Goal: Task Accomplishment & Management: Manage account settings

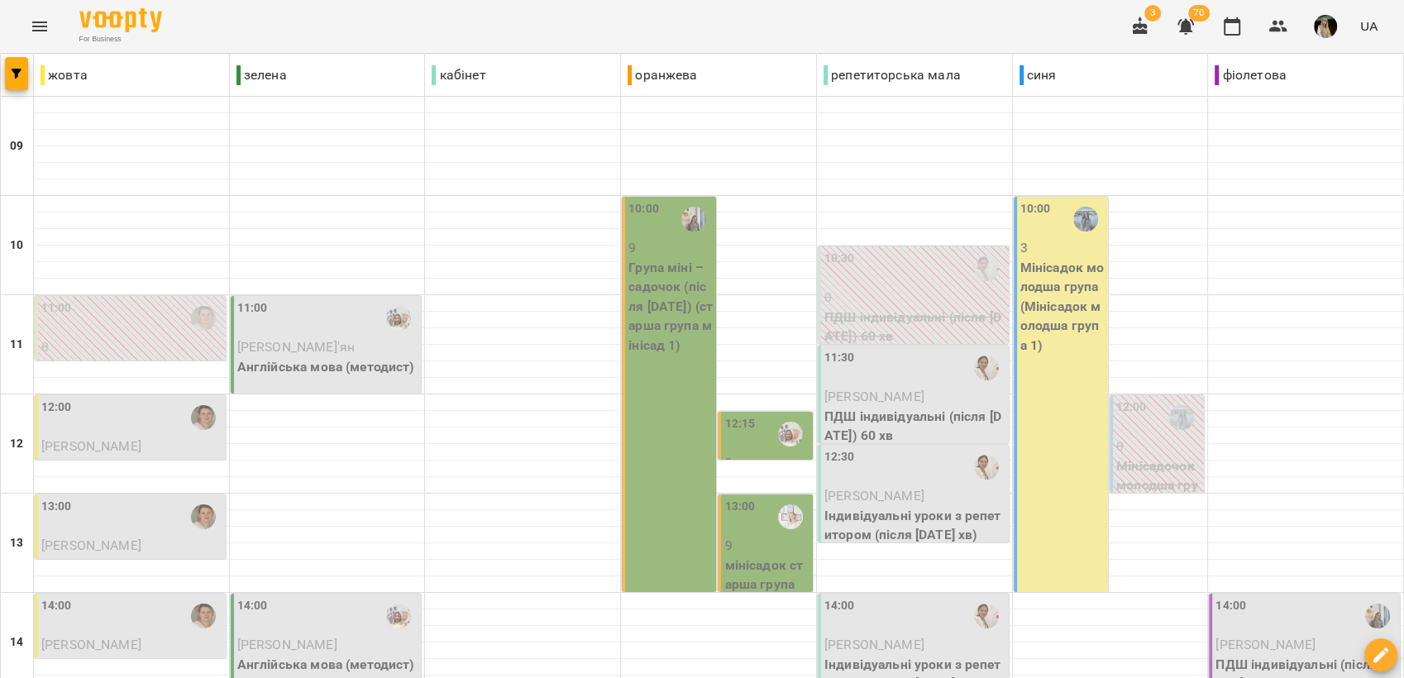
scroll to position [184, 0]
click at [748, 536] on p "9" at bounding box center [767, 546] width 84 height 20
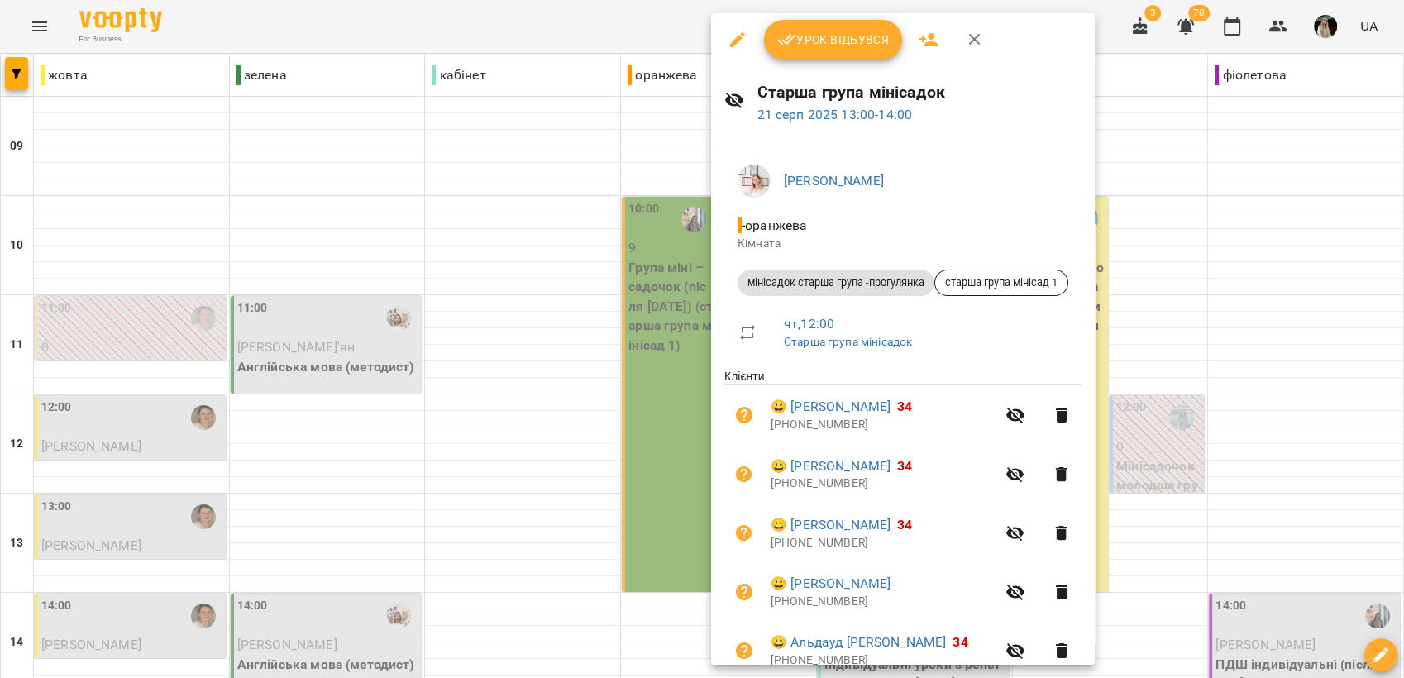
click at [452, 316] on div at bounding box center [702, 339] width 1404 height 678
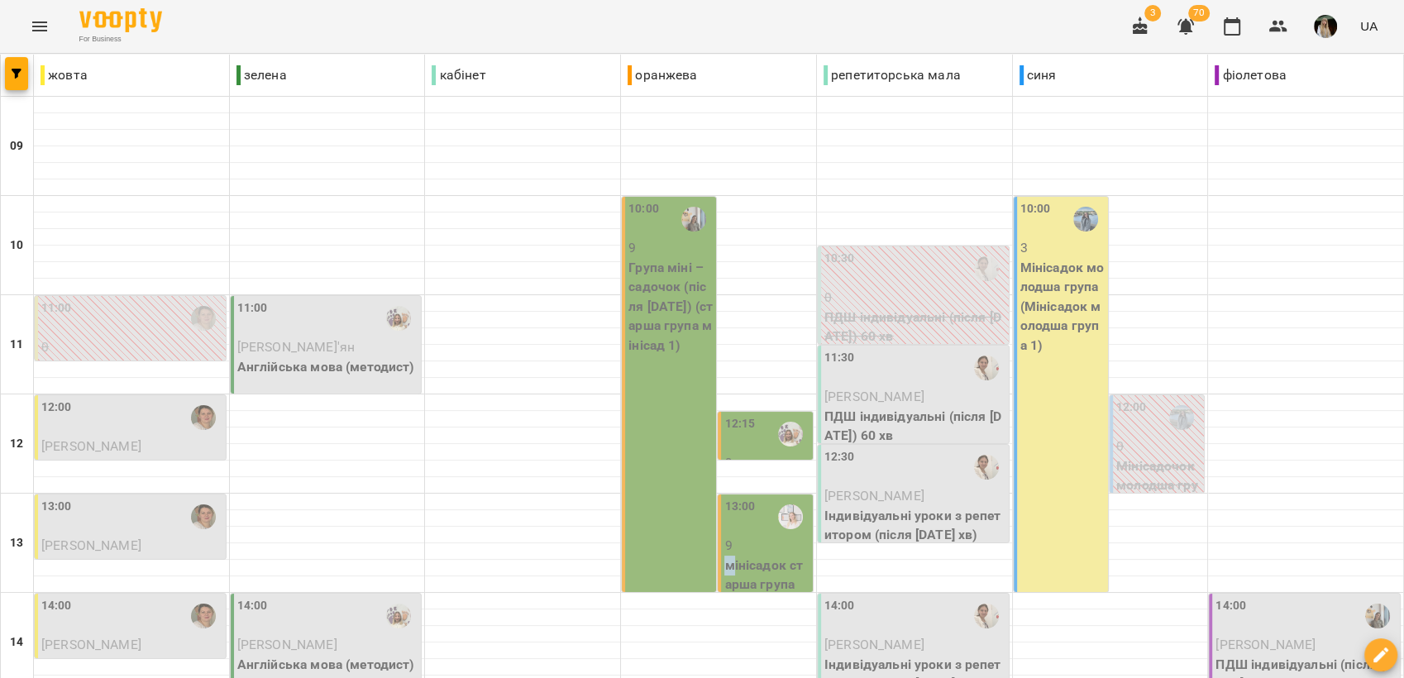
click at [725, 556] on p "мінісадок старша група -прогулянка (старша група мінісад 1)" at bounding box center [767, 605] width 84 height 98
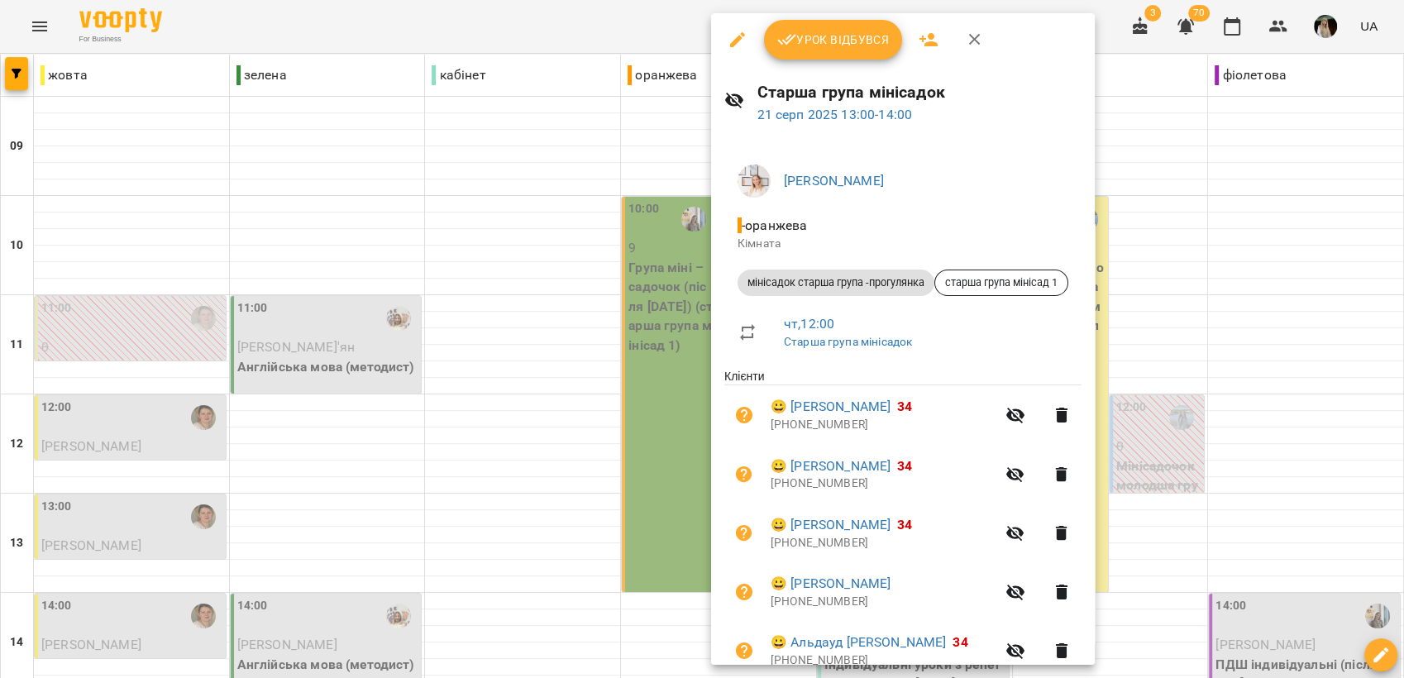
click at [443, 334] on div at bounding box center [702, 339] width 1404 height 678
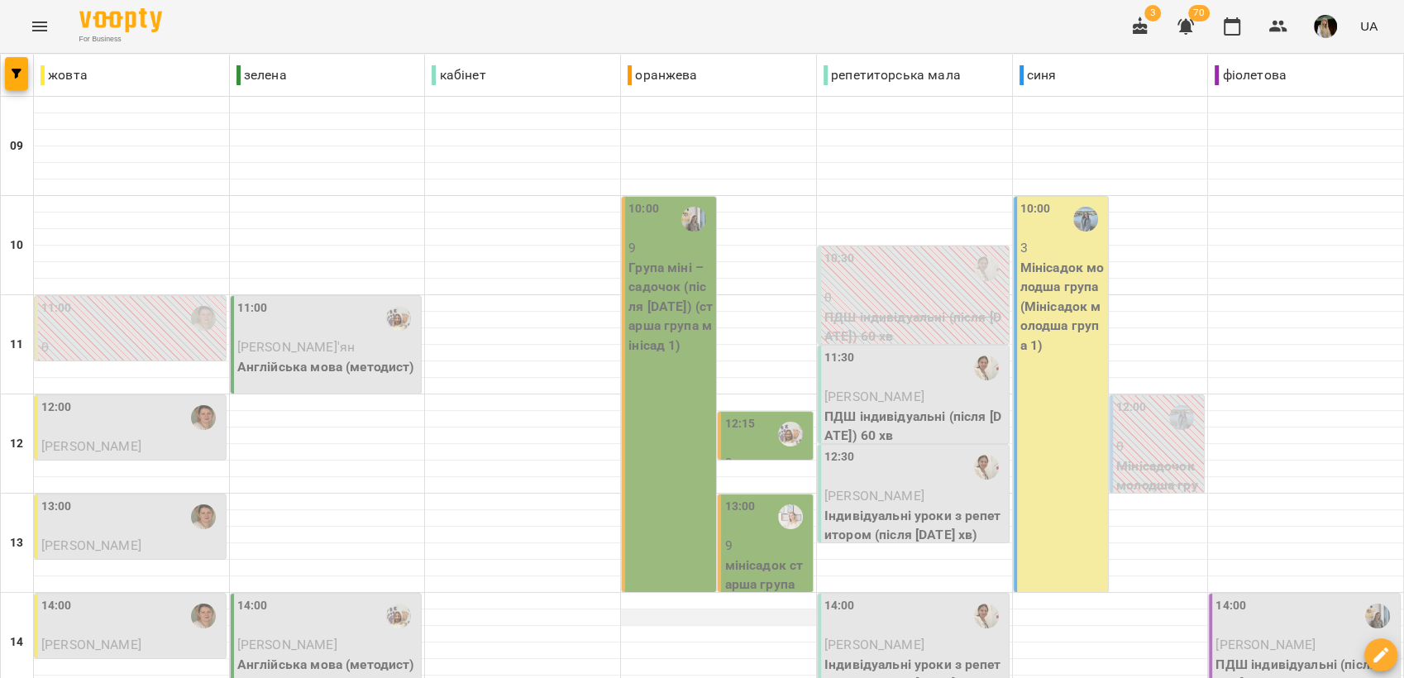
scroll to position [275, 0]
click at [741, 536] on p "9" at bounding box center [767, 546] width 84 height 20
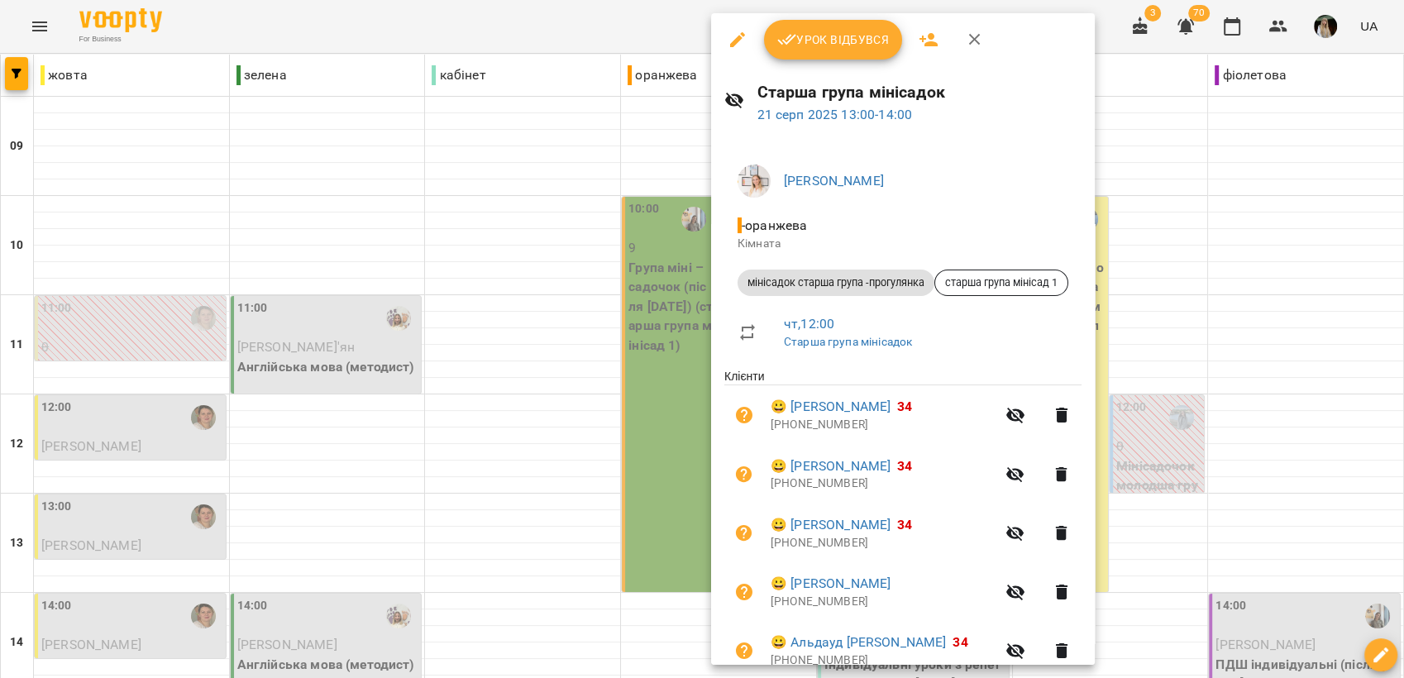
click at [528, 247] on div at bounding box center [702, 339] width 1404 height 678
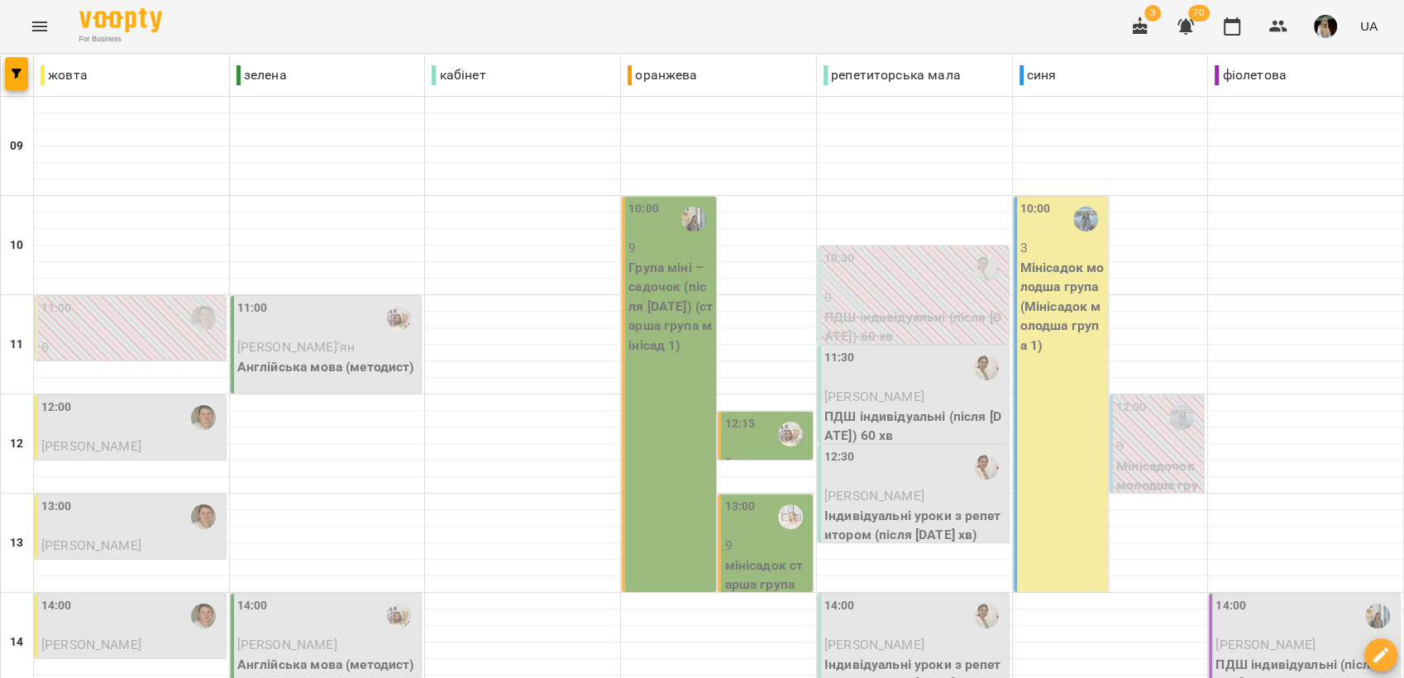
click at [911, 358] on div "11:30" at bounding box center [915, 368] width 181 height 38
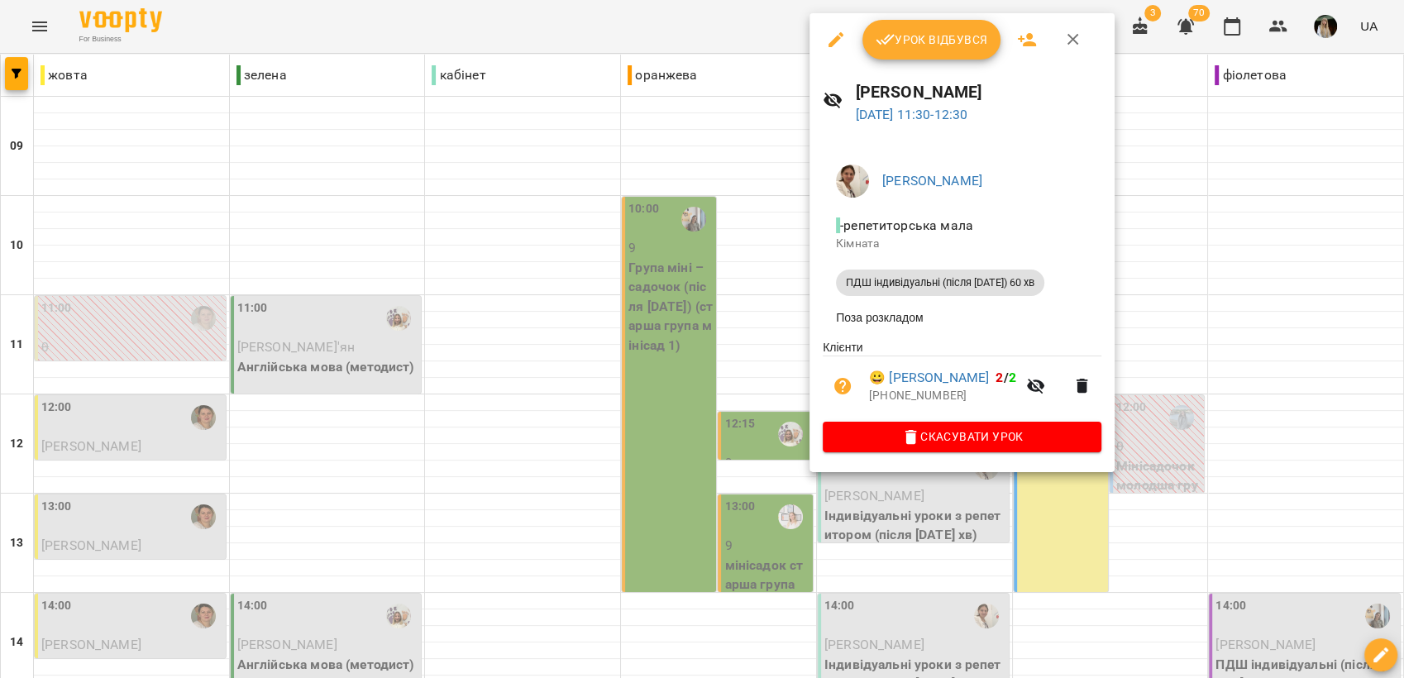
click at [428, 184] on div at bounding box center [702, 339] width 1404 height 678
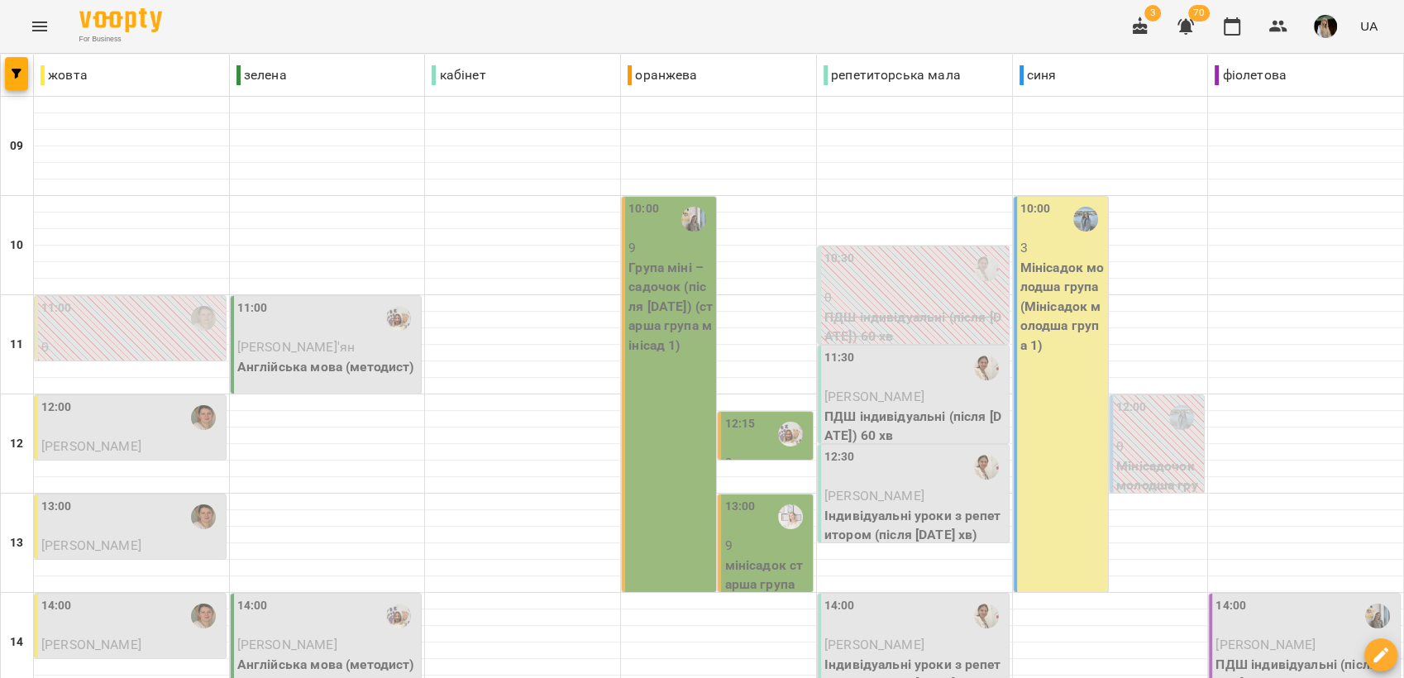
click at [320, 352] on span "[PERSON_NAME]'ян" at bounding box center [295, 347] width 117 height 16
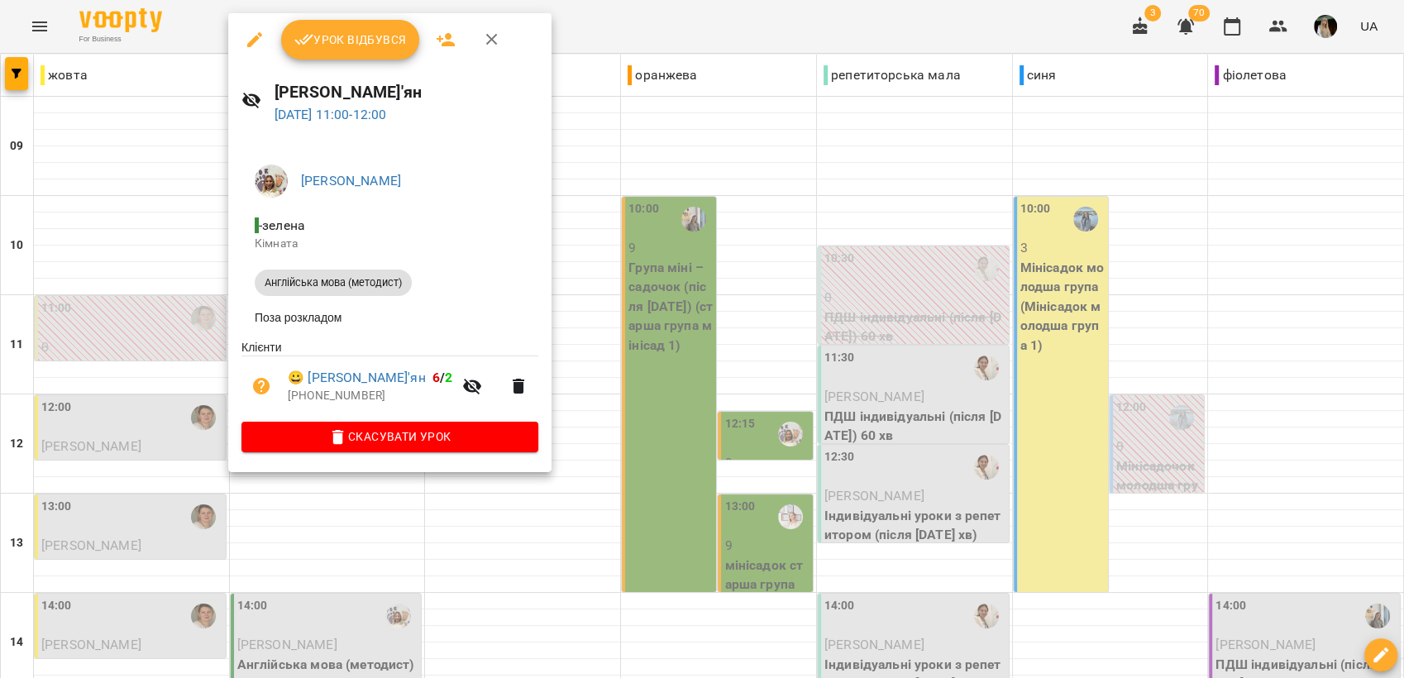
click at [344, 41] on span "Урок відбувся" at bounding box center [350, 40] width 112 height 20
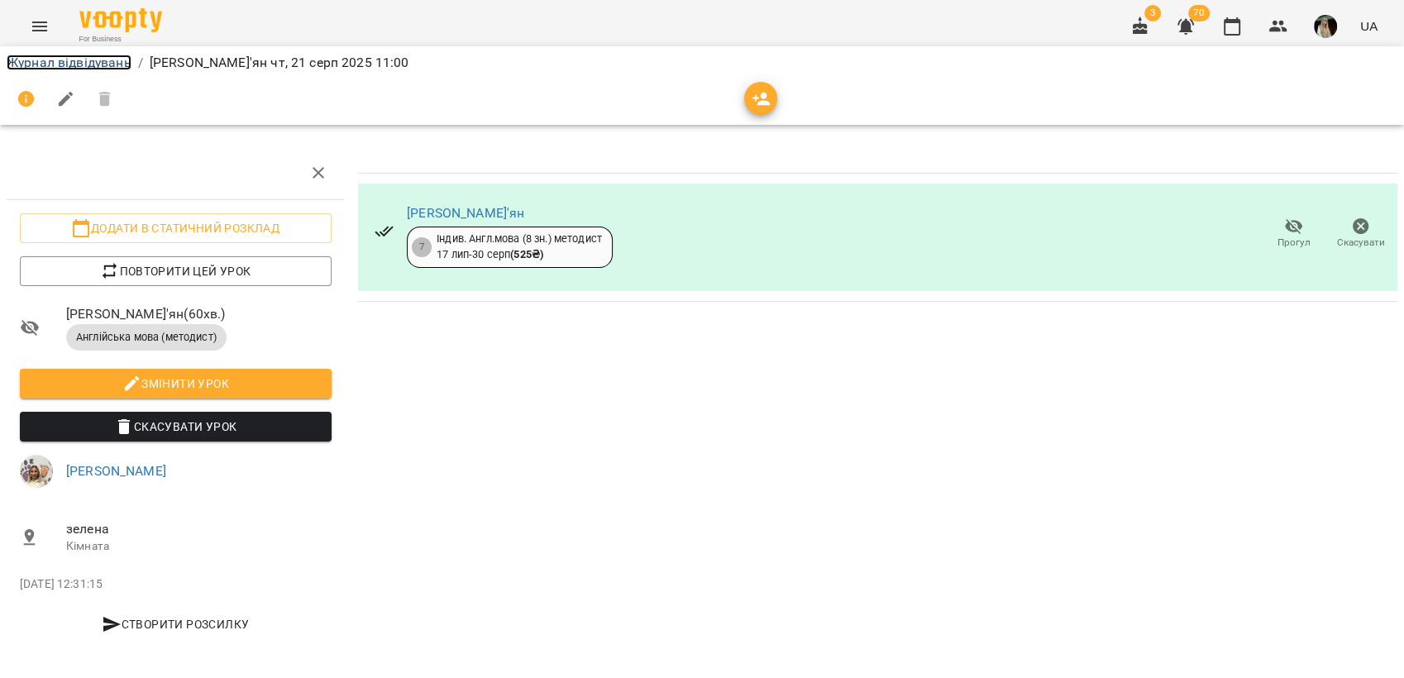
click at [55, 65] on link "Журнал відвідувань" at bounding box center [69, 63] width 125 height 16
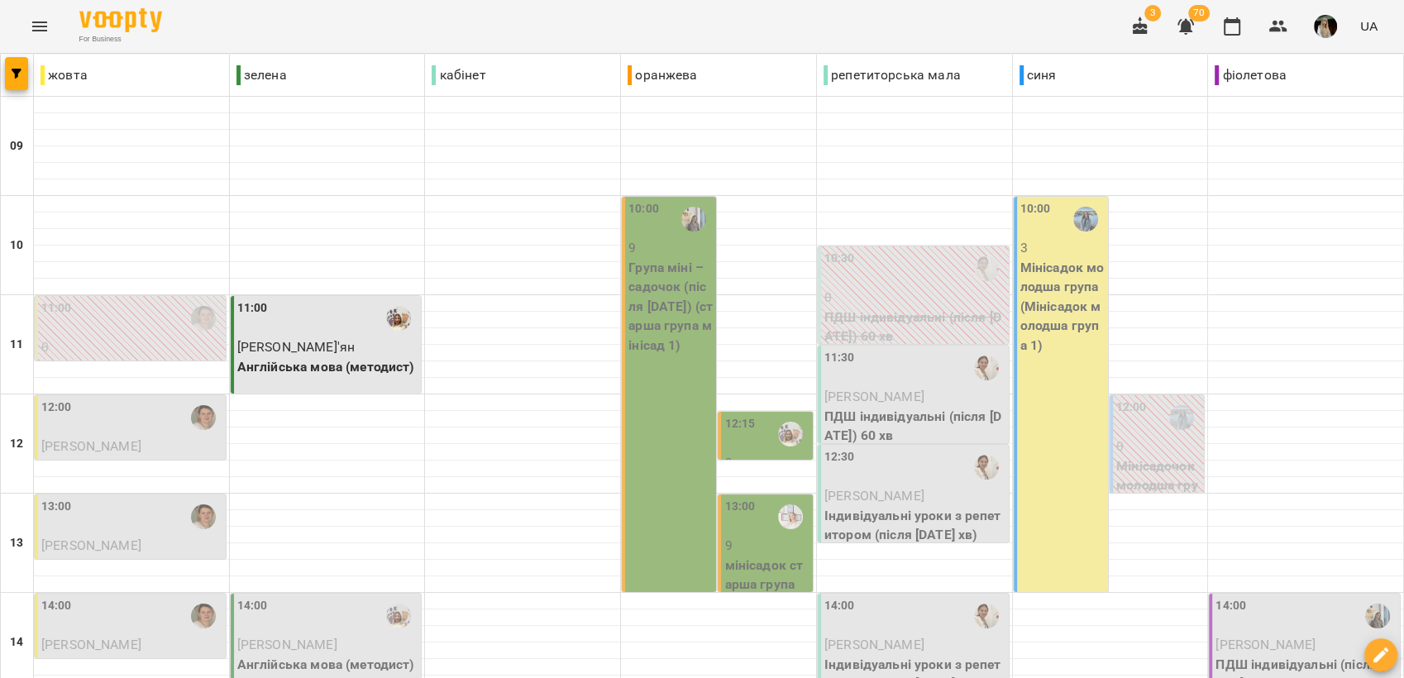
scroll to position [184, 0]
click at [132, 399] on div "12:00" at bounding box center [131, 418] width 181 height 38
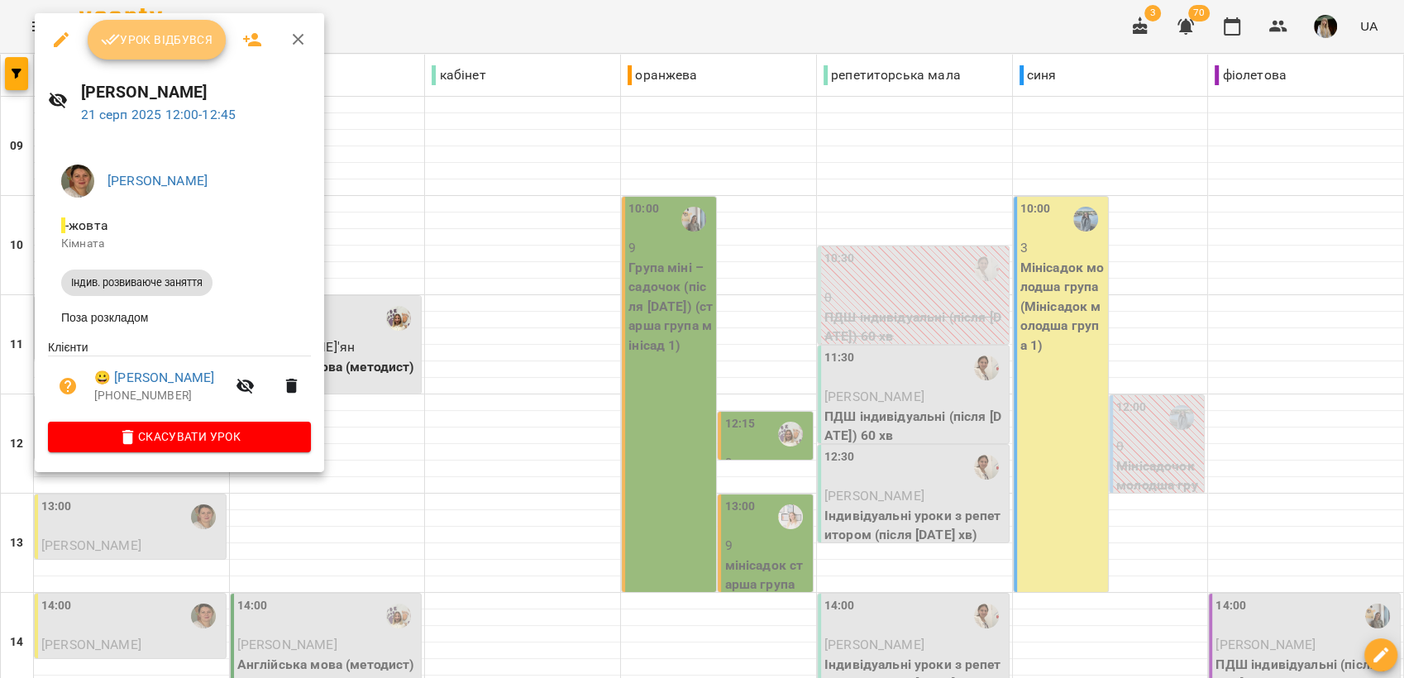
click at [131, 31] on span "Урок відбувся" at bounding box center [157, 40] width 112 height 20
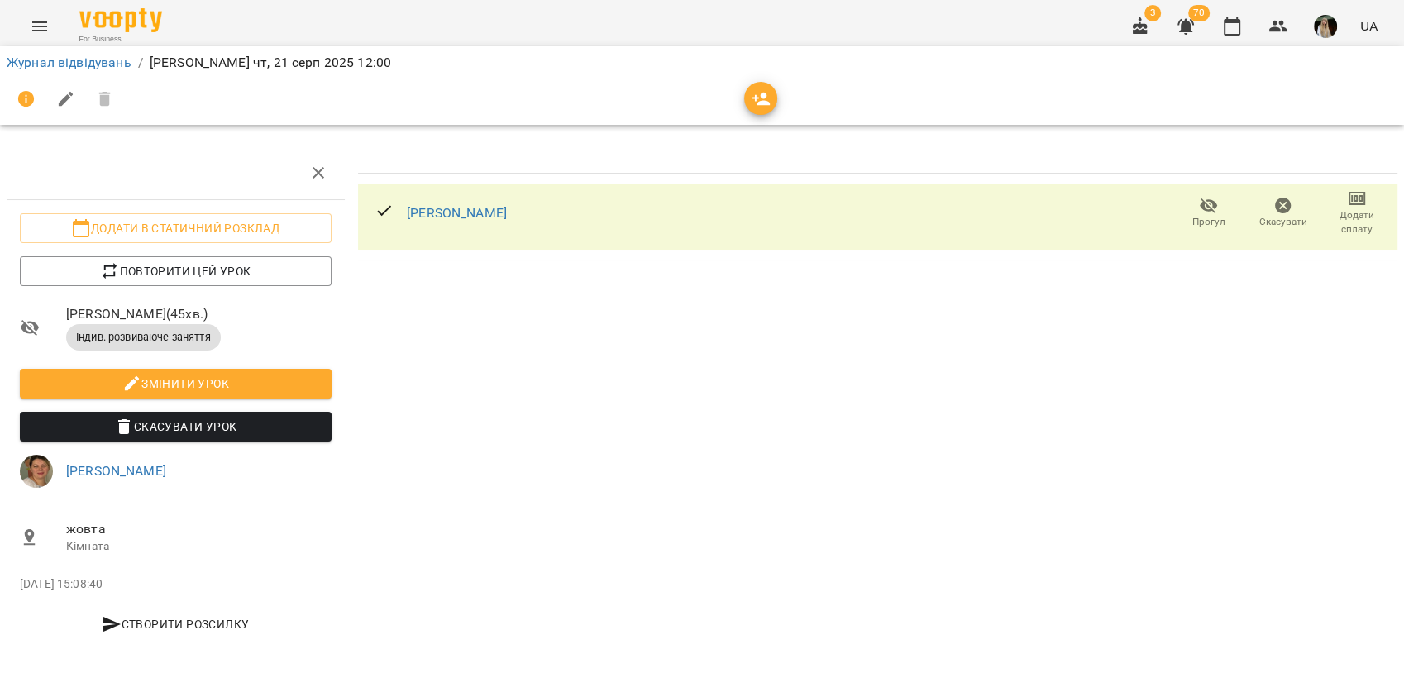
click at [1349, 203] on icon "button" at bounding box center [1357, 198] width 17 height 13
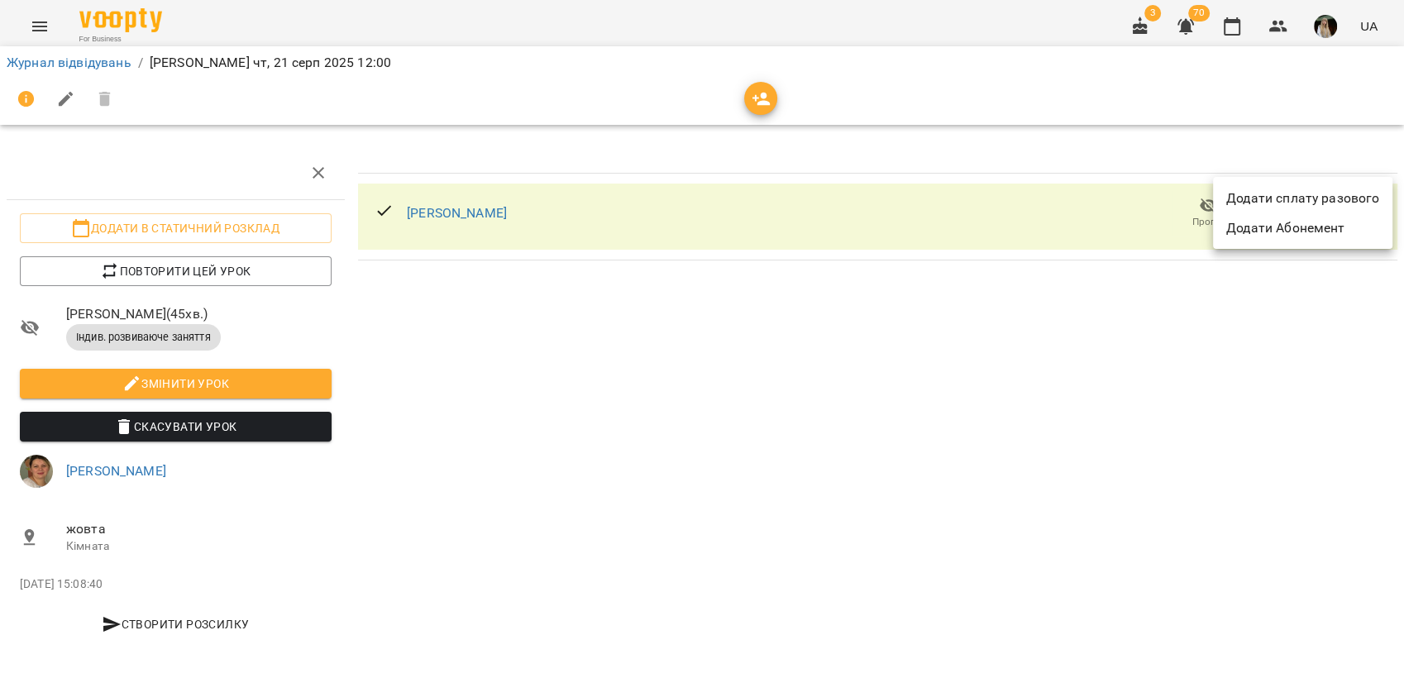
click at [1315, 199] on li "Додати сплату разового" at bounding box center [1302, 199] width 179 height 30
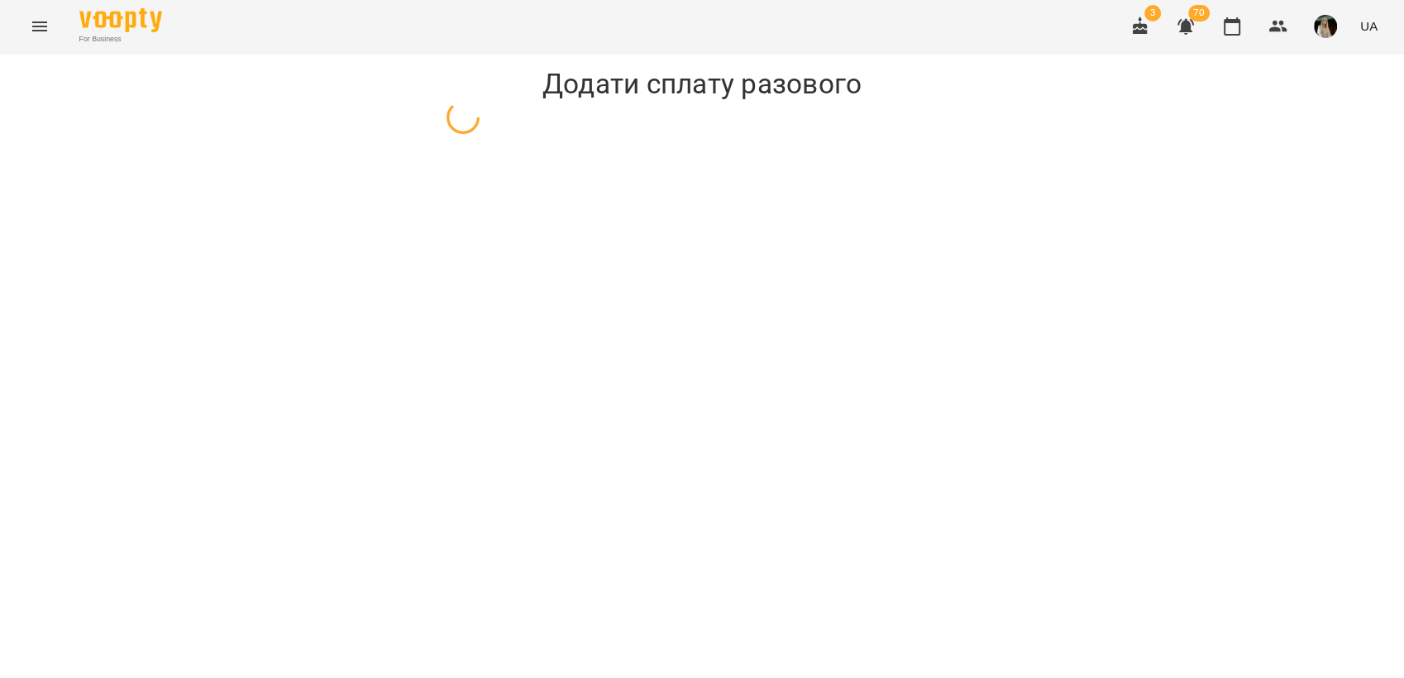
select select "**********"
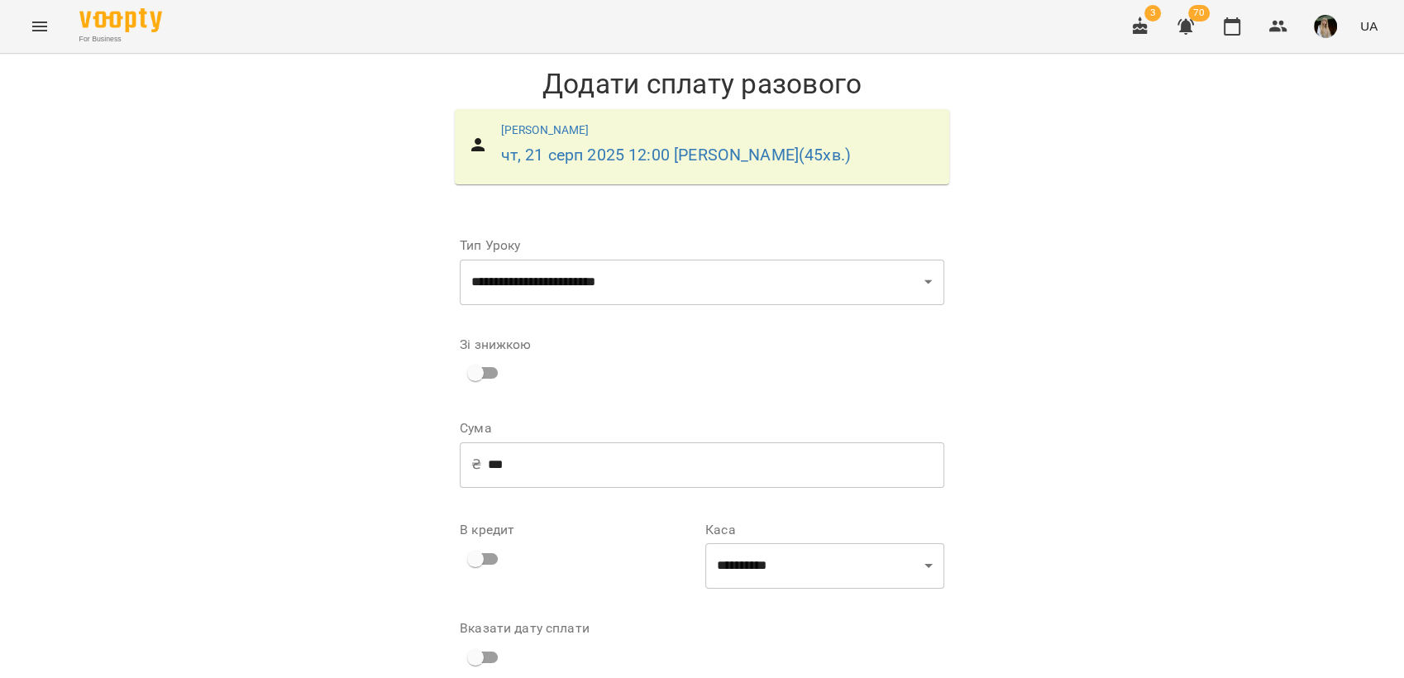
scroll to position [74, 0]
click at [917, 543] on select "**********" at bounding box center [824, 566] width 239 height 46
select select "****"
click at [705, 543] on select "**********" at bounding box center [824, 566] width 239 height 46
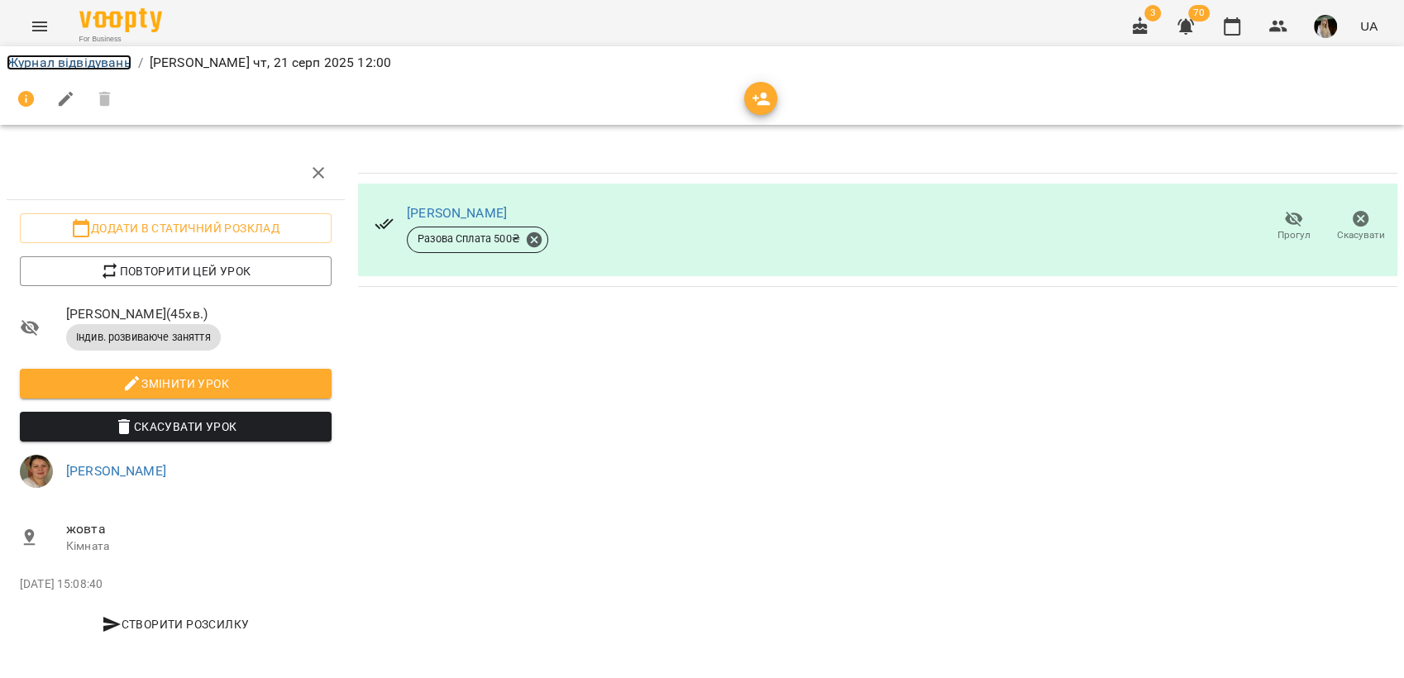
click at [93, 57] on link "Журнал відвідувань" at bounding box center [69, 63] width 125 height 16
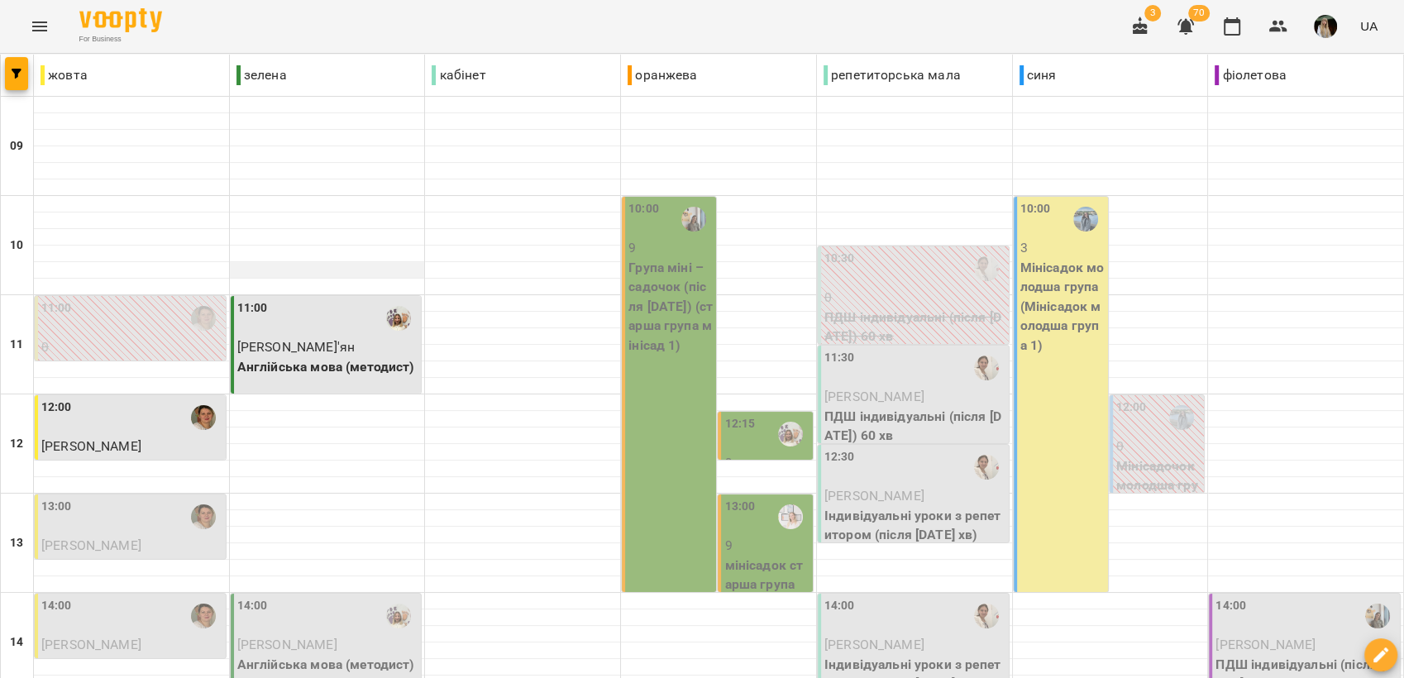
scroll to position [275, 0]
click at [103, 498] on div "13:00" at bounding box center [131, 517] width 181 height 38
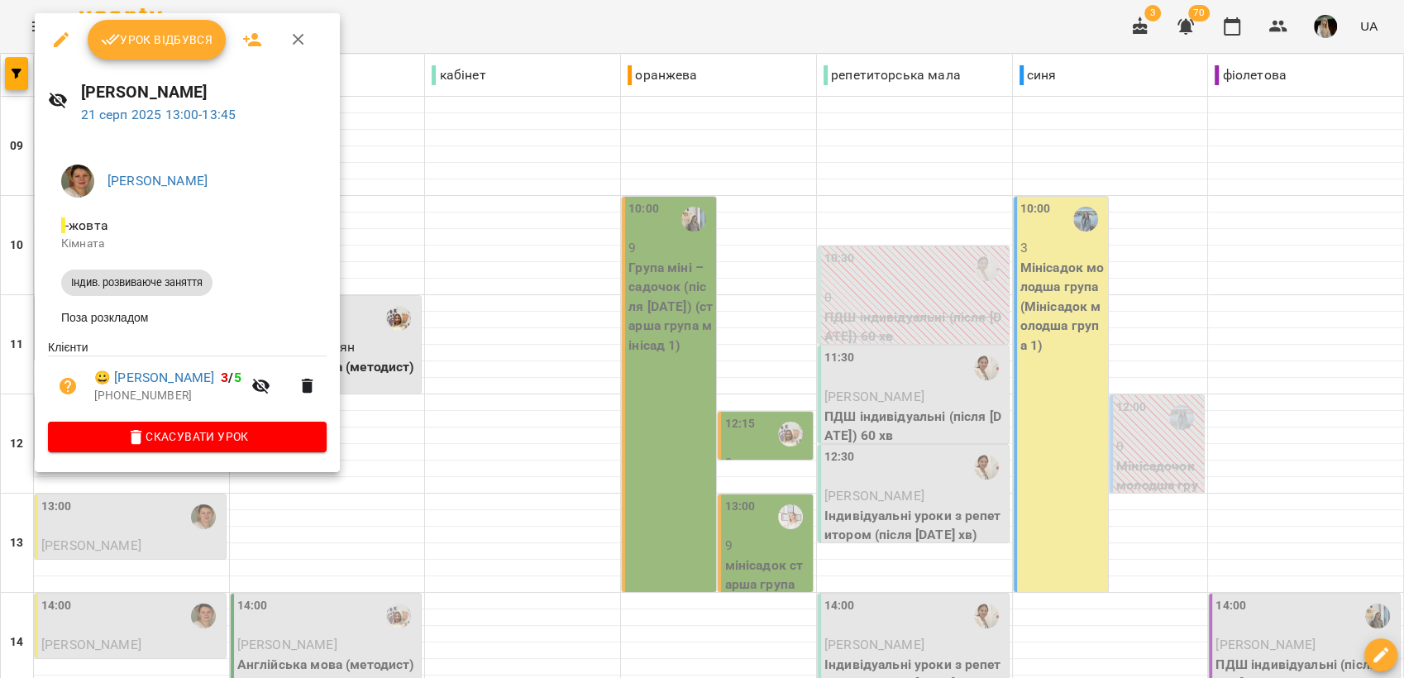
click at [135, 30] on span "Урок відбувся" at bounding box center [157, 40] width 112 height 20
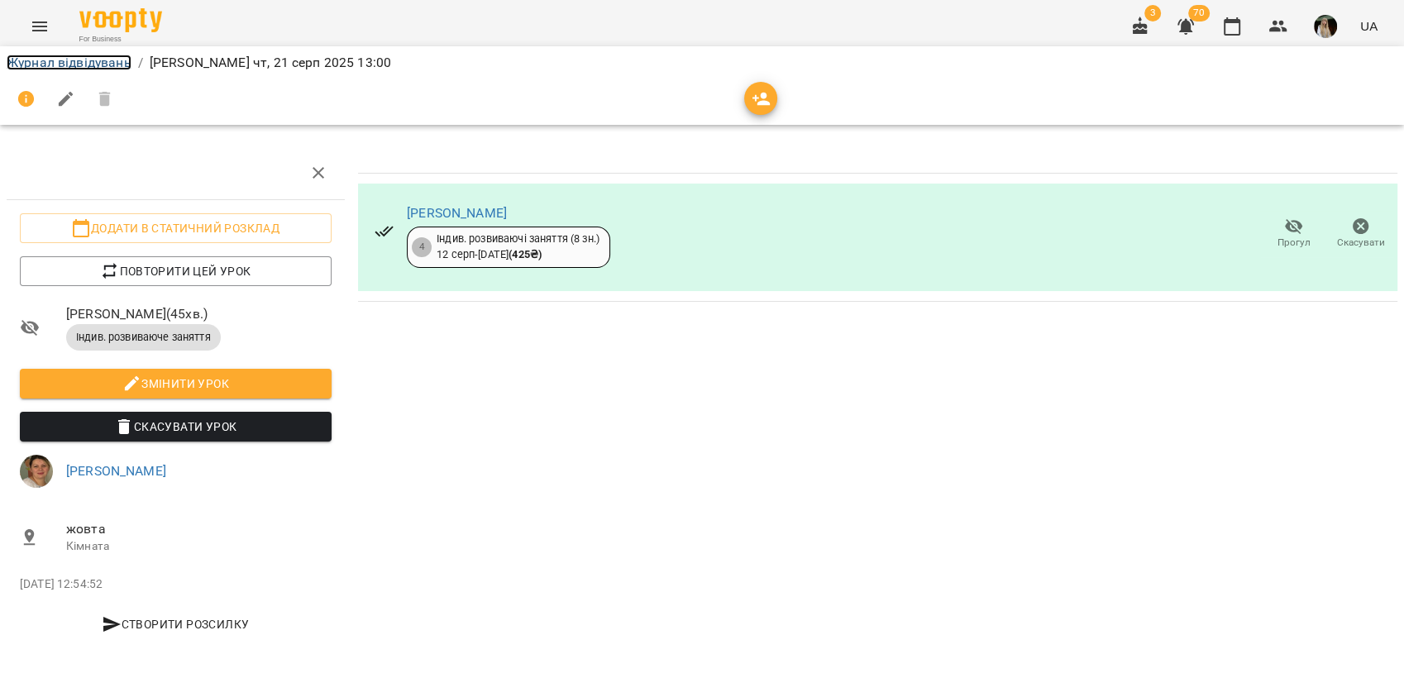
click at [84, 64] on link "Журнал відвідувань" at bounding box center [69, 63] width 125 height 16
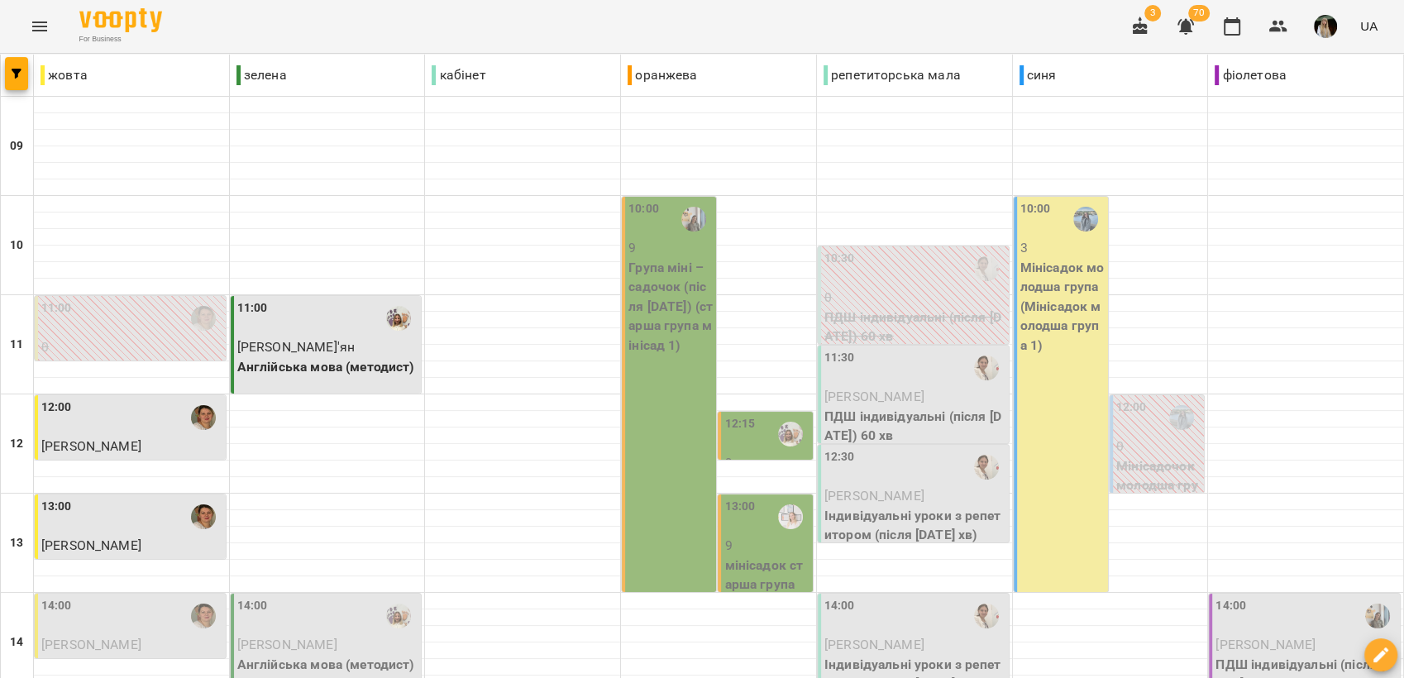
scroll to position [184, 0]
drag, startPoint x: 953, startPoint y: 225, endPoint x: 945, endPoint y: 218, distance: 11.1
click at [945, 349] on div "11:30 [PERSON_NAME] індивідуальні (після [DATE]) 60 хв" at bounding box center [915, 397] width 181 height 97
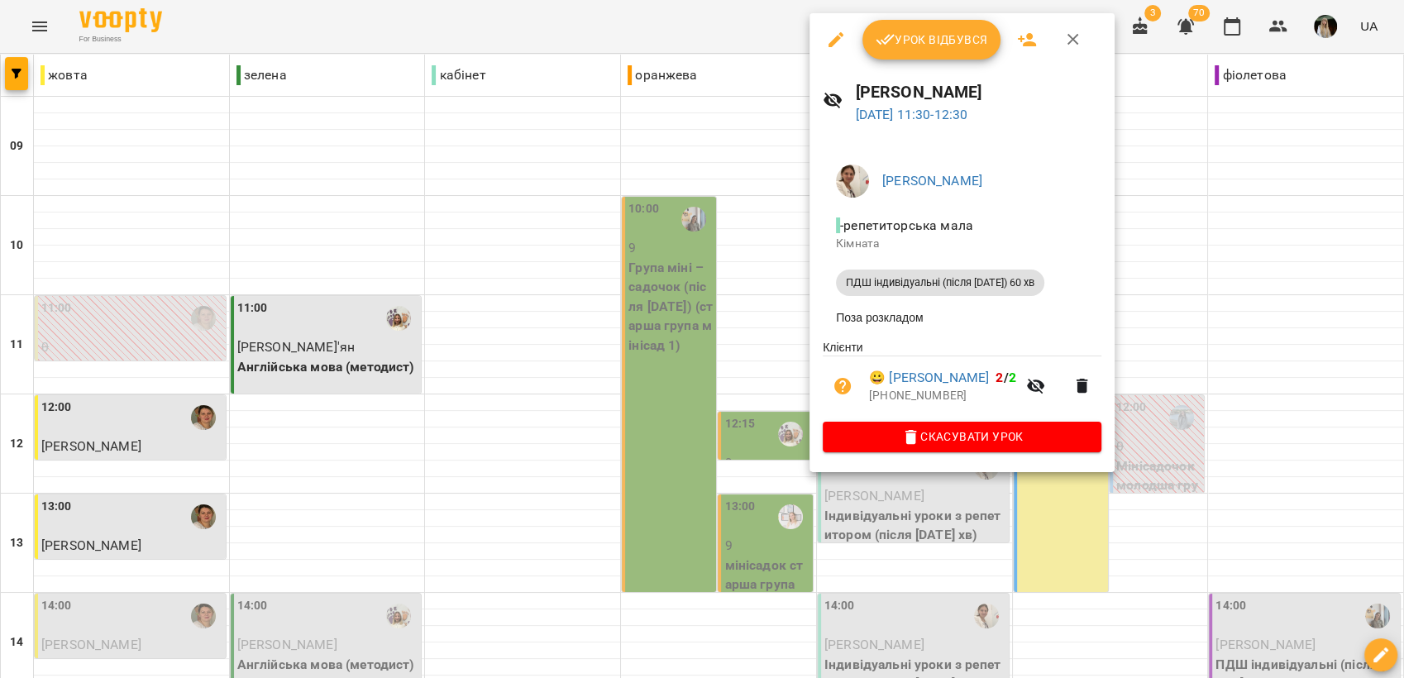
drag, startPoint x: 945, startPoint y: 218, endPoint x: 906, endPoint y: 31, distance: 190.9
click at [906, 31] on span "Урок відбувся" at bounding box center [932, 40] width 112 height 20
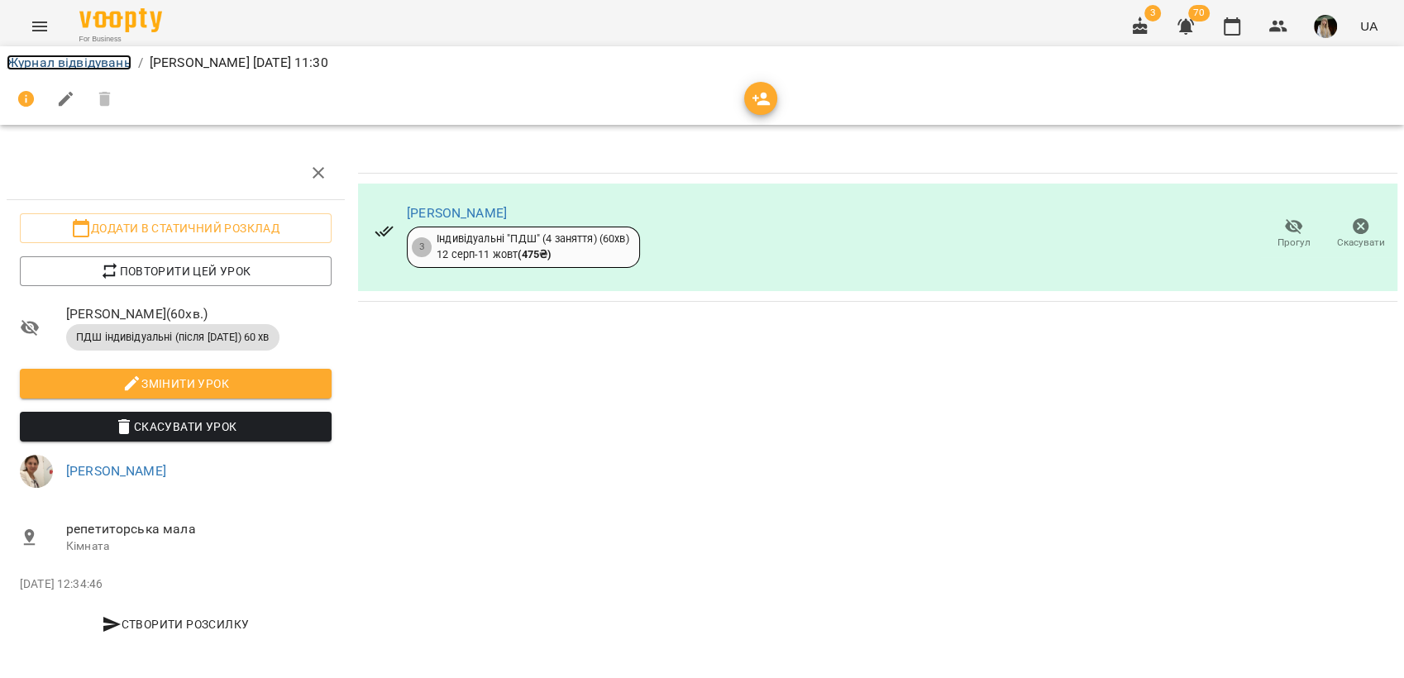
click at [117, 60] on link "Журнал відвідувань" at bounding box center [69, 63] width 125 height 16
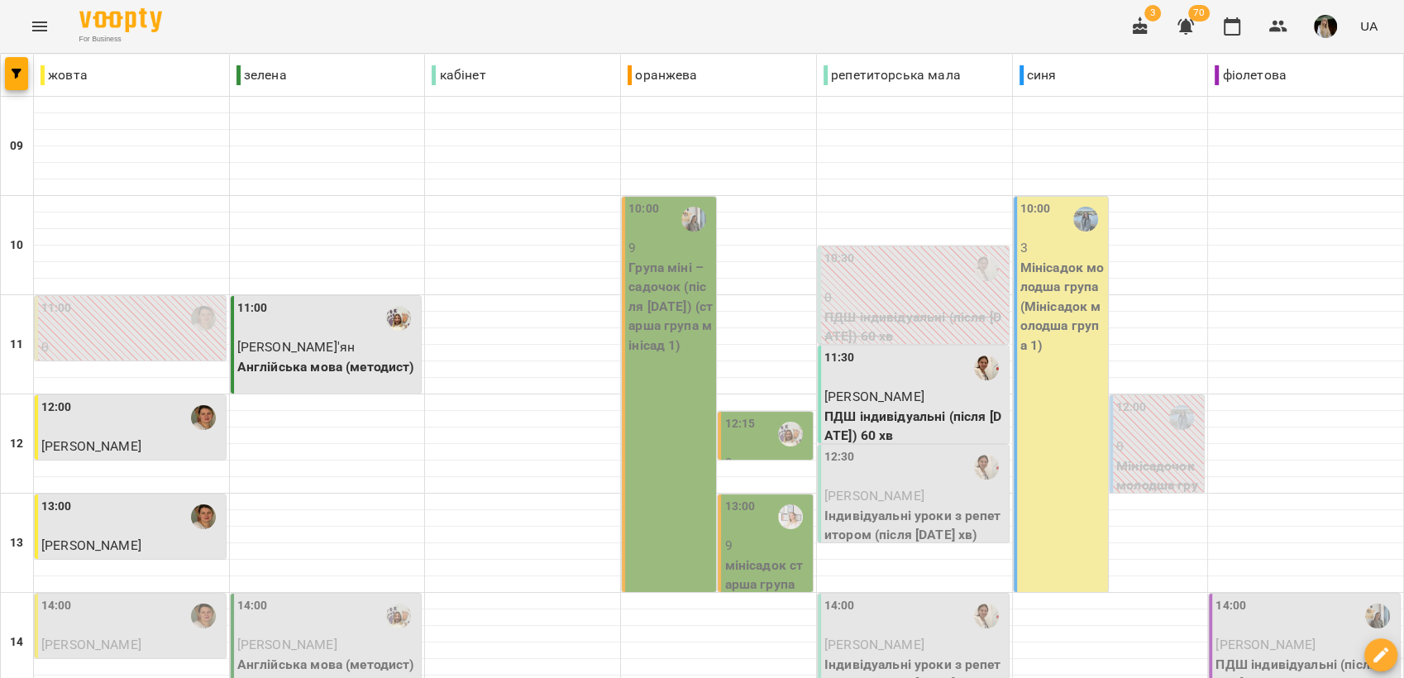
scroll to position [184, 0]
drag, startPoint x: 902, startPoint y: 319, endPoint x: 894, endPoint y: 314, distance: 9.6
click at [894, 486] on p "[PERSON_NAME]" at bounding box center [915, 496] width 181 height 20
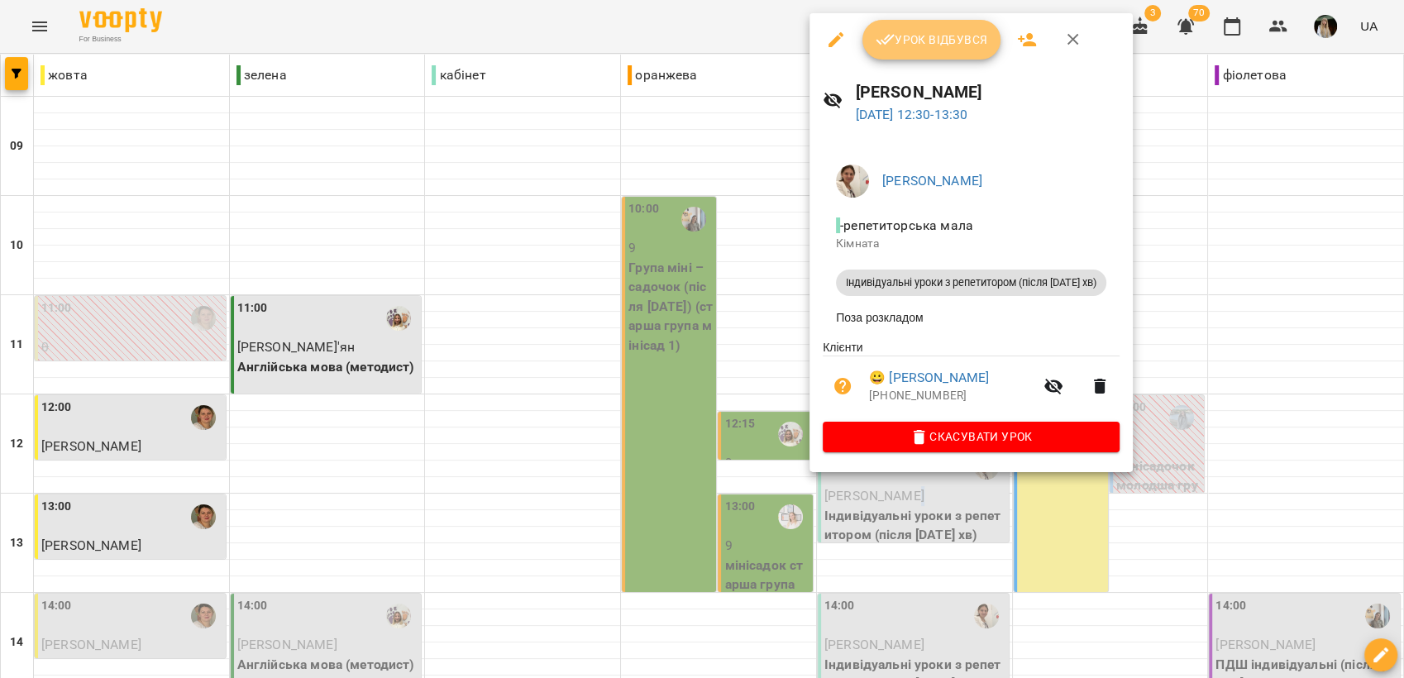
drag, startPoint x: 894, startPoint y: 314, endPoint x: 907, endPoint y: 36, distance: 278.2
click at [907, 36] on span "Урок відбувся" at bounding box center [932, 40] width 112 height 20
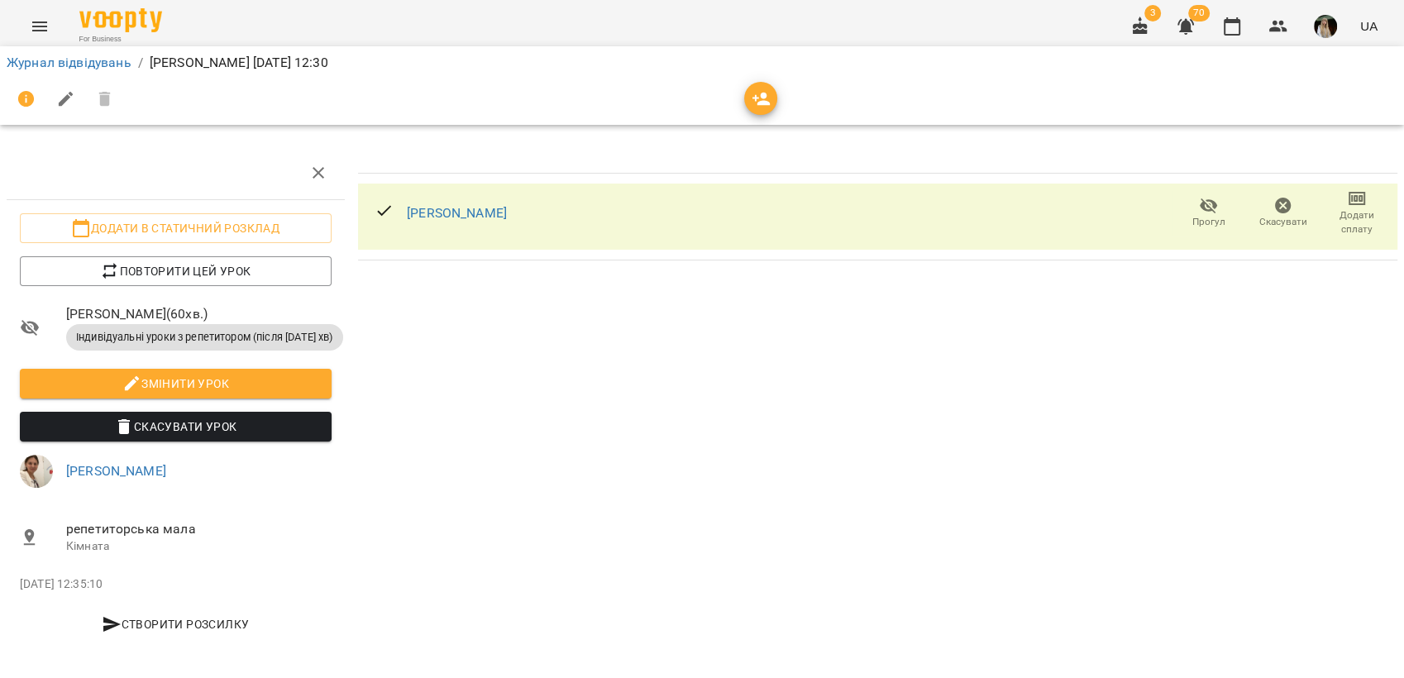
click at [1347, 207] on icon "button" at bounding box center [1357, 199] width 20 height 20
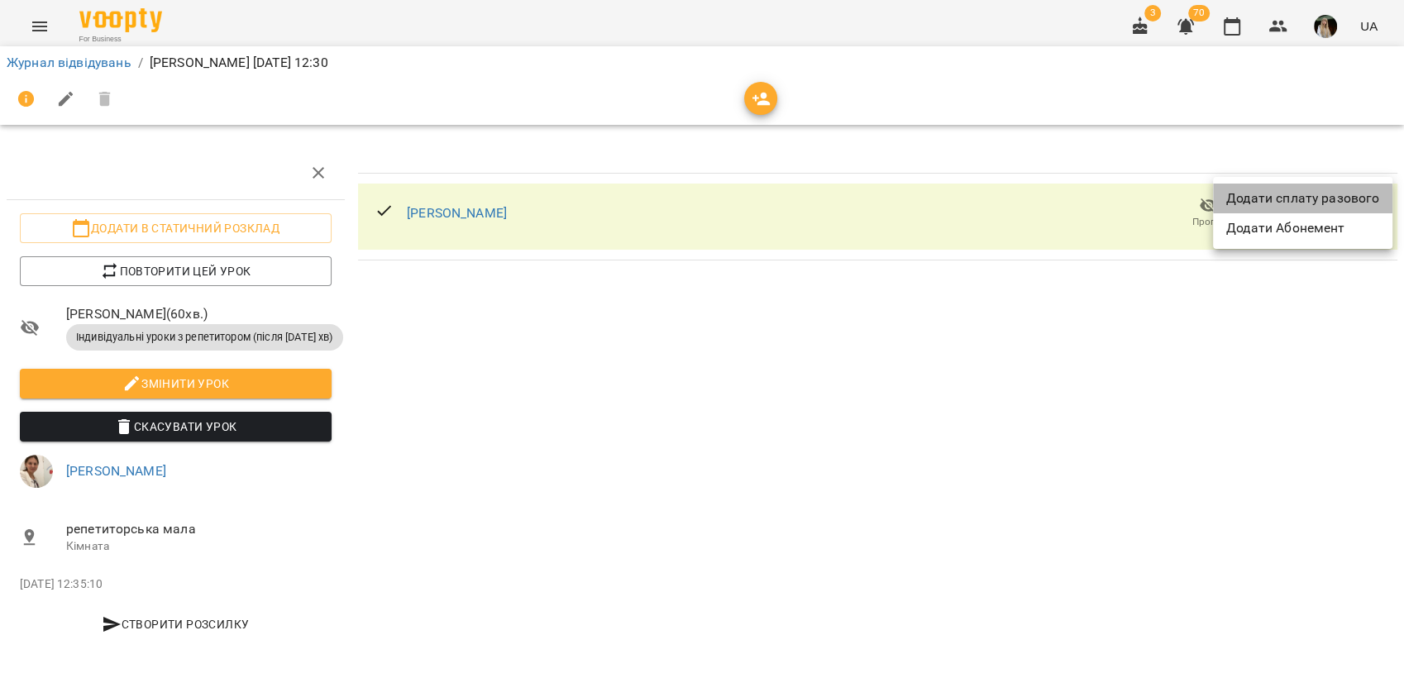
click at [1287, 208] on li "Додати сплату разового" at bounding box center [1302, 199] width 179 height 30
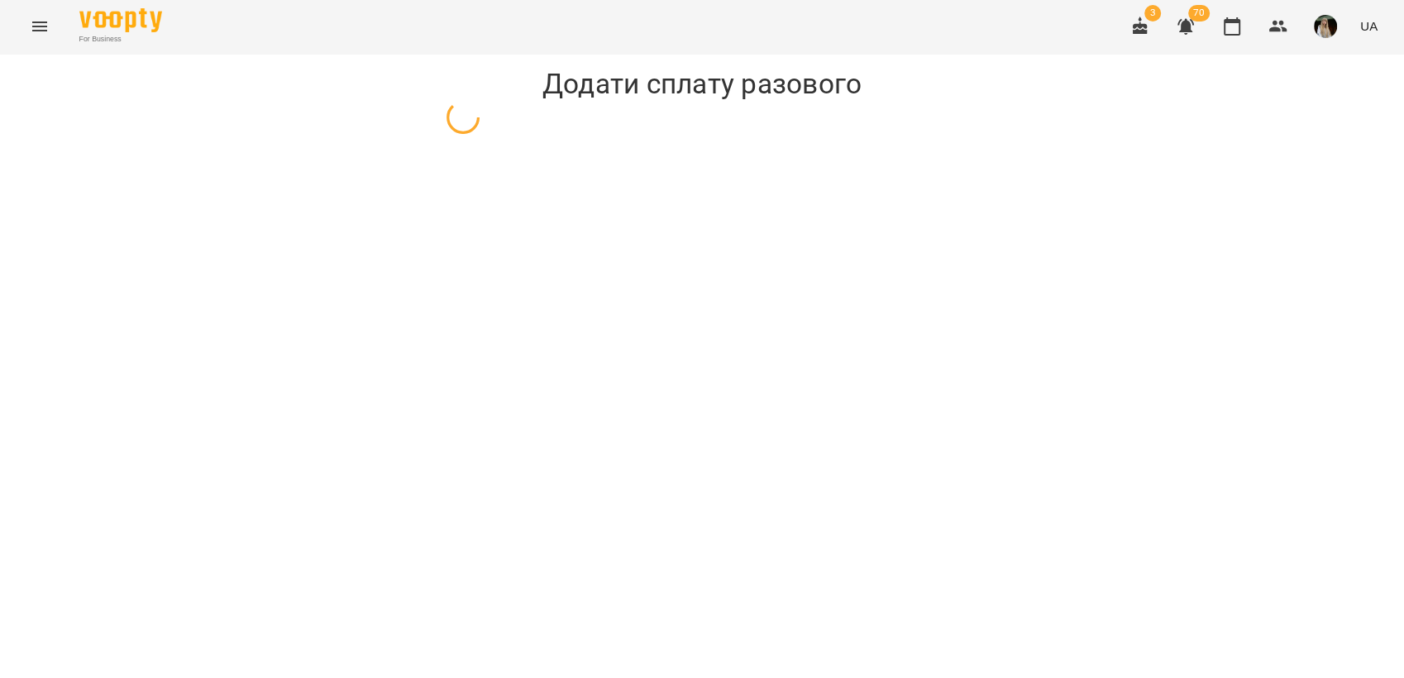
select select "**********"
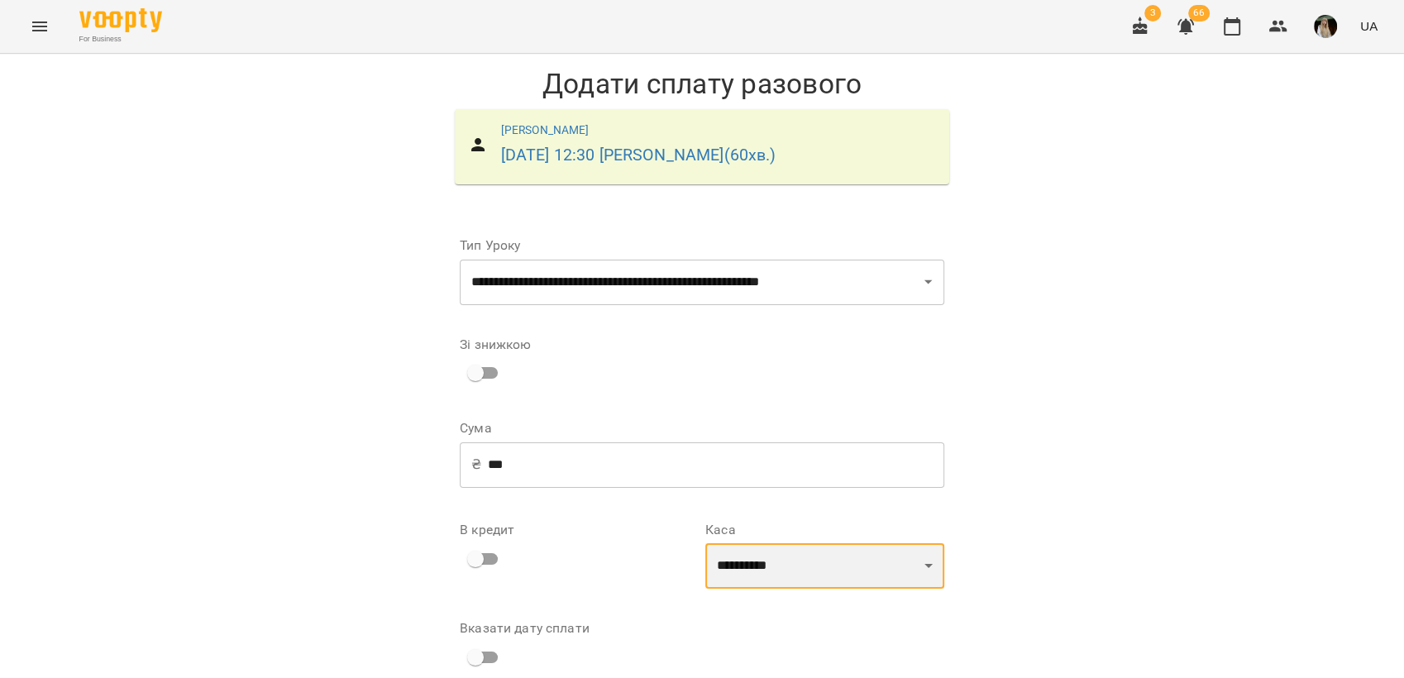
click at [926, 572] on select "**********" at bounding box center [824, 566] width 239 height 46
select select "****"
click at [705, 543] on select "**********" at bounding box center [824, 566] width 239 height 46
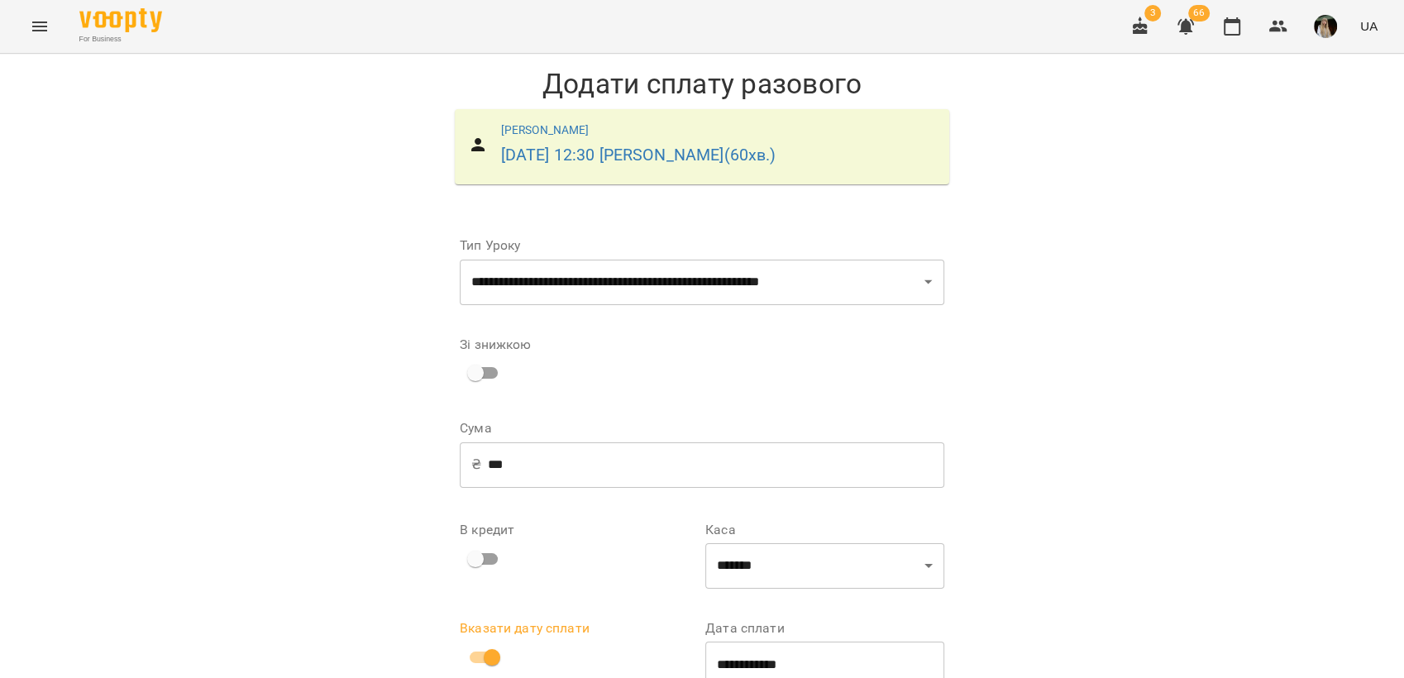
scroll to position [89, 0]
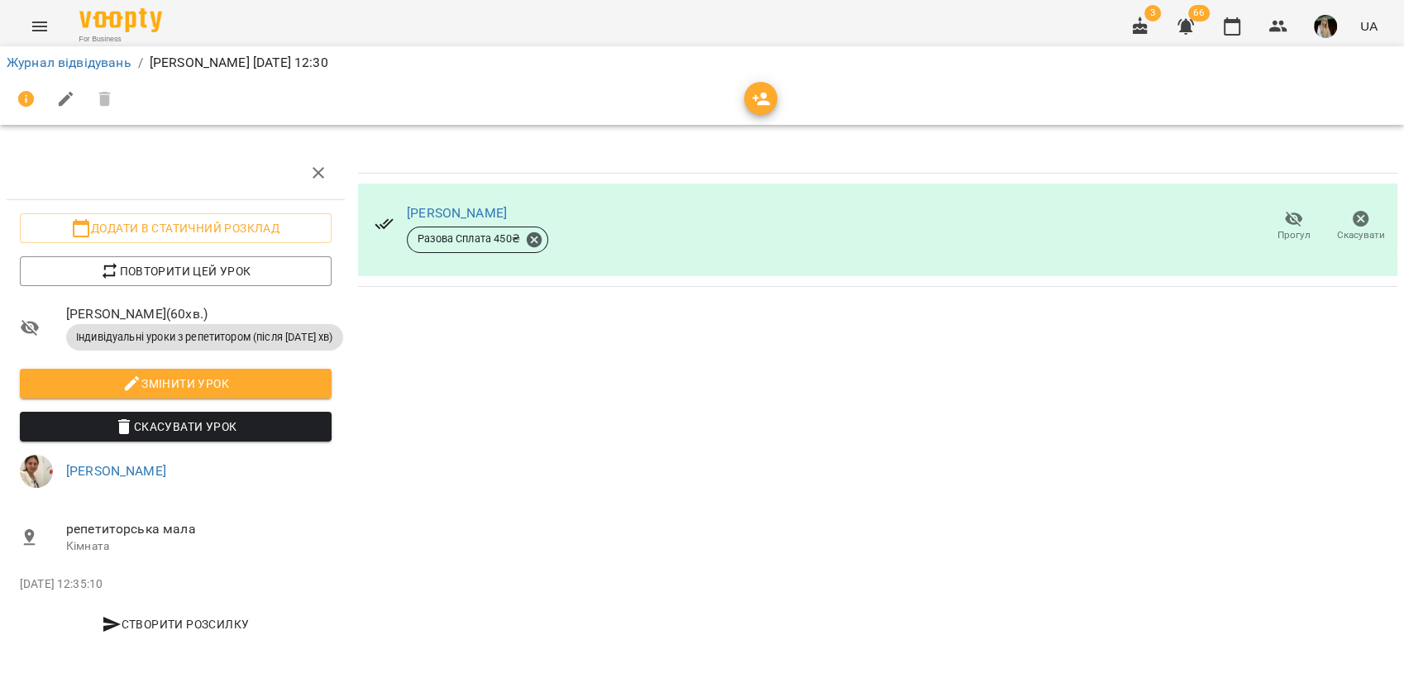
click at [79, 74] on div "Журнал відвідувань / [PERSON_NAME] [DATE] 12:30" at bounding box center [702, 63] width 1398 height 26
click at [79, 67] on link "Журнал відвідувань" at bounding box center [69, 63] width 125 height 16
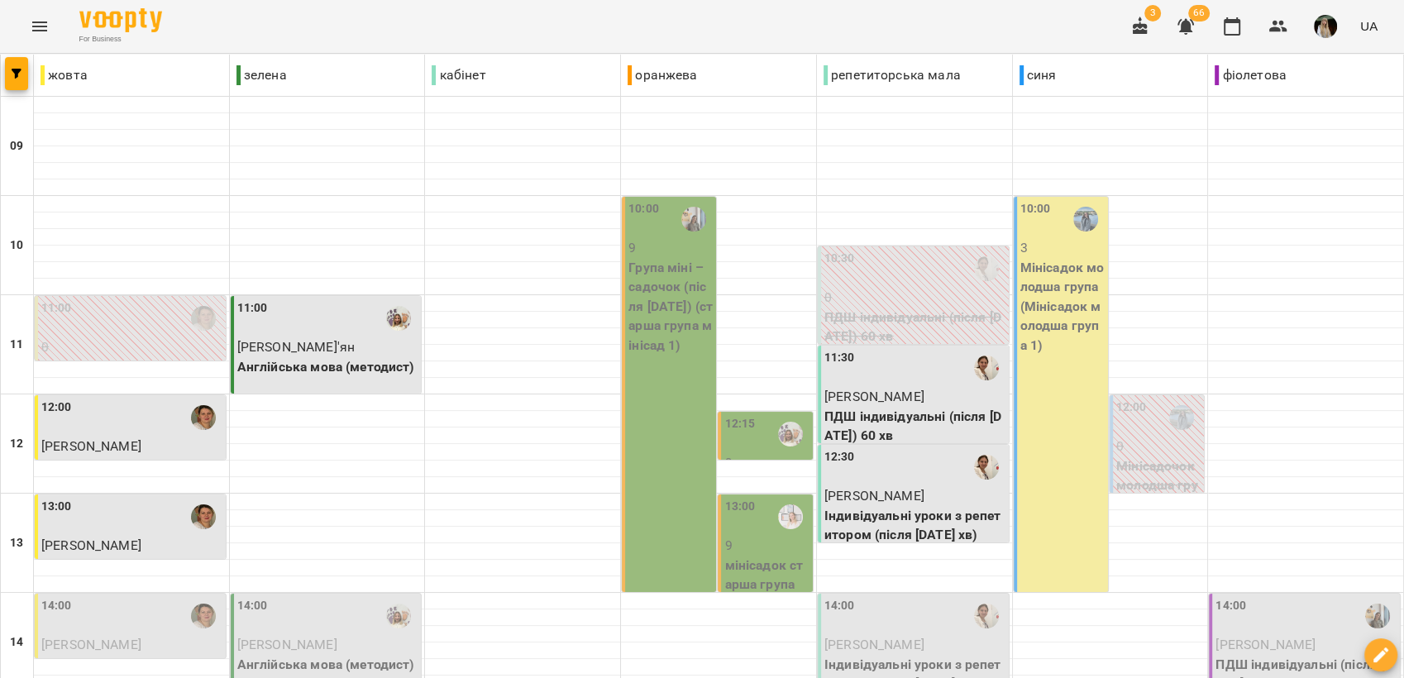
scroll to position [275, 0]
click at [145, 597] on div "14:00" at bounding box center [131, 616] width 181 height 38
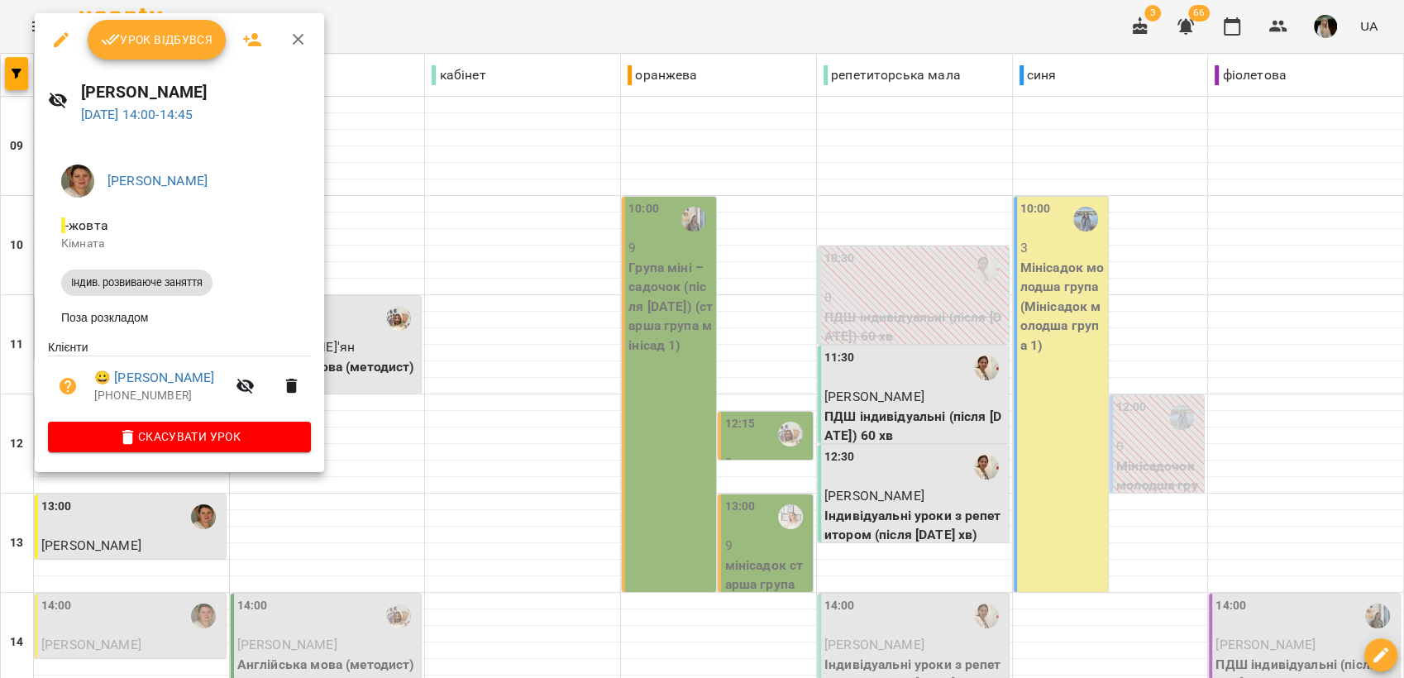
click at [604, 428] on div at bounding box center [702, 339] width 1404 height 678
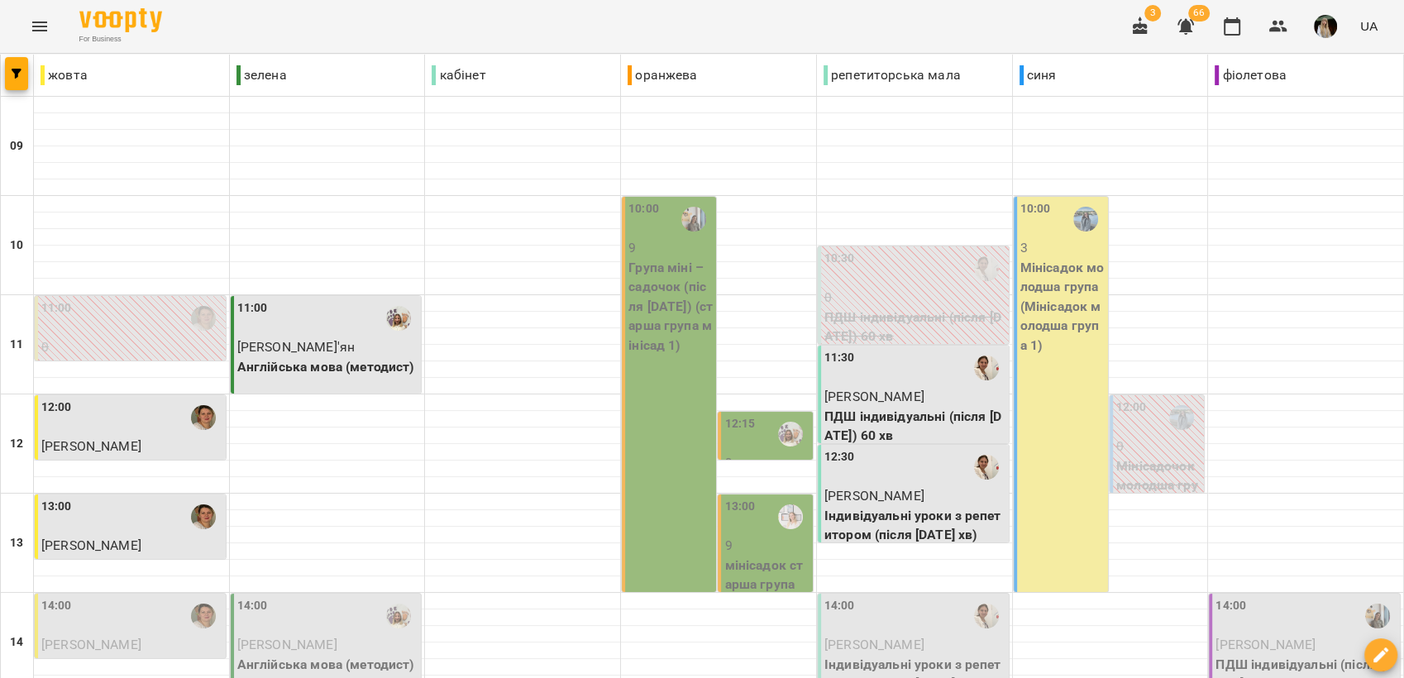
click at [1272, 637] on span "[PERSON_NAME]" at bounding box center [1266, 645] width 100 height 16
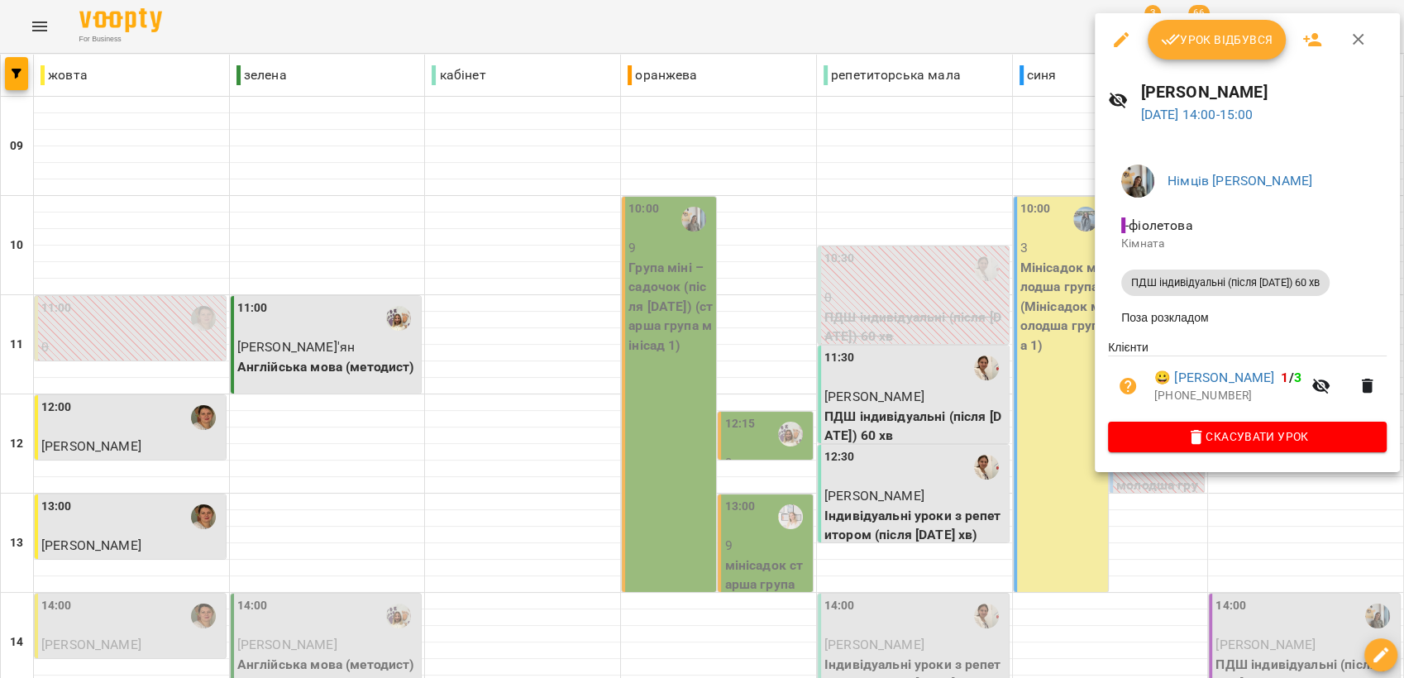
click at [1244, 30] on span "Урок відбувся" at bounding box center [1217, 40] width 112 height 20
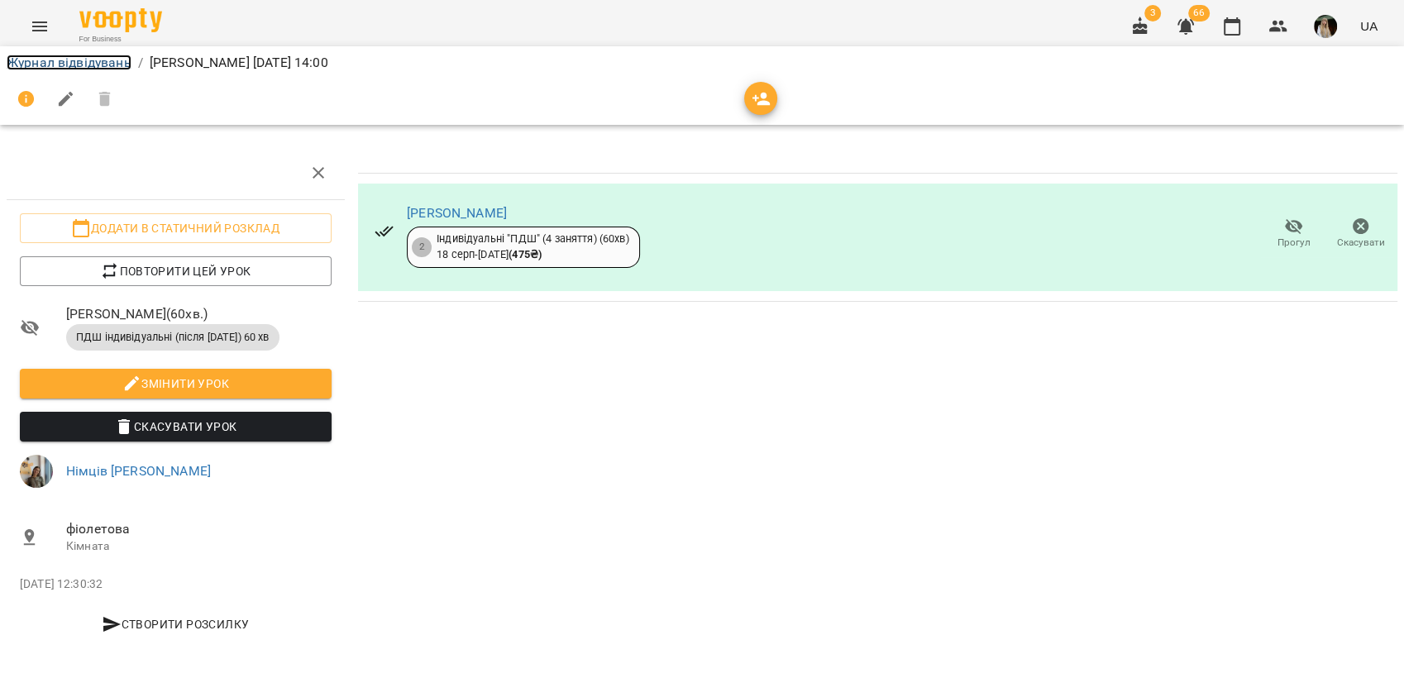
click at [61, 64] on link "Журнал відвідувань" at bounding box center [69, 63] width 125 height 16
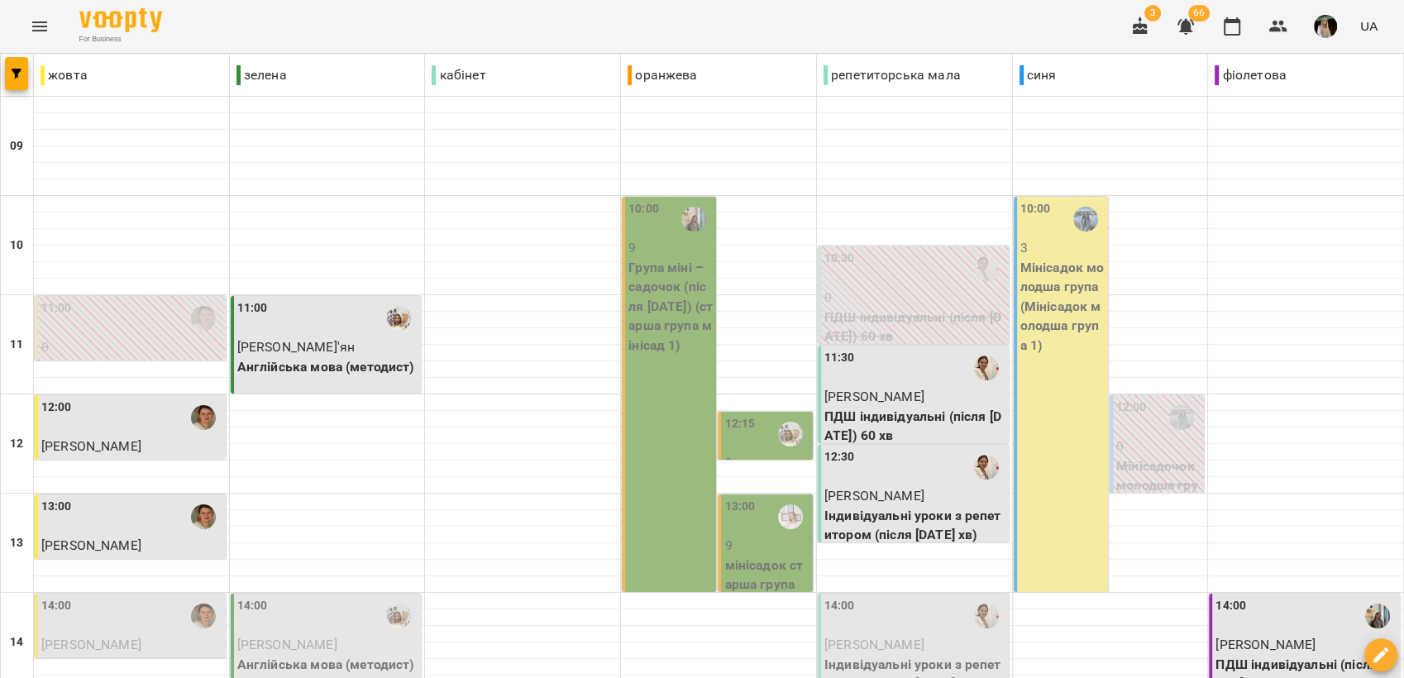
scroll to position [459, 0]
click at [870, 637] on span "[PERSON_NAME]" at bounding box center [875, 645] width 100 height 16
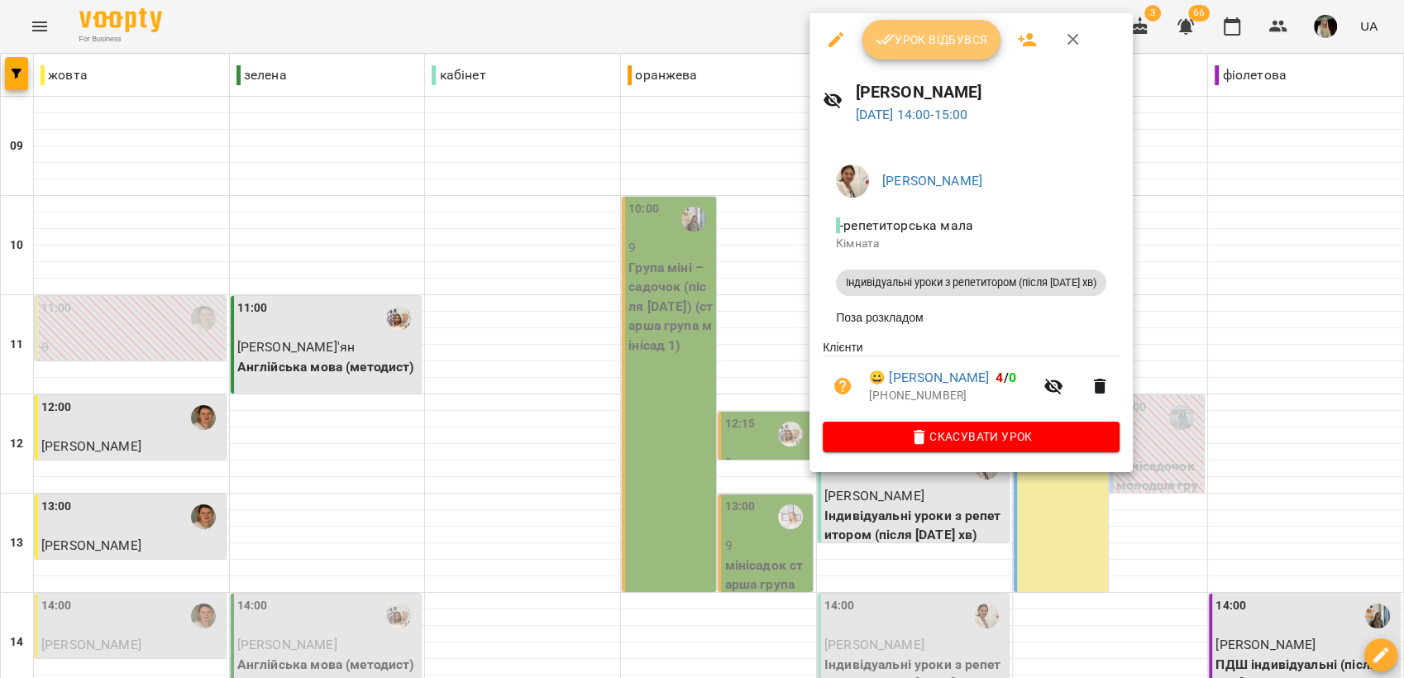
click at [912, 36] on span "Урок відбувся" at bounding box center [932, 40] width 112 height 20
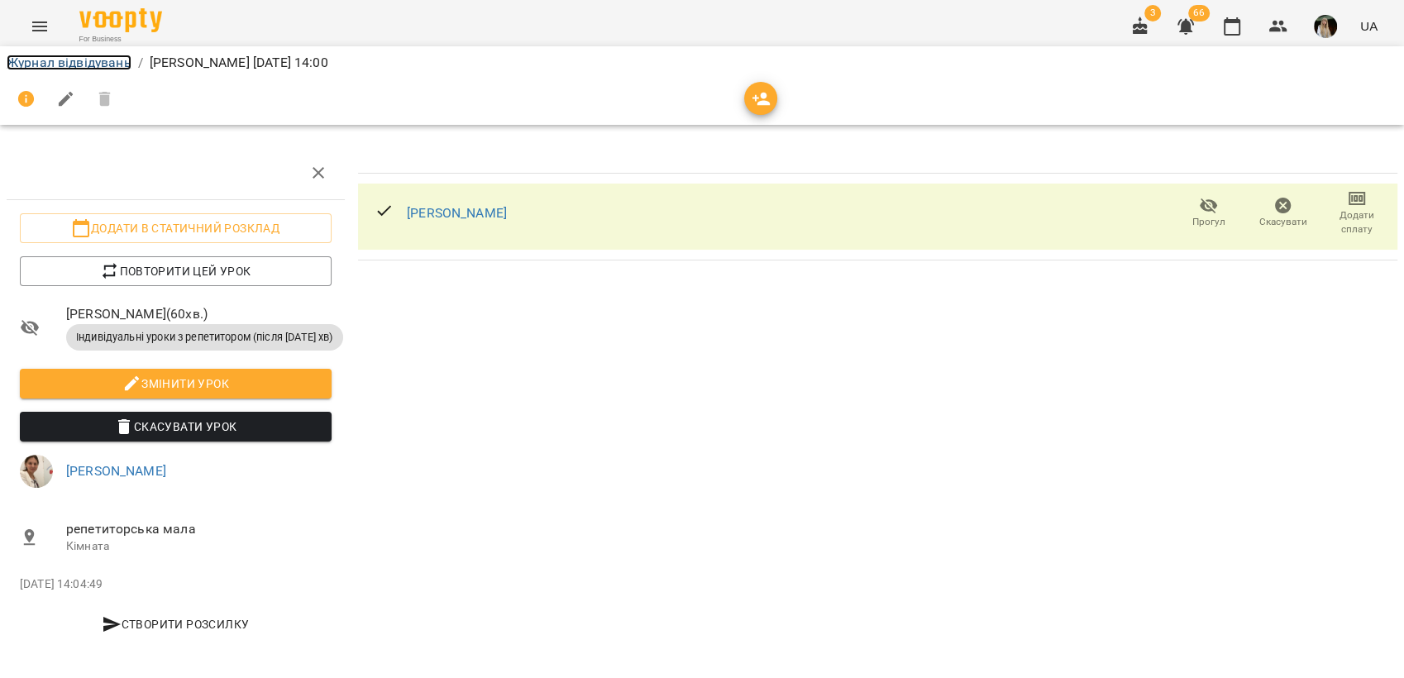
click at [67, 58] on link "Журнал відвідувань" at bounding box center [69, 63] width 125 height 16
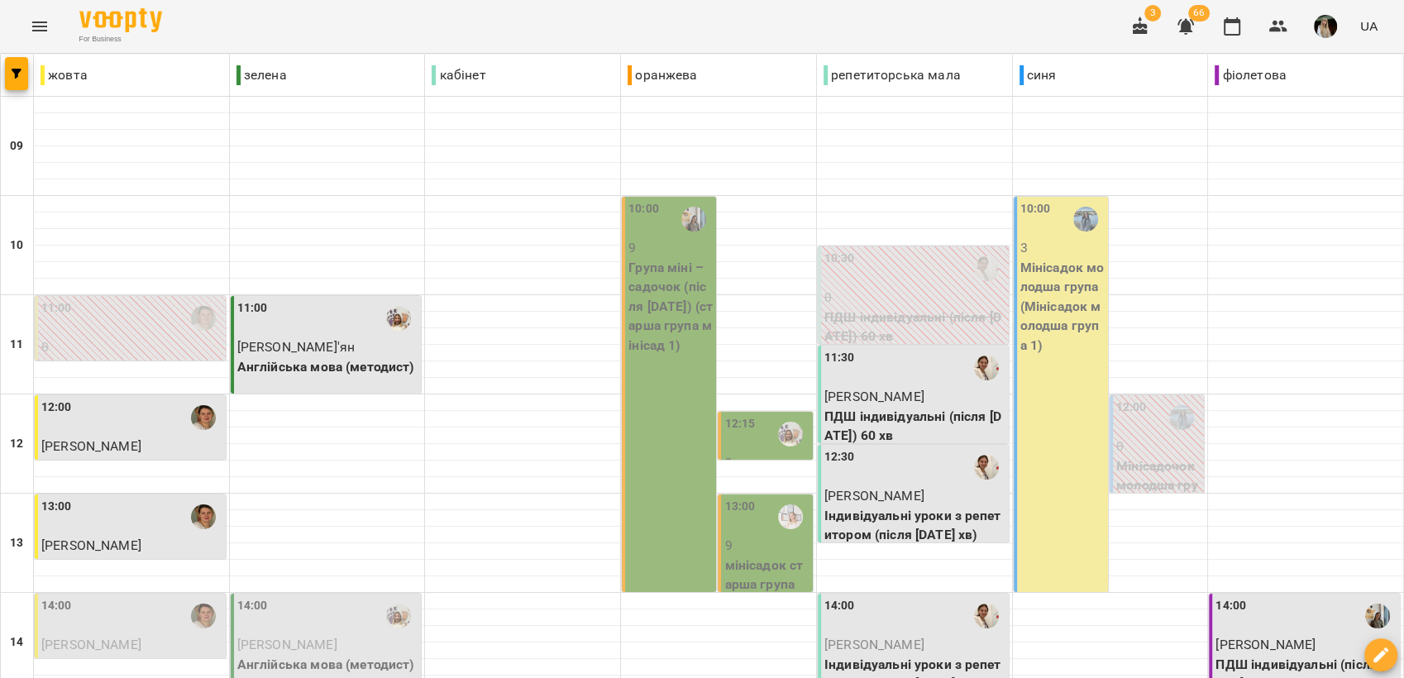
scroll to position [619, 0]
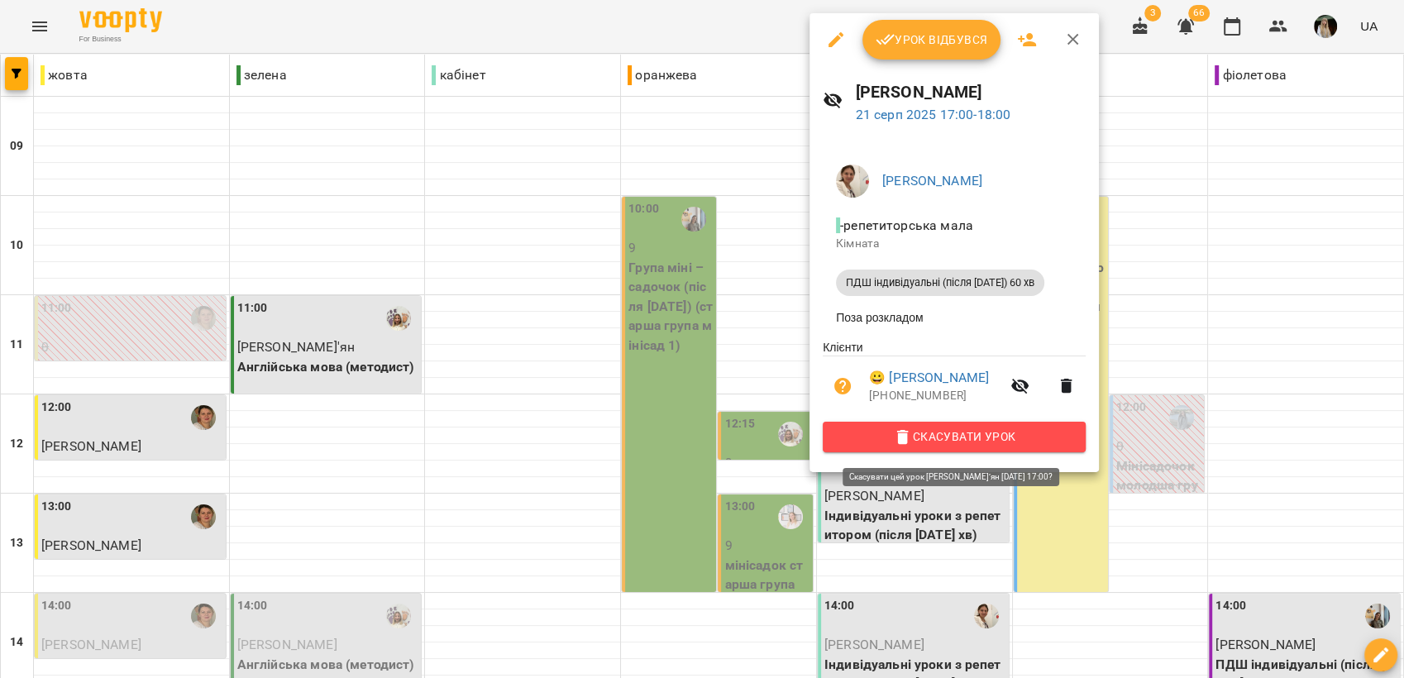
click at [940, 433] on span "Скасувати Урок" at bounding box center [954, 437] width 237 height 20
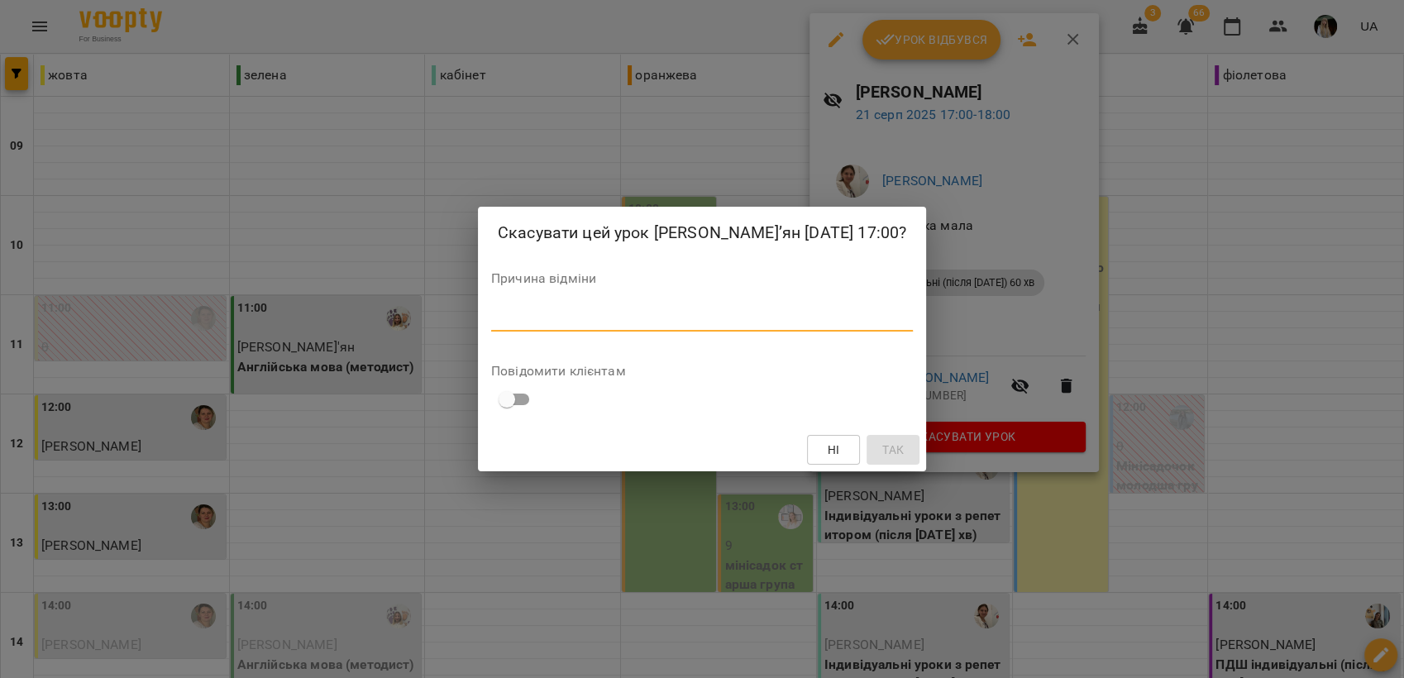
click at [624, 317] on textarea at bounding box center [702, 318] width 422 height 16
type textarea "*********"
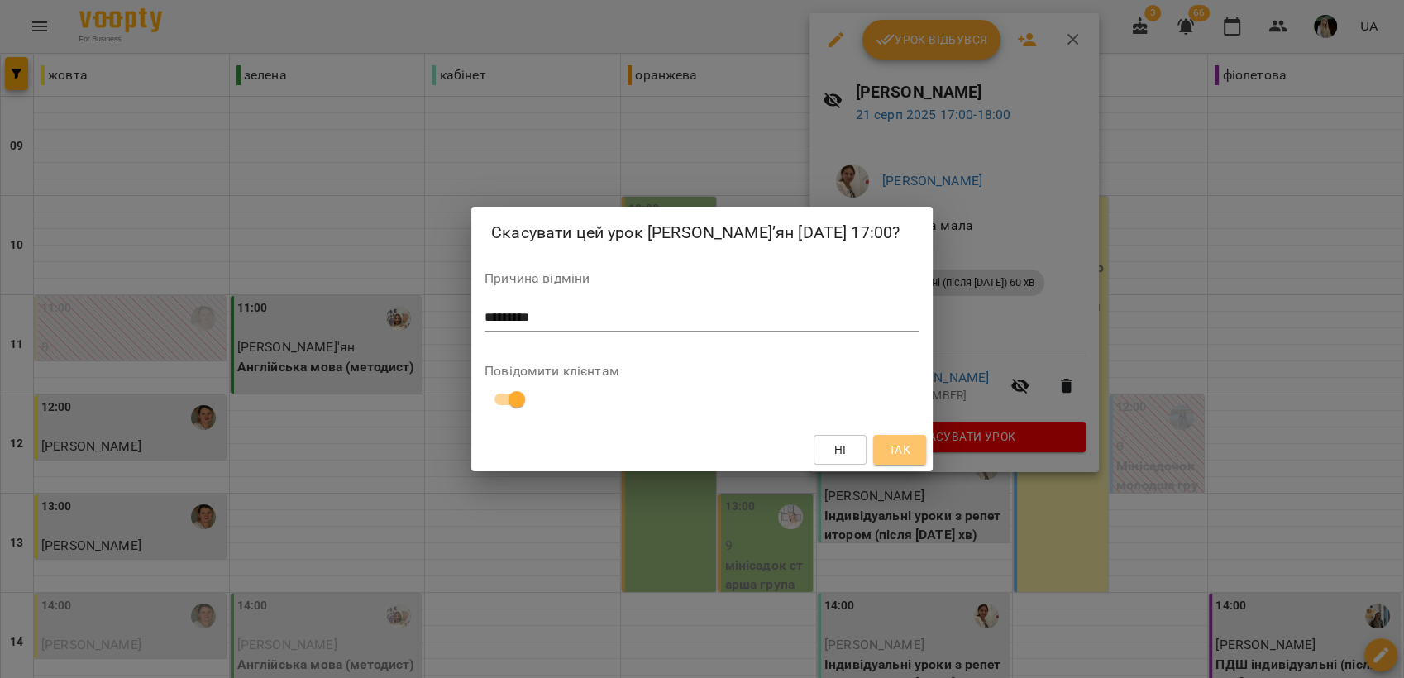
click at [906, 449] on span "Так" at bounding box center [900, 450] width 22 height 20
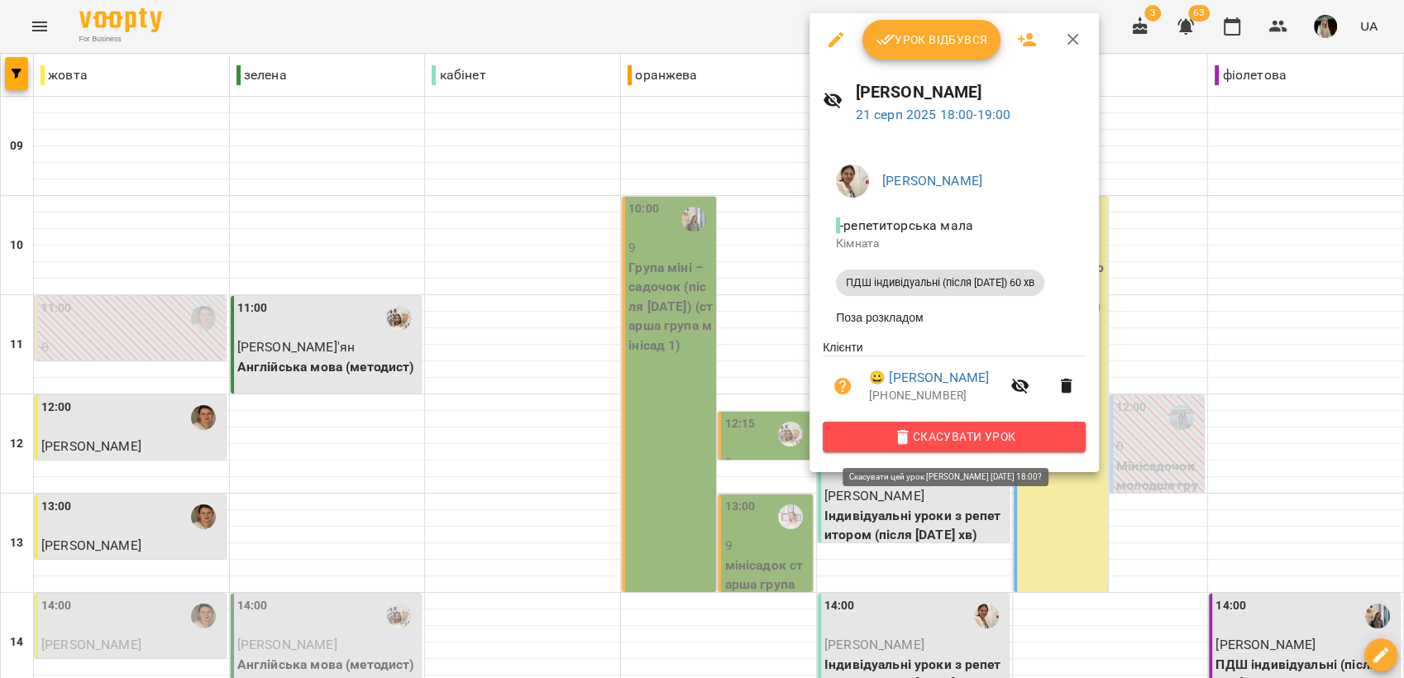
click at [968, 443] on span "Скасувати Урок" at bounding box center [954, 437] width 237 height 20
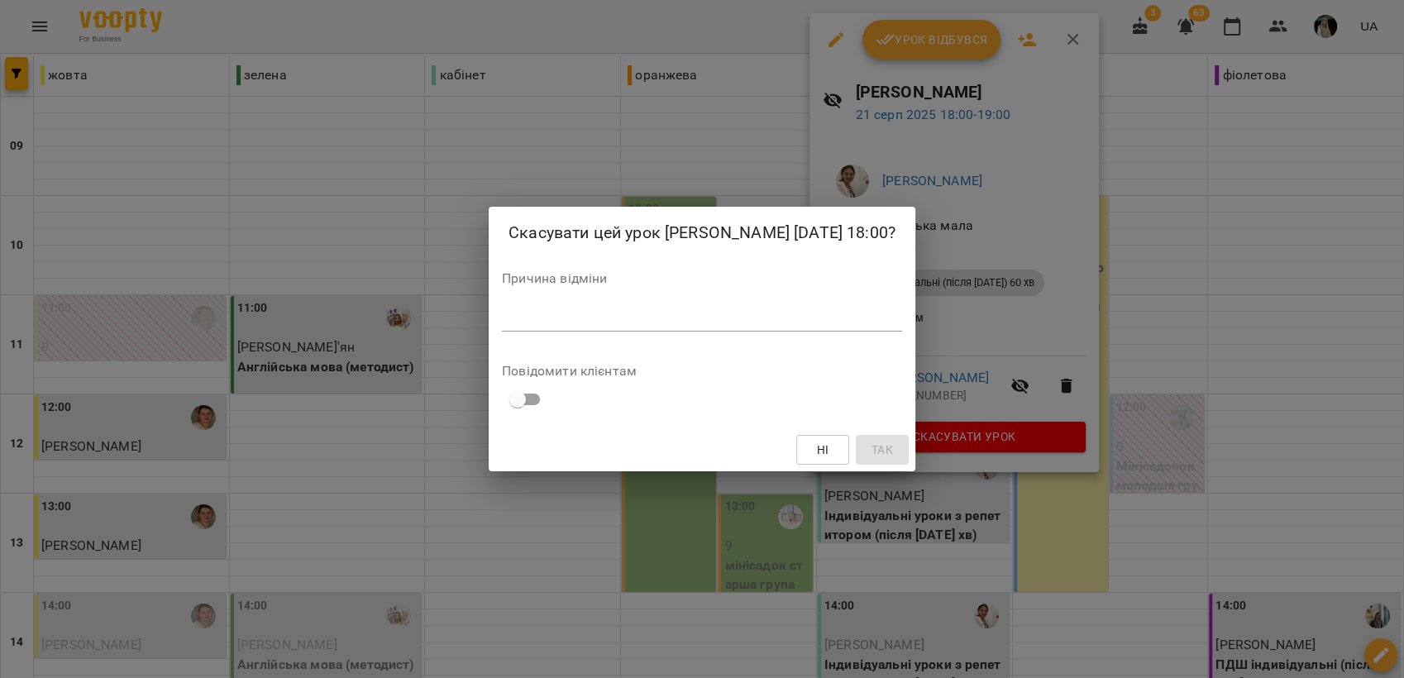
click at [551, 316] on textarea at bounding box center [702, 318] width 400 height 16
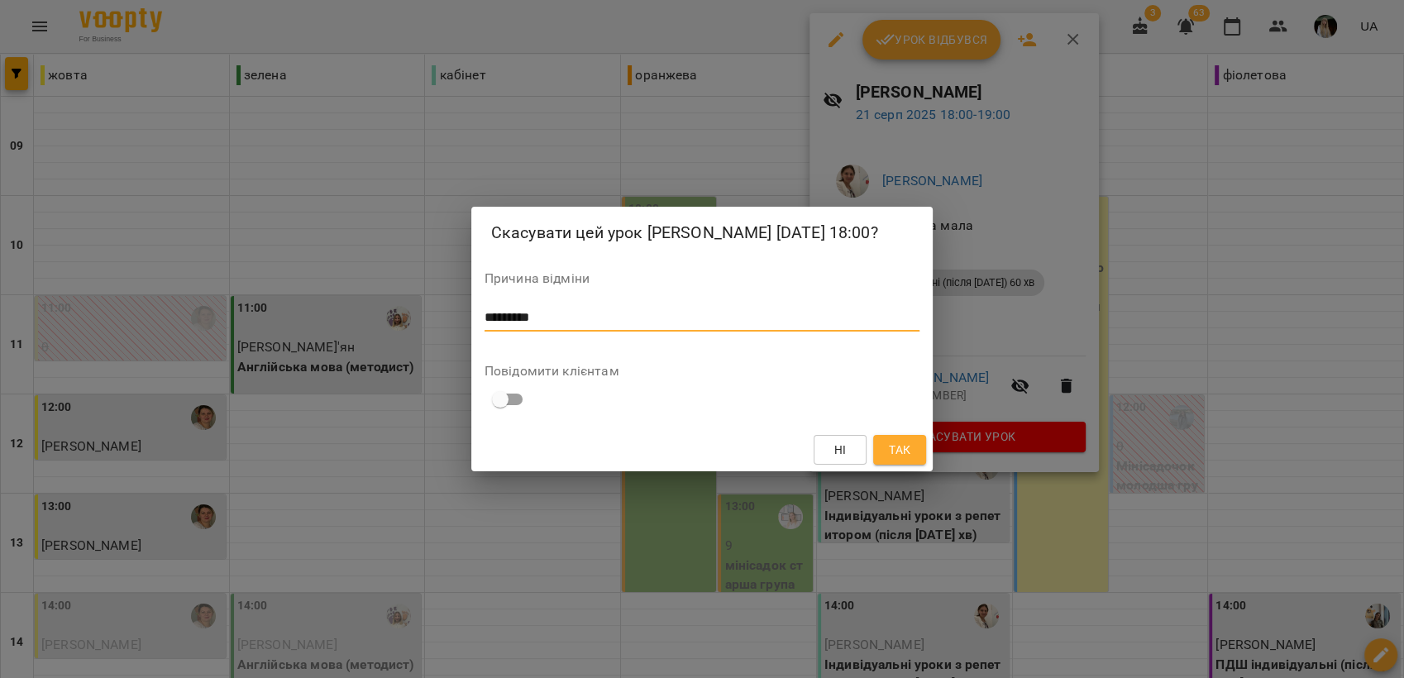
type textarea "*********"
click at [912, 445] on span "Так" at bounding box center [900, 450] width 26 height 20
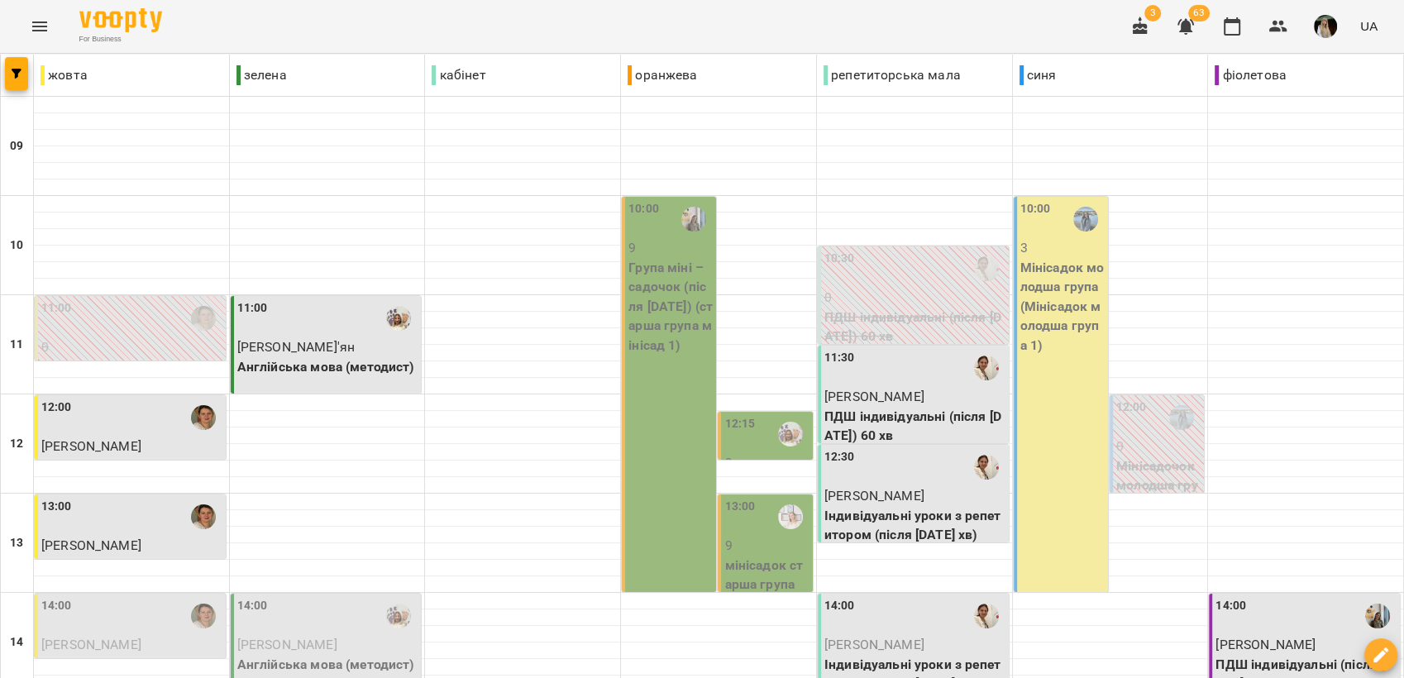
scroll to position [68, 0]
drag, startPoint x: 661, startPoint y: 336, endPoint x: 662, endPoint y: 324, distance: 11.6
click at [662, 324] on div "10:00 9 Група міні – садочок (після [DATE]) (старша група мінісад 1)" at bounding box center [669, 394] width 94 height 395
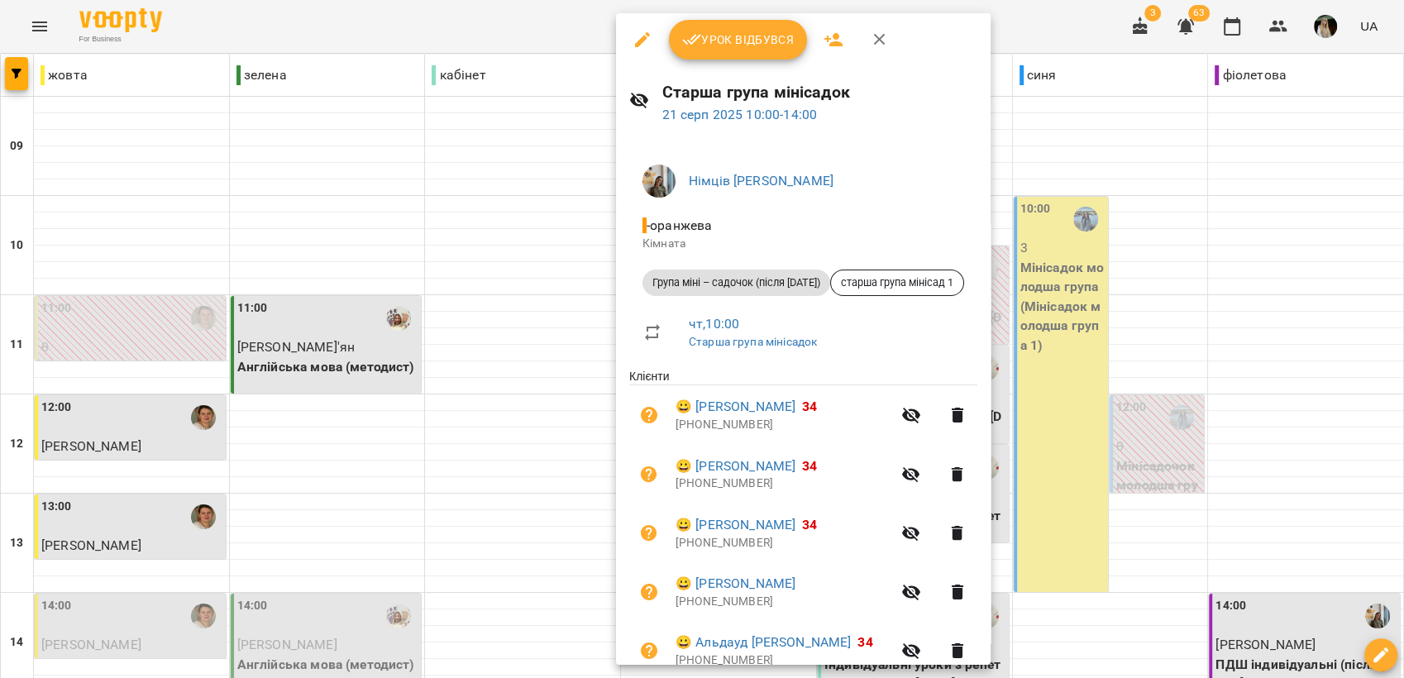
click at [750, 41] on span "Урок відбувся" at bounding box center [738, 40] width 112 height 20
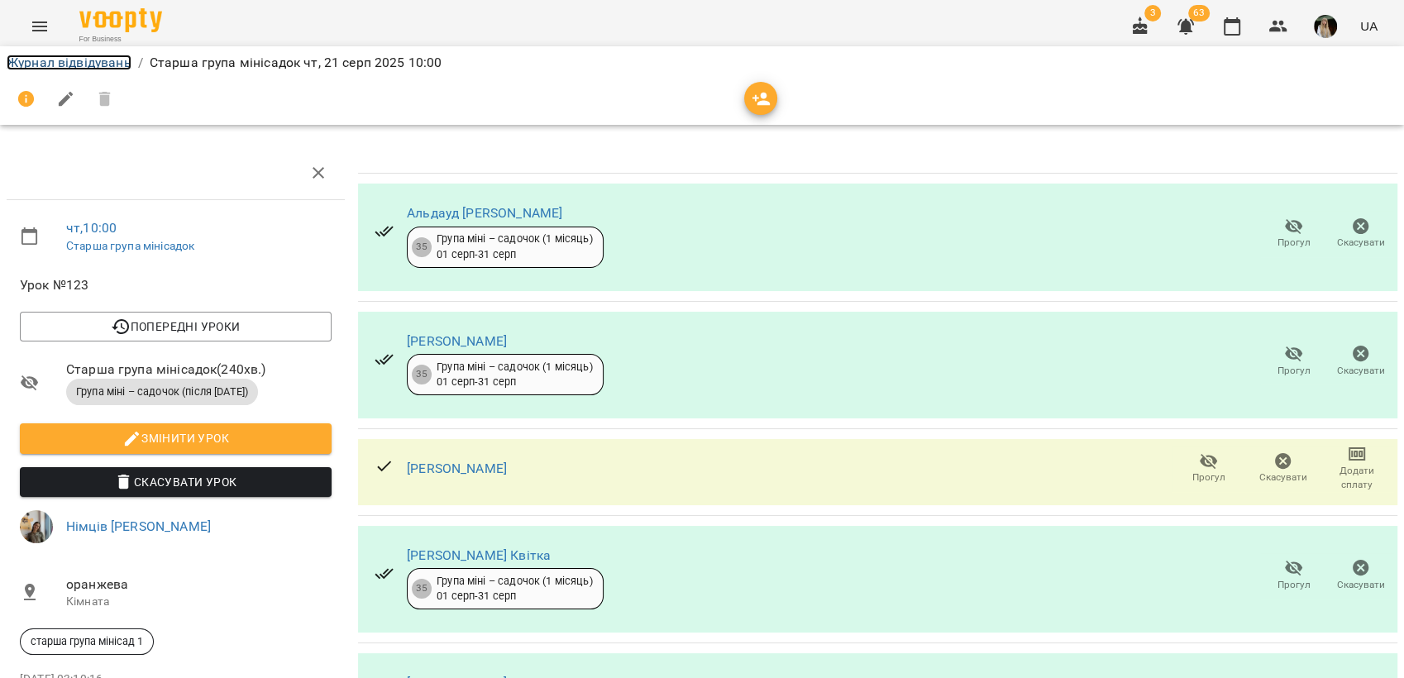
click at [74, 61] on link "Журнал відвідувань" at bounding box center [69, 63] width 125 height 16
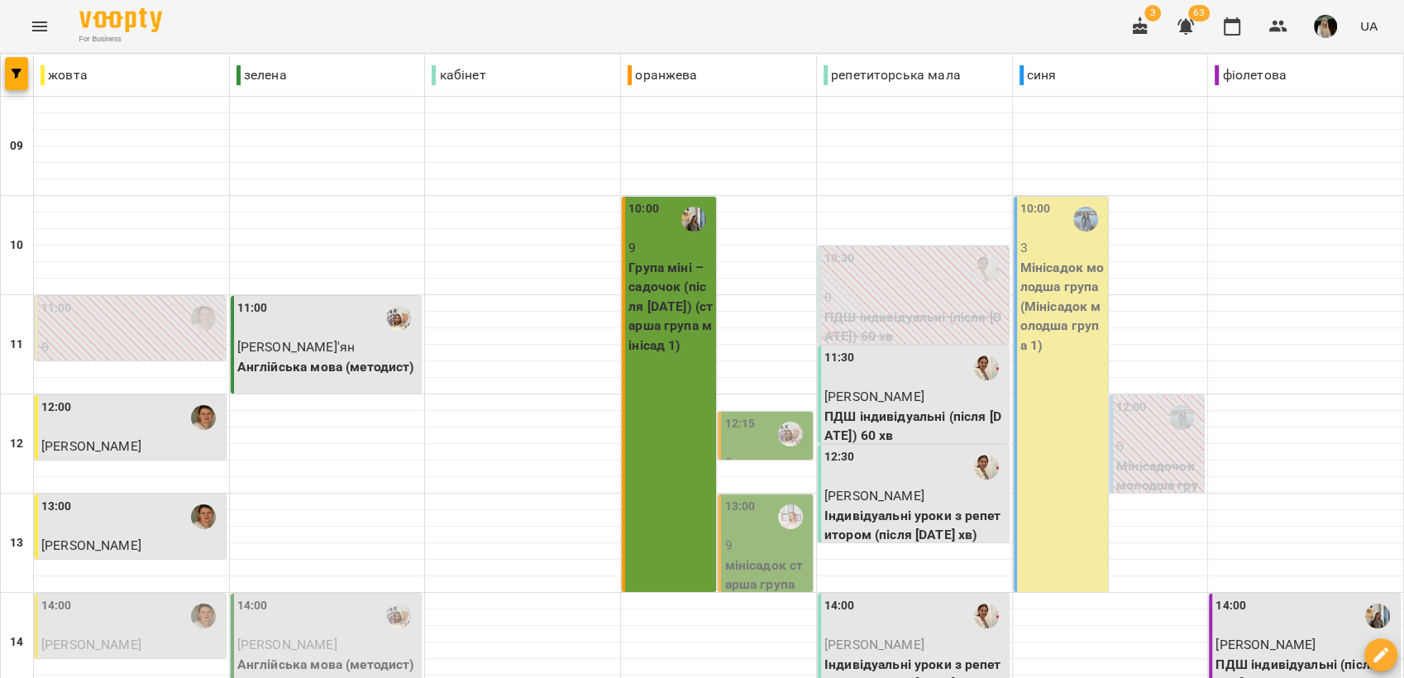
click at [749, 441] on div "12:15" at bounding box center [767, 434] width 84 height 38
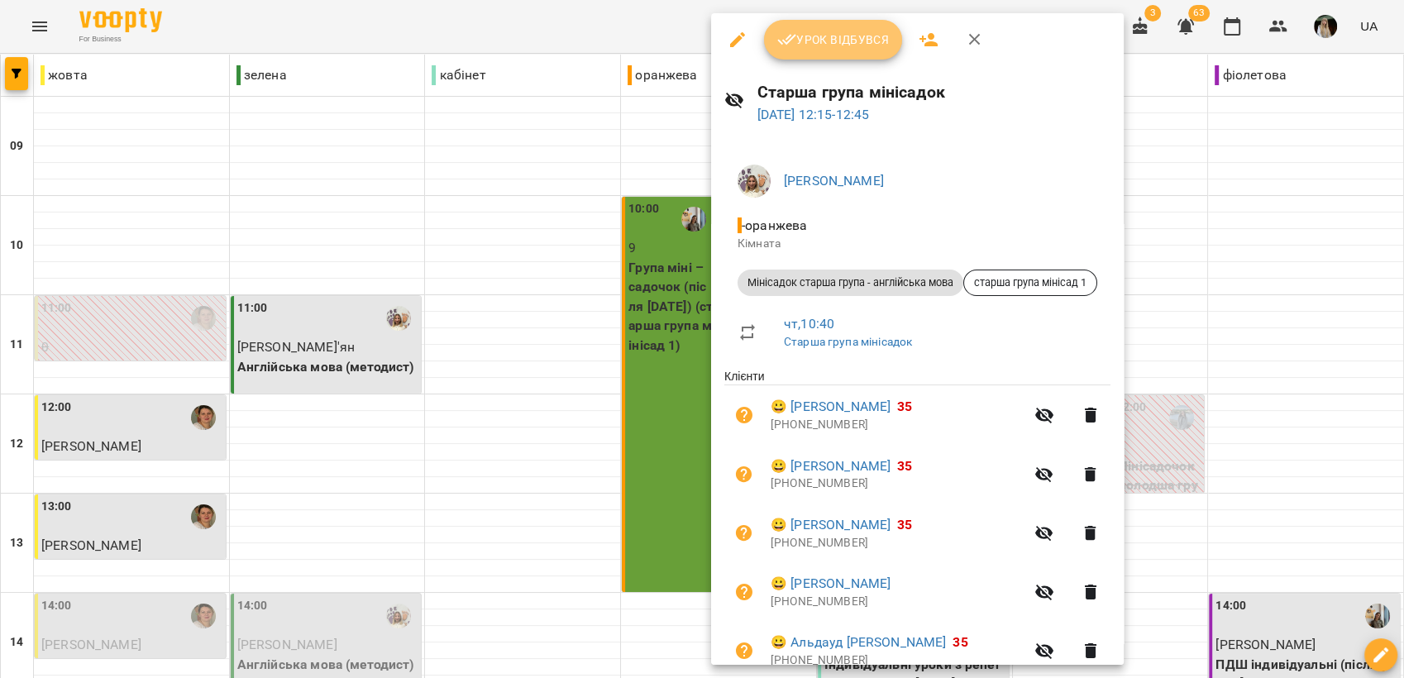
click at [853, 39] on span "Урок відбувся" at bounding box center [833, 40] width 112 height 20
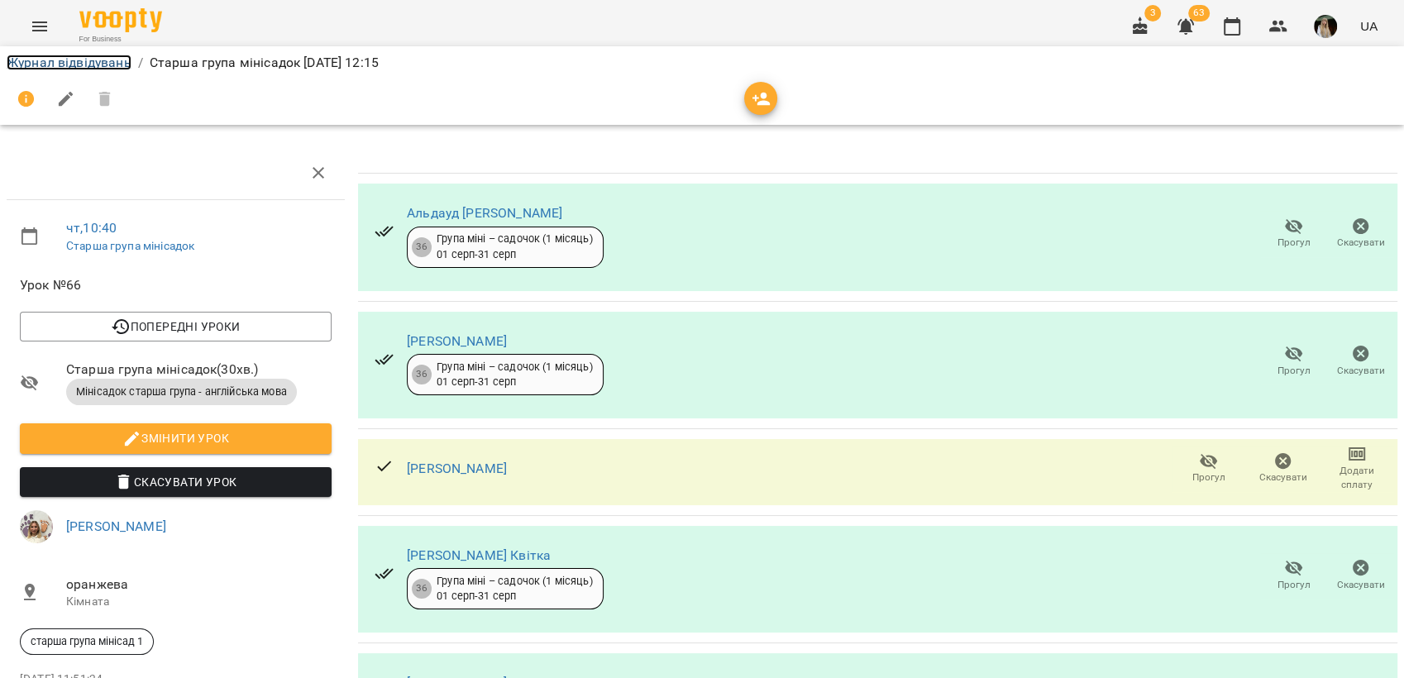
click at [60, 56] on link "Журнал відвідувань" at bounding box center [69, 63] width 125 height 16
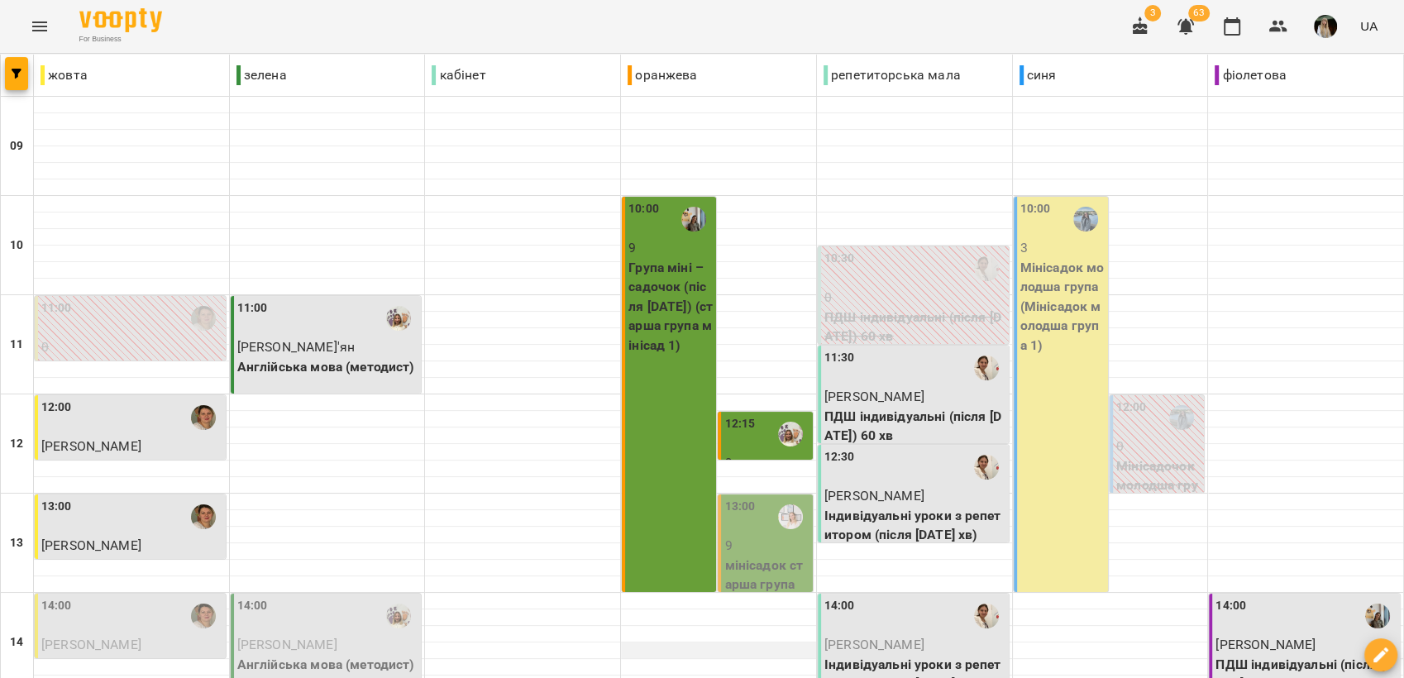
scroll to position [275, 0]
click at [746, 536] on p "9" at bounding box center [767, 546] width 84 height 20
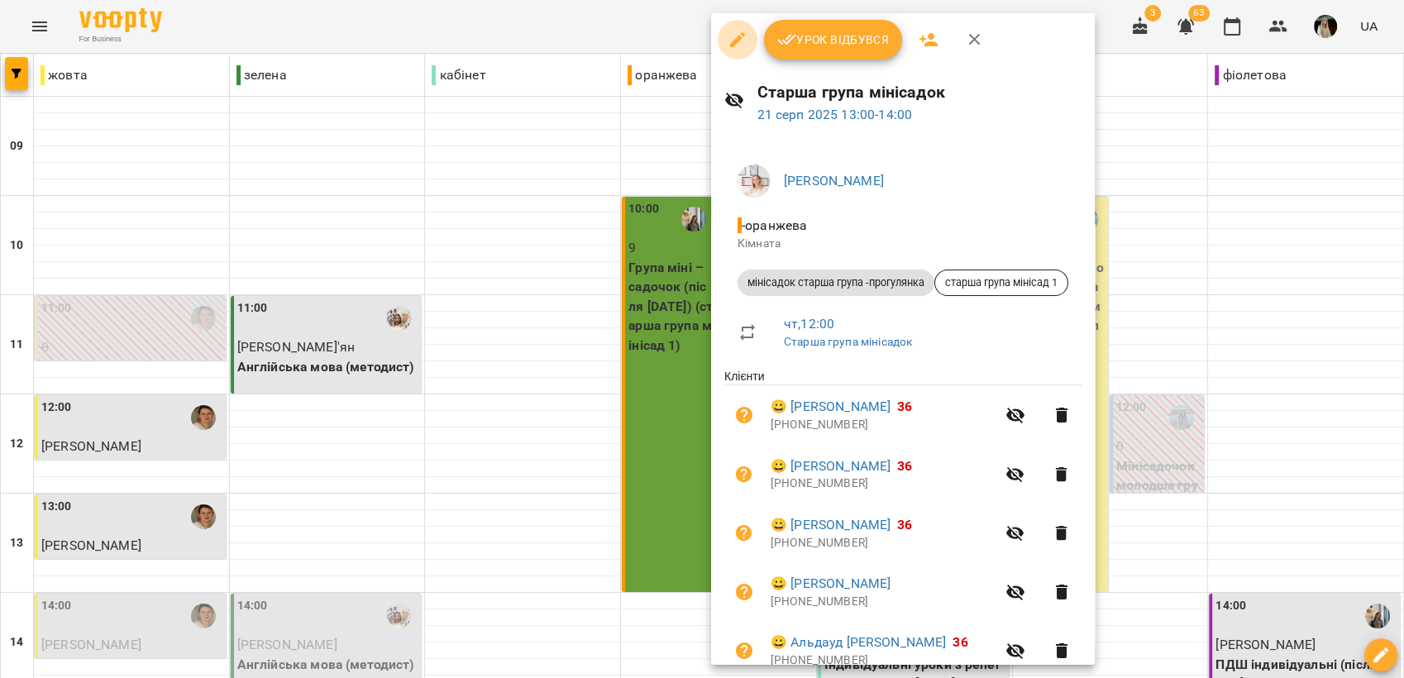
click at [739, 43] on icon "button" at bounding box center [738, 40] width 20 height 20
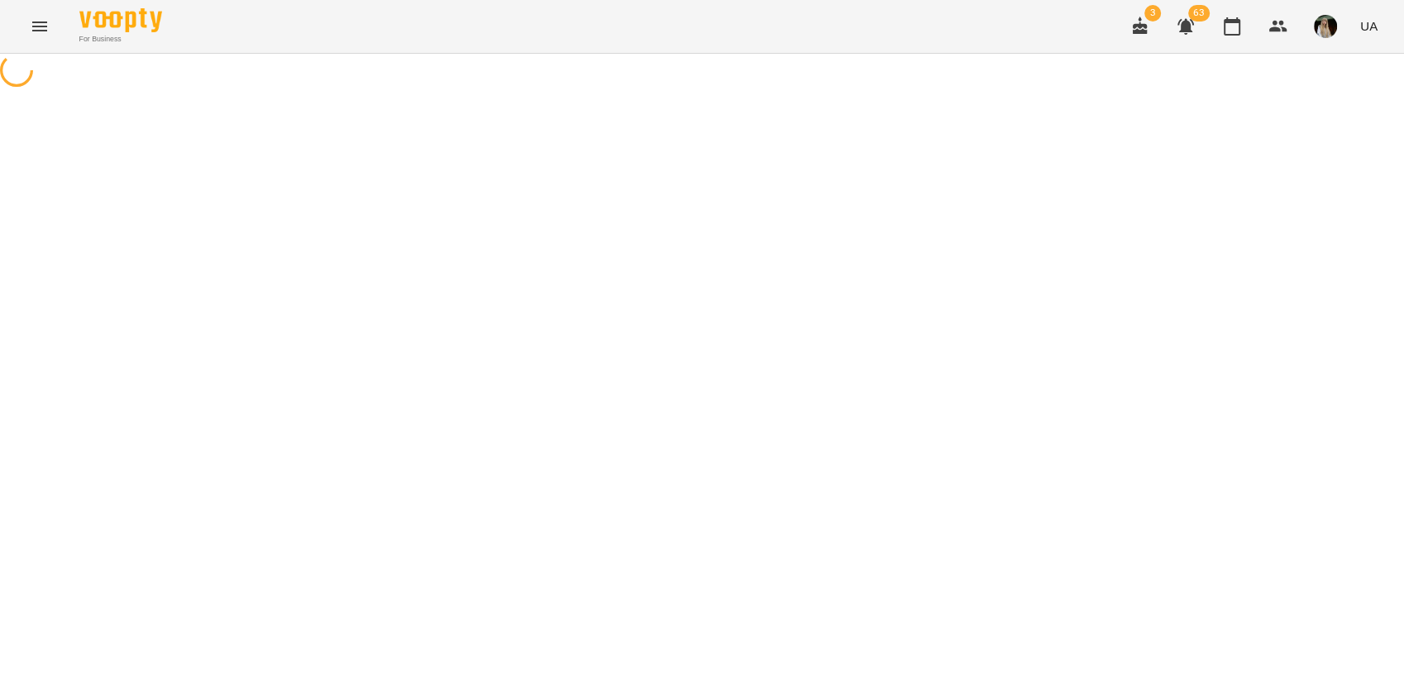
select select "**********"
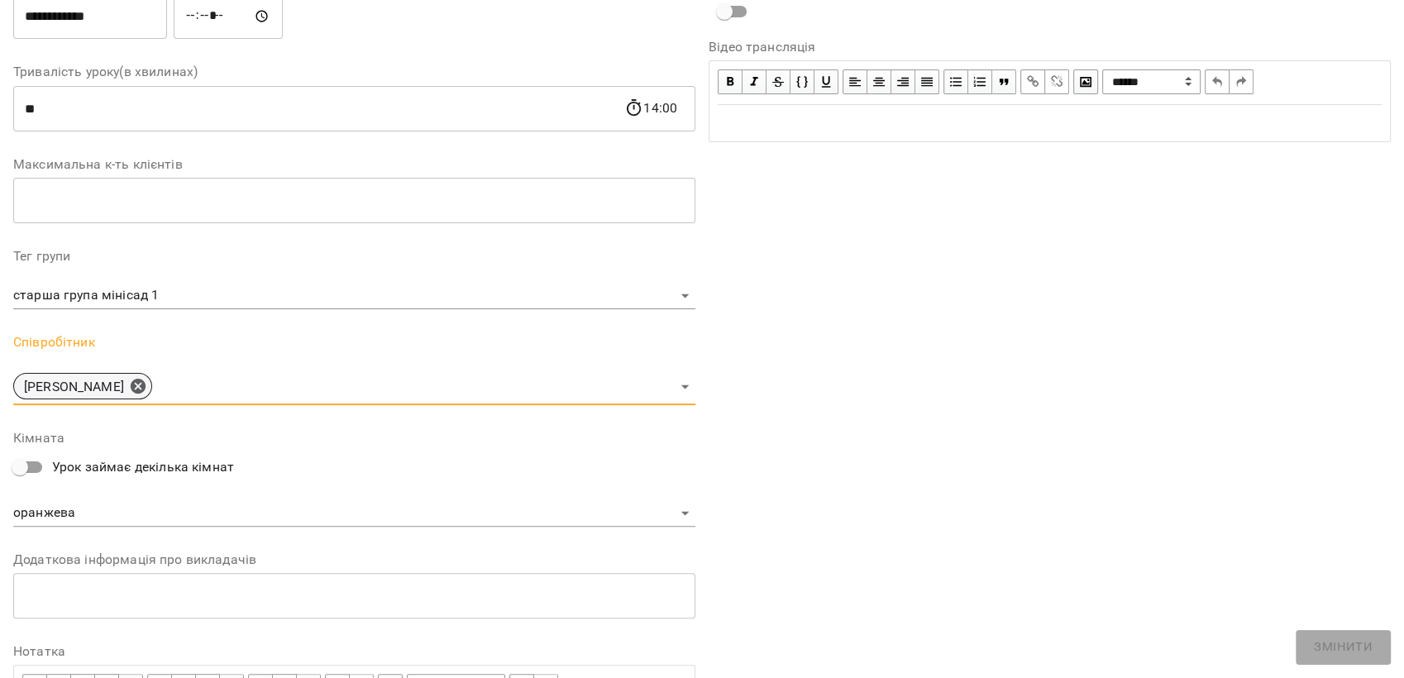
click at [138, 390] on icon at bounding box center [138, 386] width 15 height 15
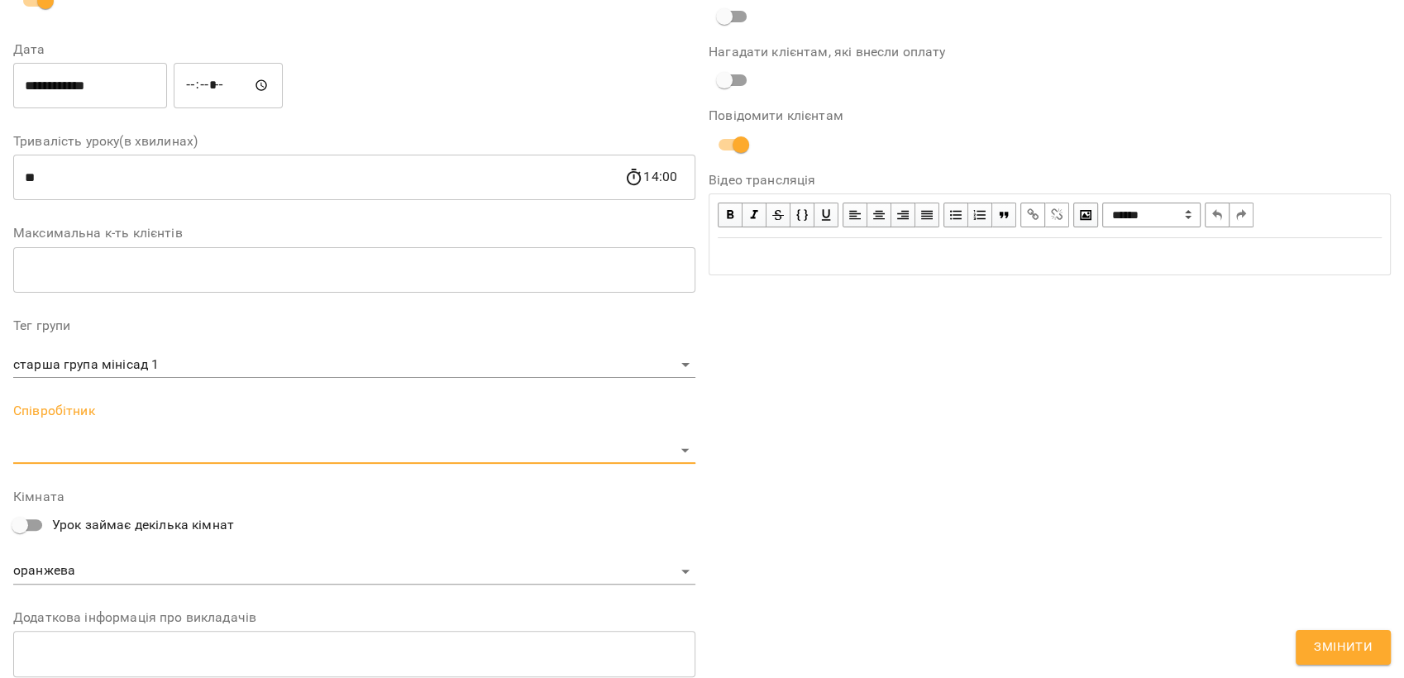
scroll to position [344, 0]
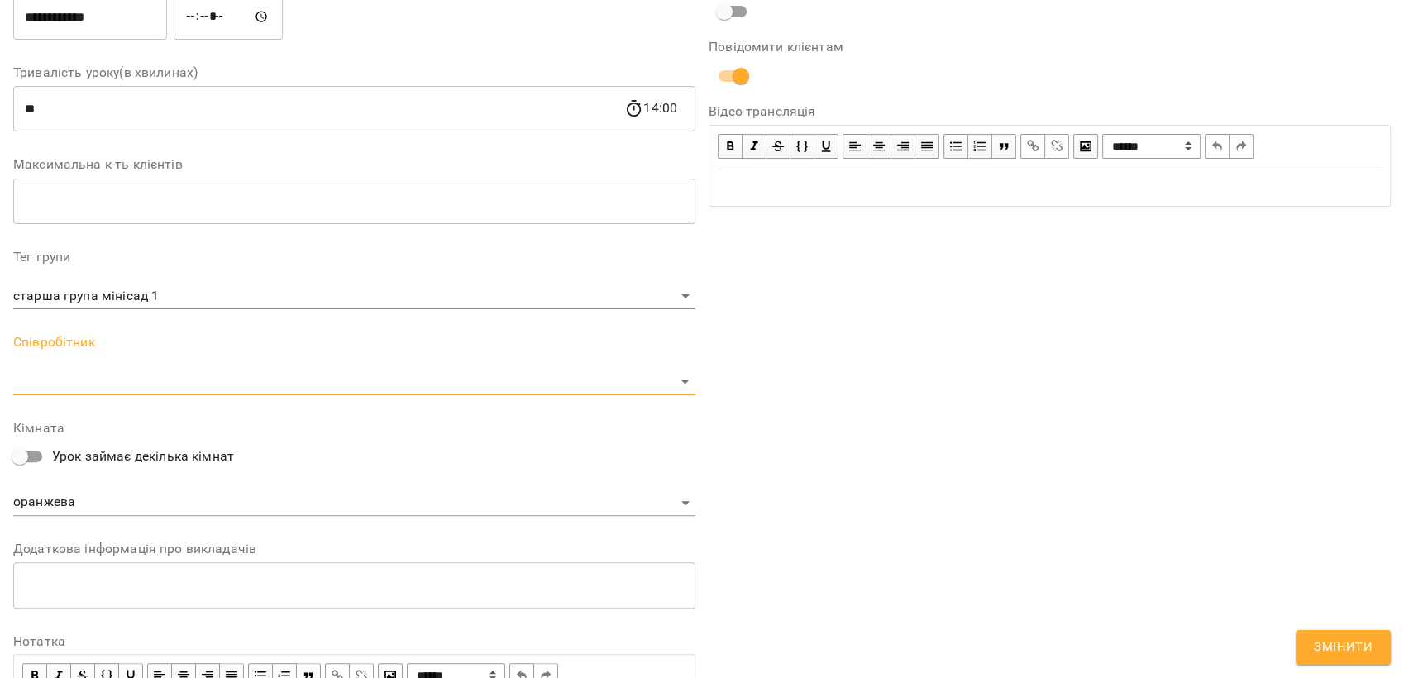
click at [681, 385] on body "For Business 3 63 UA Журнал відвідувань / Старша група мінісадок [DATE] 13:00 /…" at bounding box center [702, 644] width 1404 height 1289
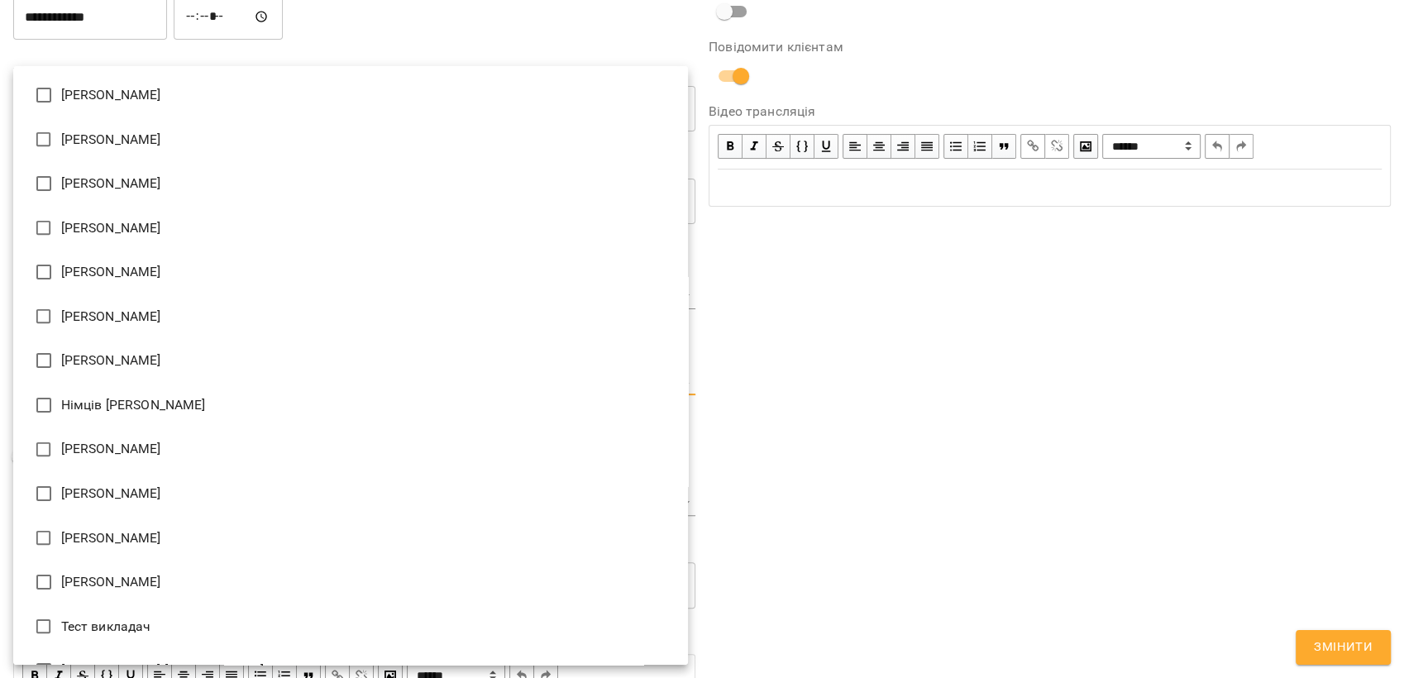
type input "**********"
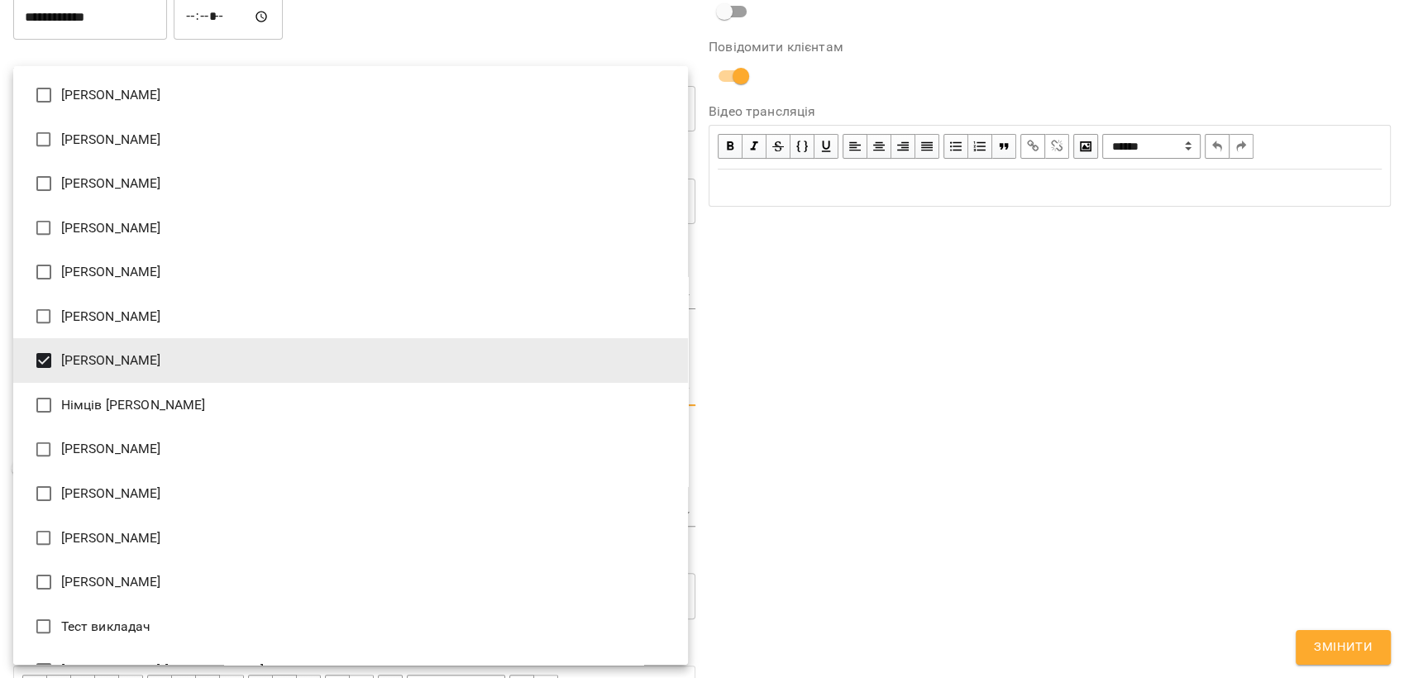
click at [1334, 650] on div at bounding box center [702, 339] width 1404 height 678
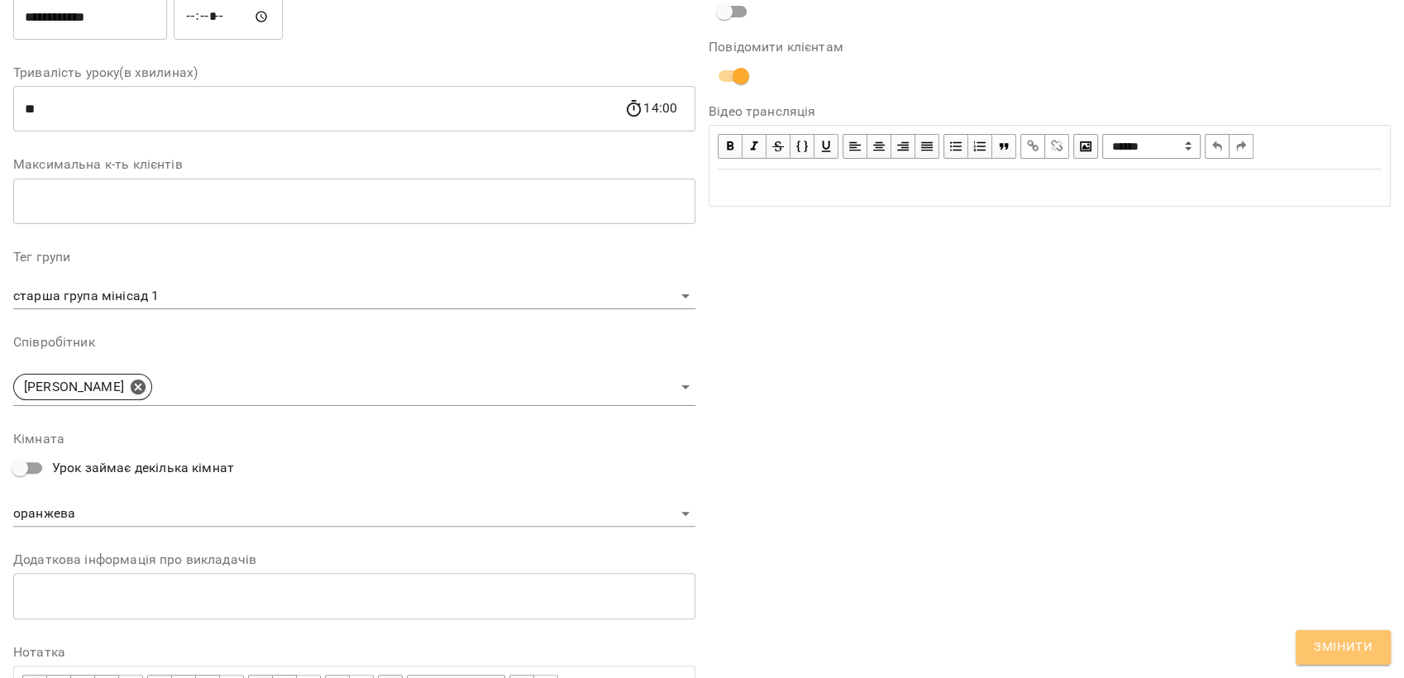
click at [1340, 652] on span "Змінити" at bounding box center [1343, 648] width 59 height 22
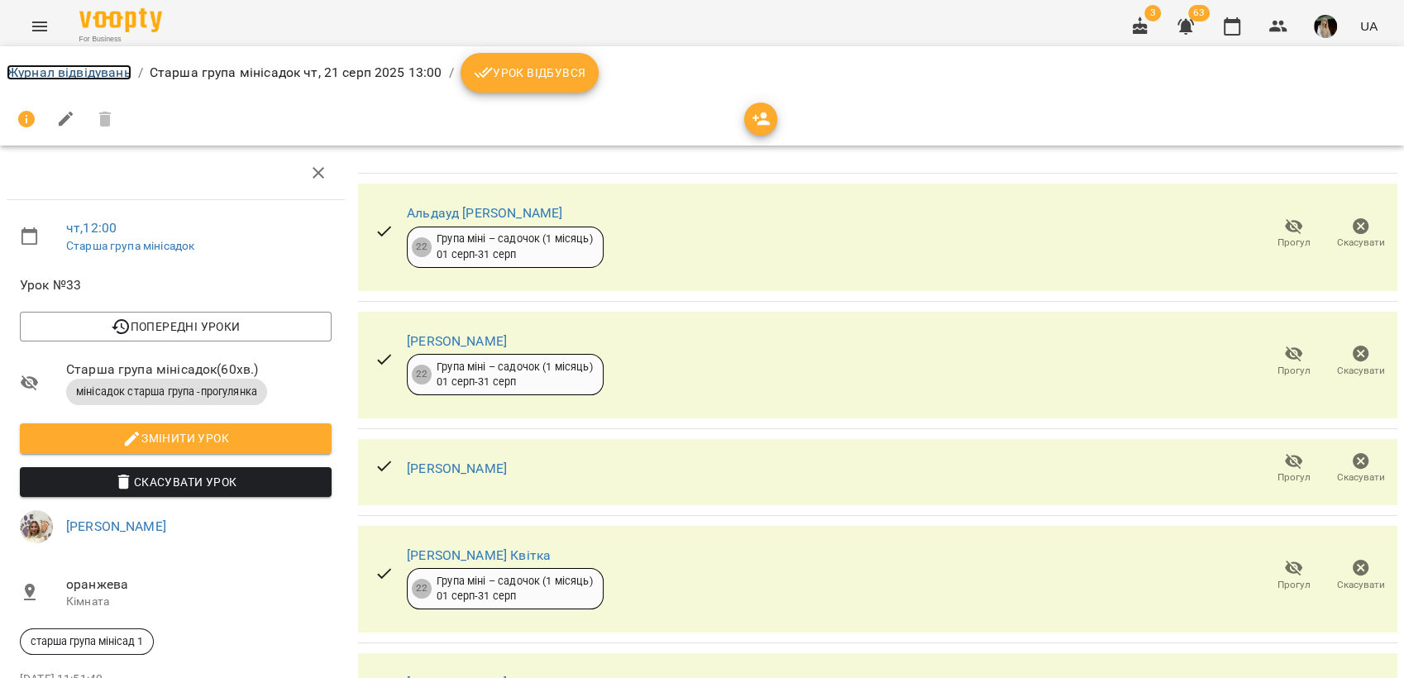
click at [48, 69] on link "Журнал відвідувань" at bounding box center [69, 73] width 125 height 16
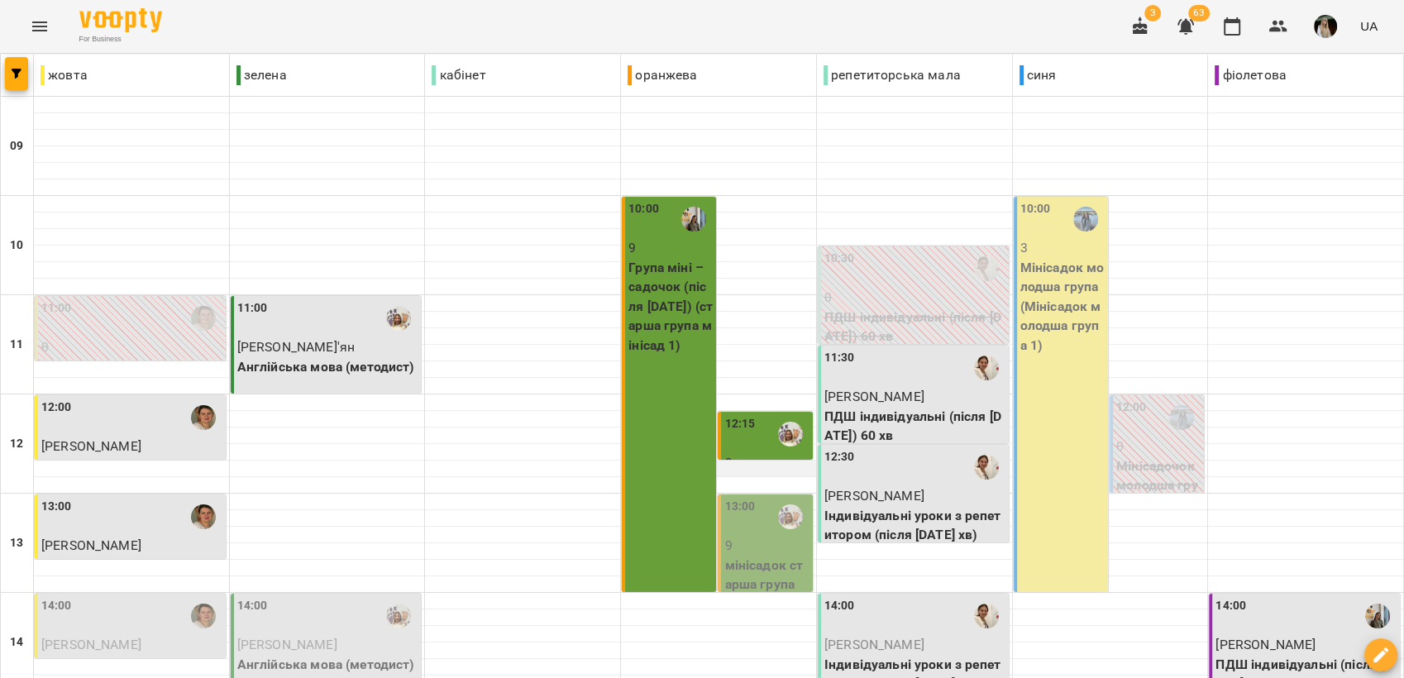
scroll to position [184, 0]
click at [754, 556] on p "мінісадок старша група -прогулянка (старша група мінісад 1)" at bounding box center [767, 605] width 84 height 98
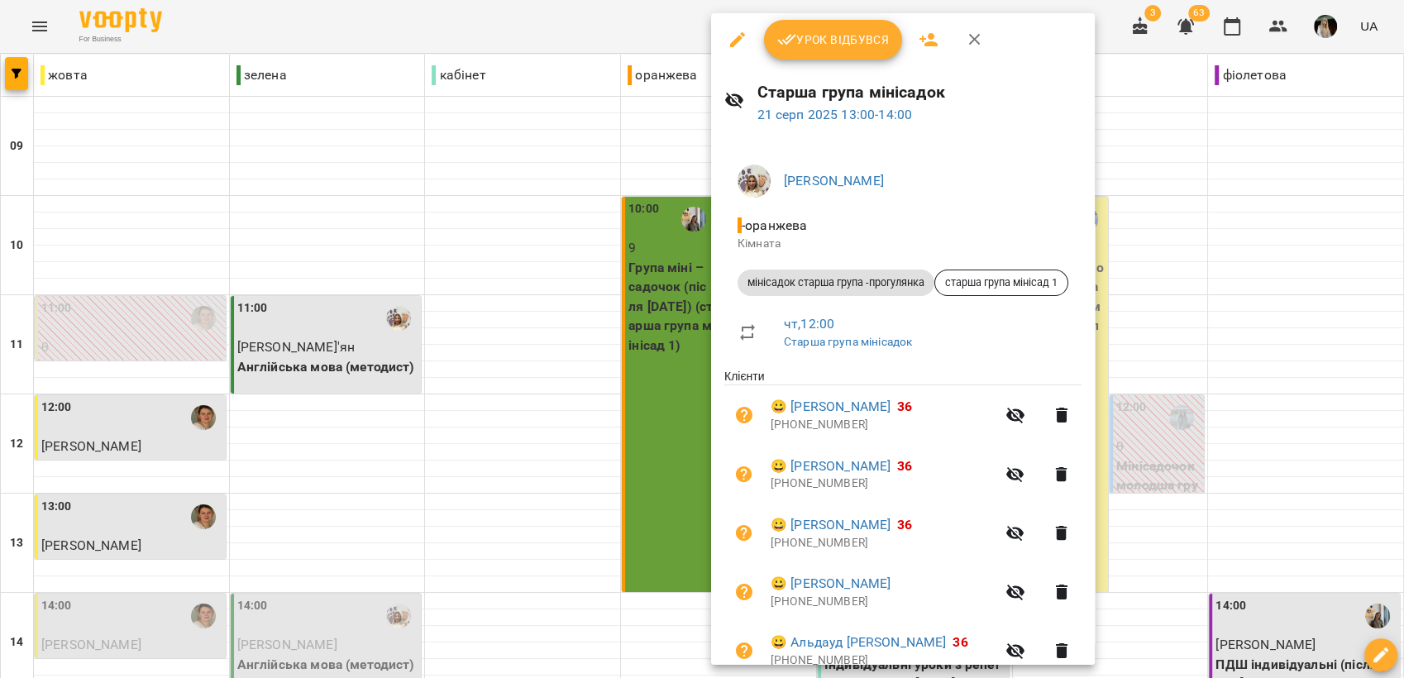
click at [826, 36] on span "Урок відбувся" at bounding box center [833, 40] width 112 height 20
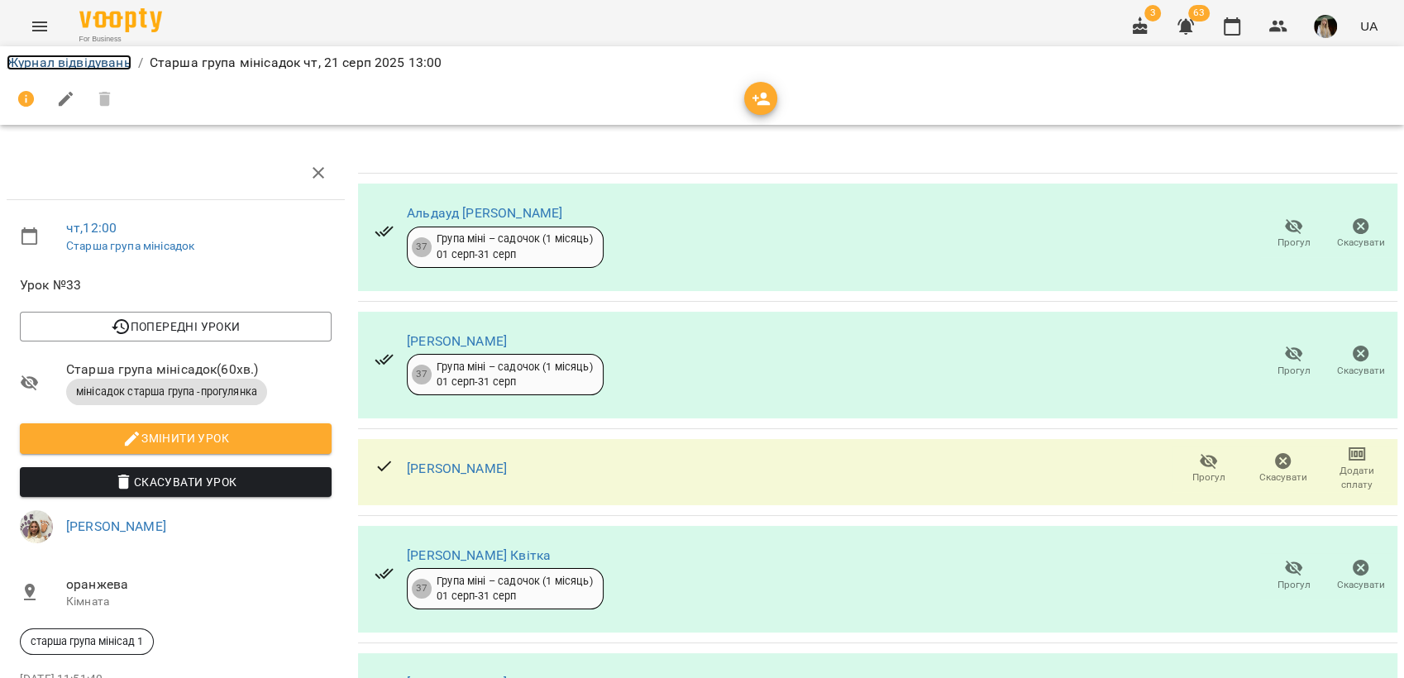
click at [50, 60] on link "Журнал відвідувань" at bounding box center [69, 63] width 125 height 16
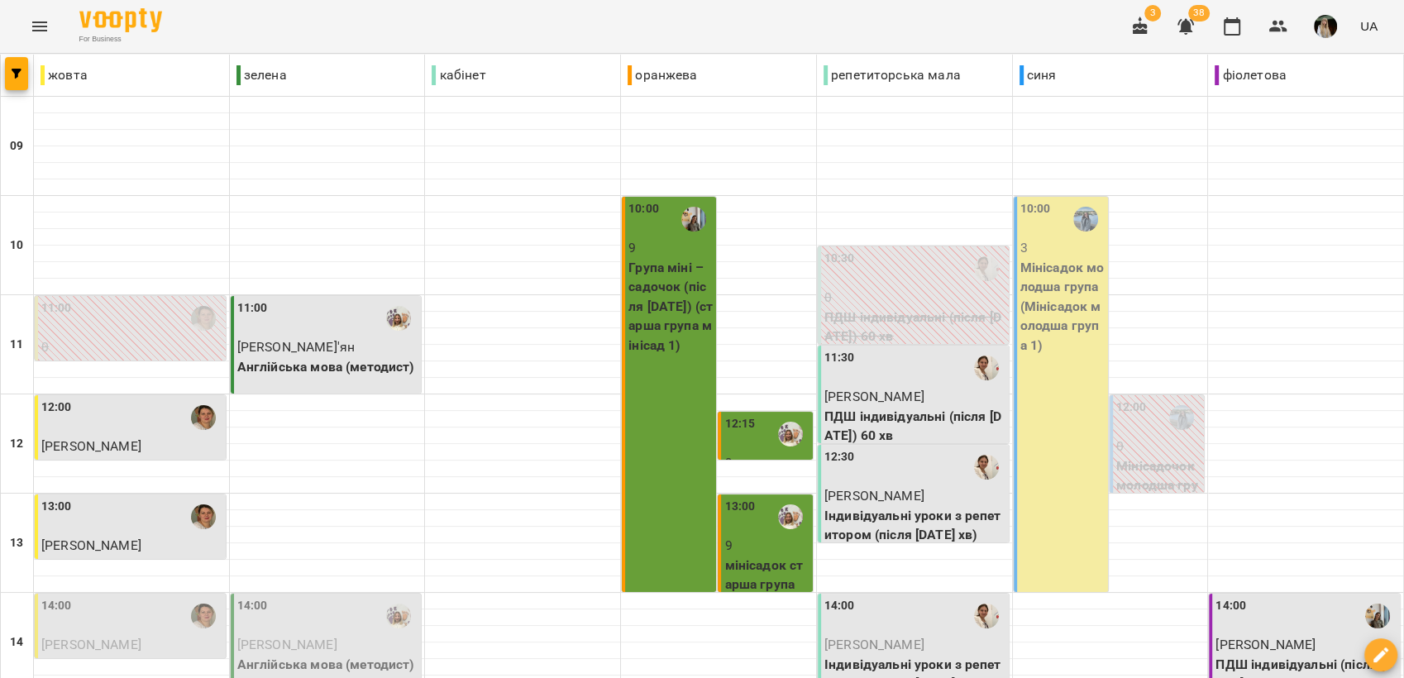
scroll to position [344, 0]
click at [1275, 23] on icon "button" at bounding box center [1279, 27] width 18 height 12
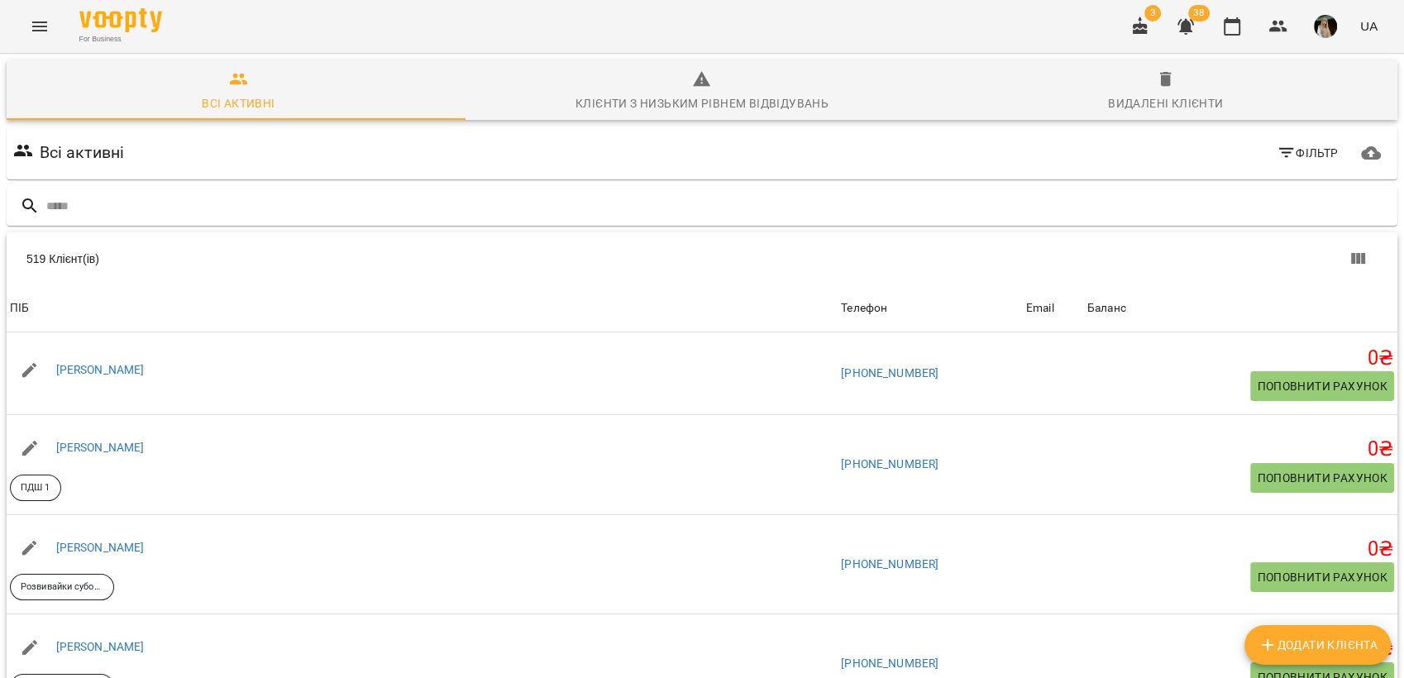
click at [27, 25] on button "Menu" at bounding box center [40, 27] width 40 height 40
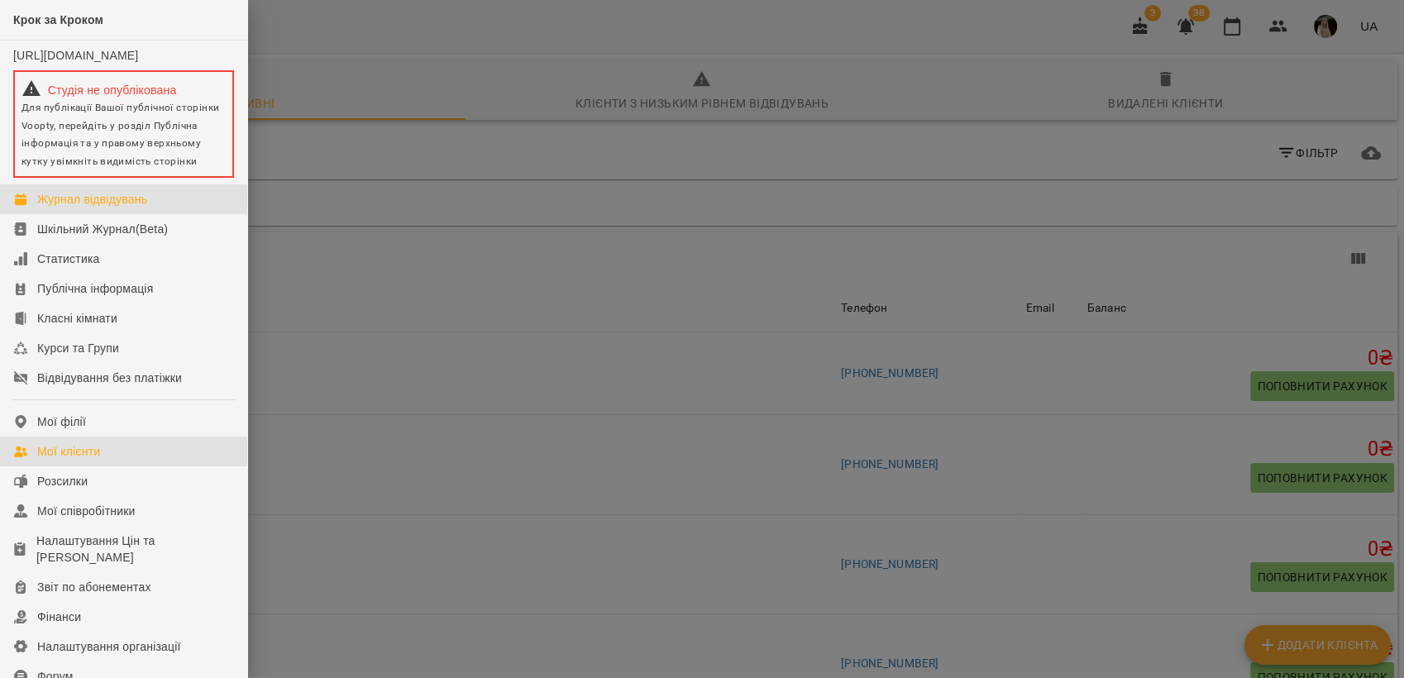
click at [118, 203] on div "Журнал відвідувань" at bounding box center [92, 199] width 110 height 17
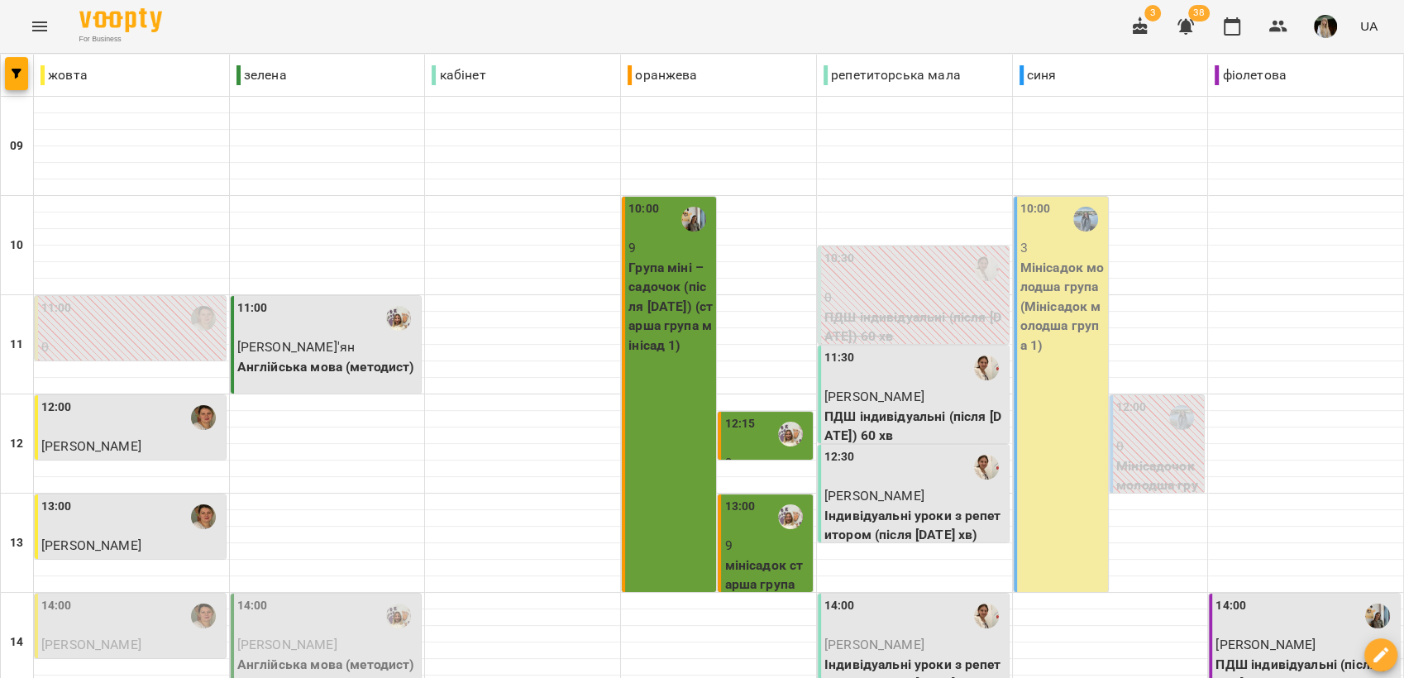
scroll to position [459, 0]
click at [289, 637] on span "[PERSON_NAME]" at bounding box center [287, 645] width 100 height 16
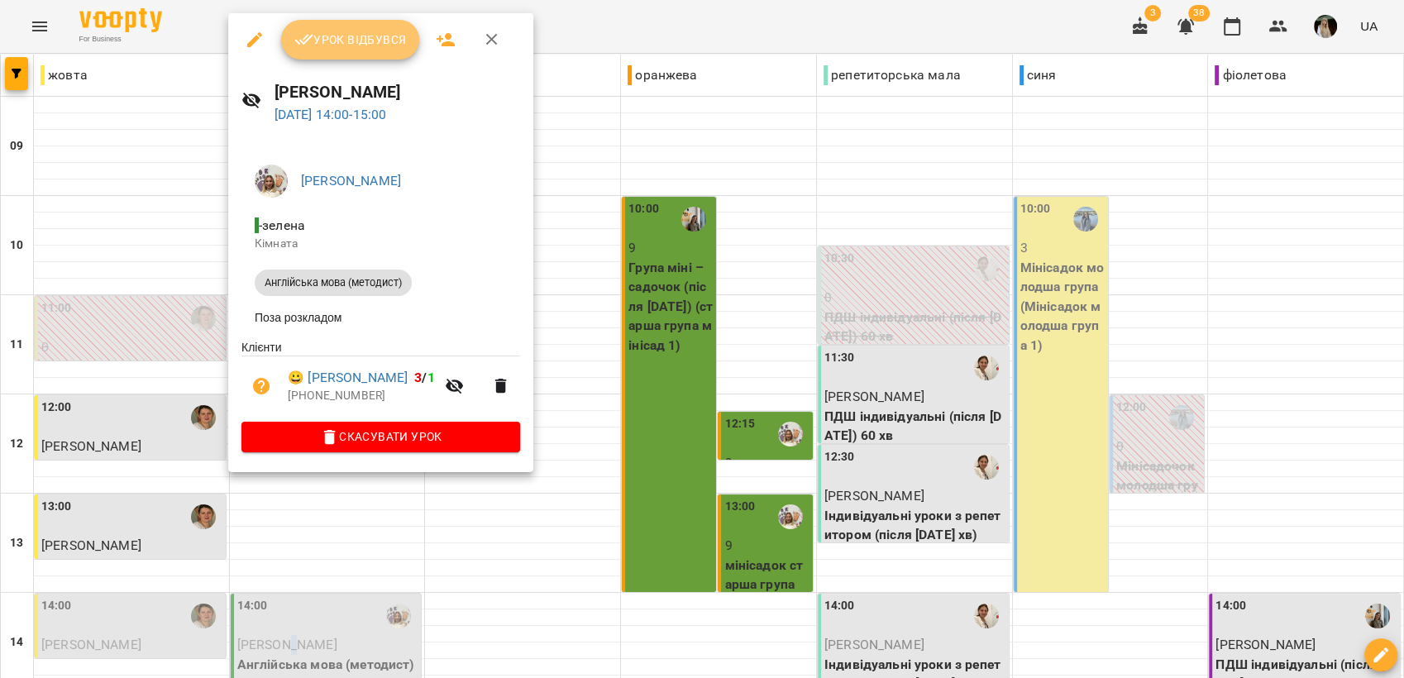
drag, startPoint x: 289, startPoint y: 189, endPoint x: 371, endPoint y: 43, distance: 167.7
click at [371, 43] on span "Урок відбувся" at bounding box center [350, 40] width 112 height 20
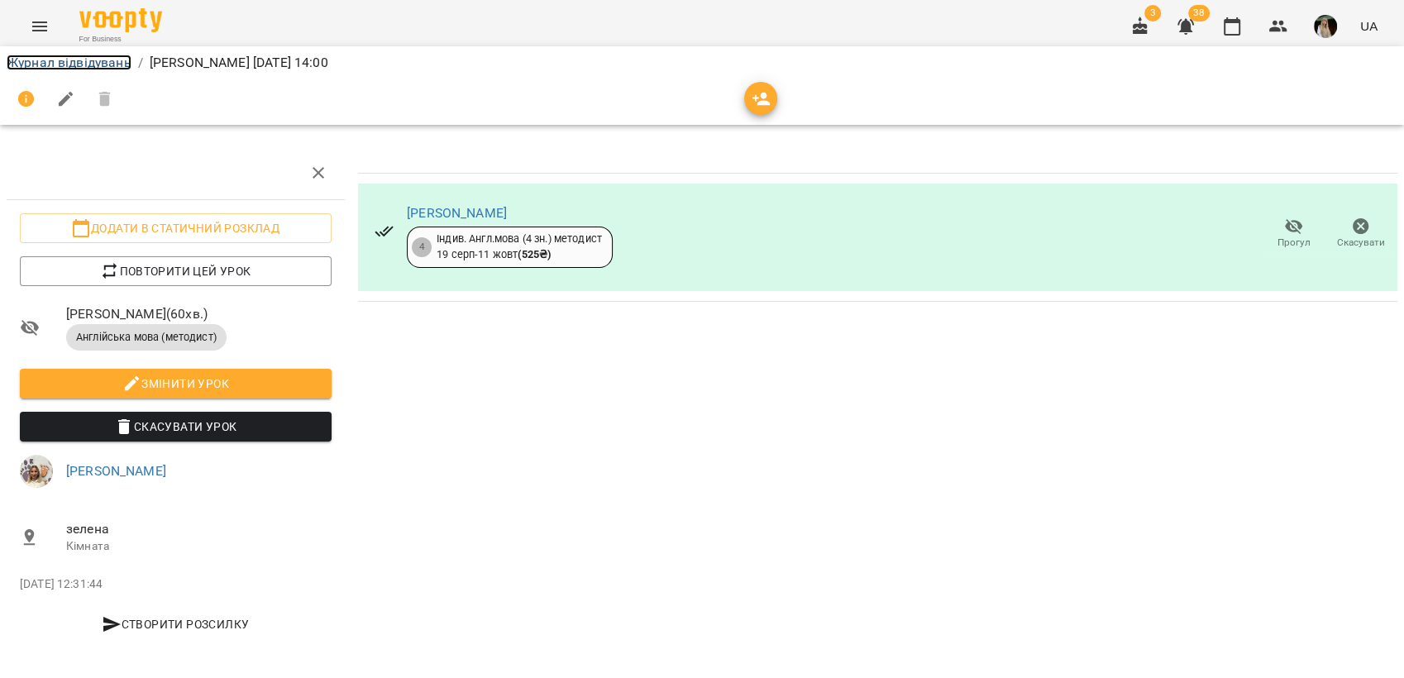
click at [81, 60] on link "Журнал відвідувань" at bounding box center [69, 63] width 125 height 16
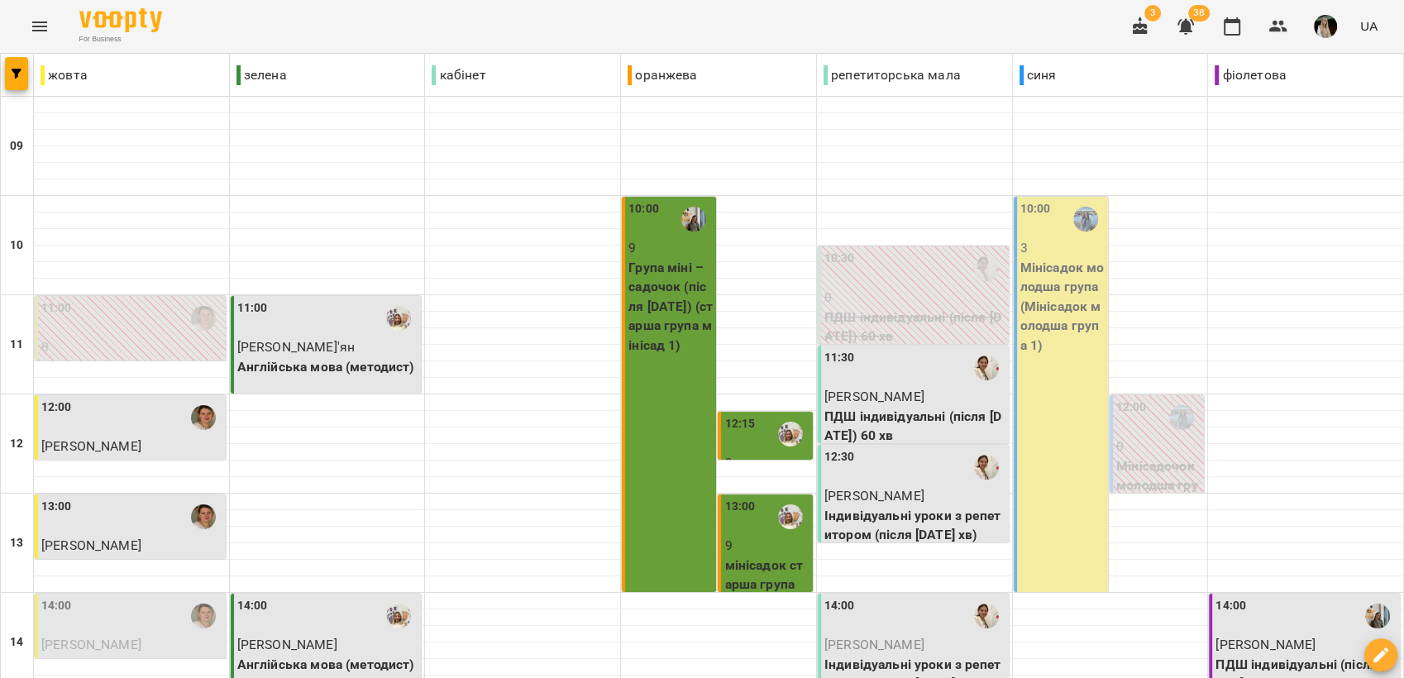
scroll to position [367, 0]
